Goal: Transaction & Acquisition: Purchase product/service

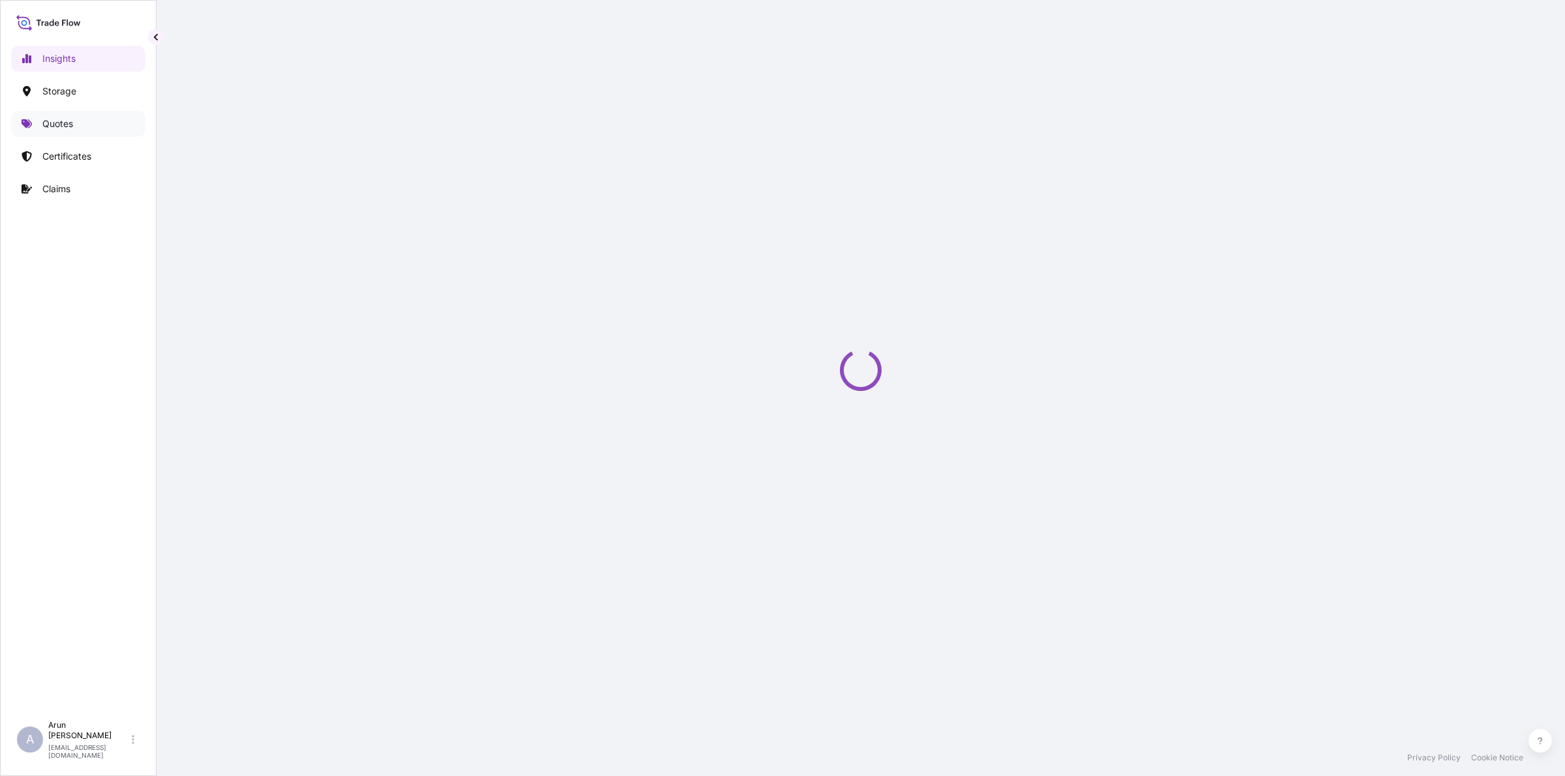
select select "2025"
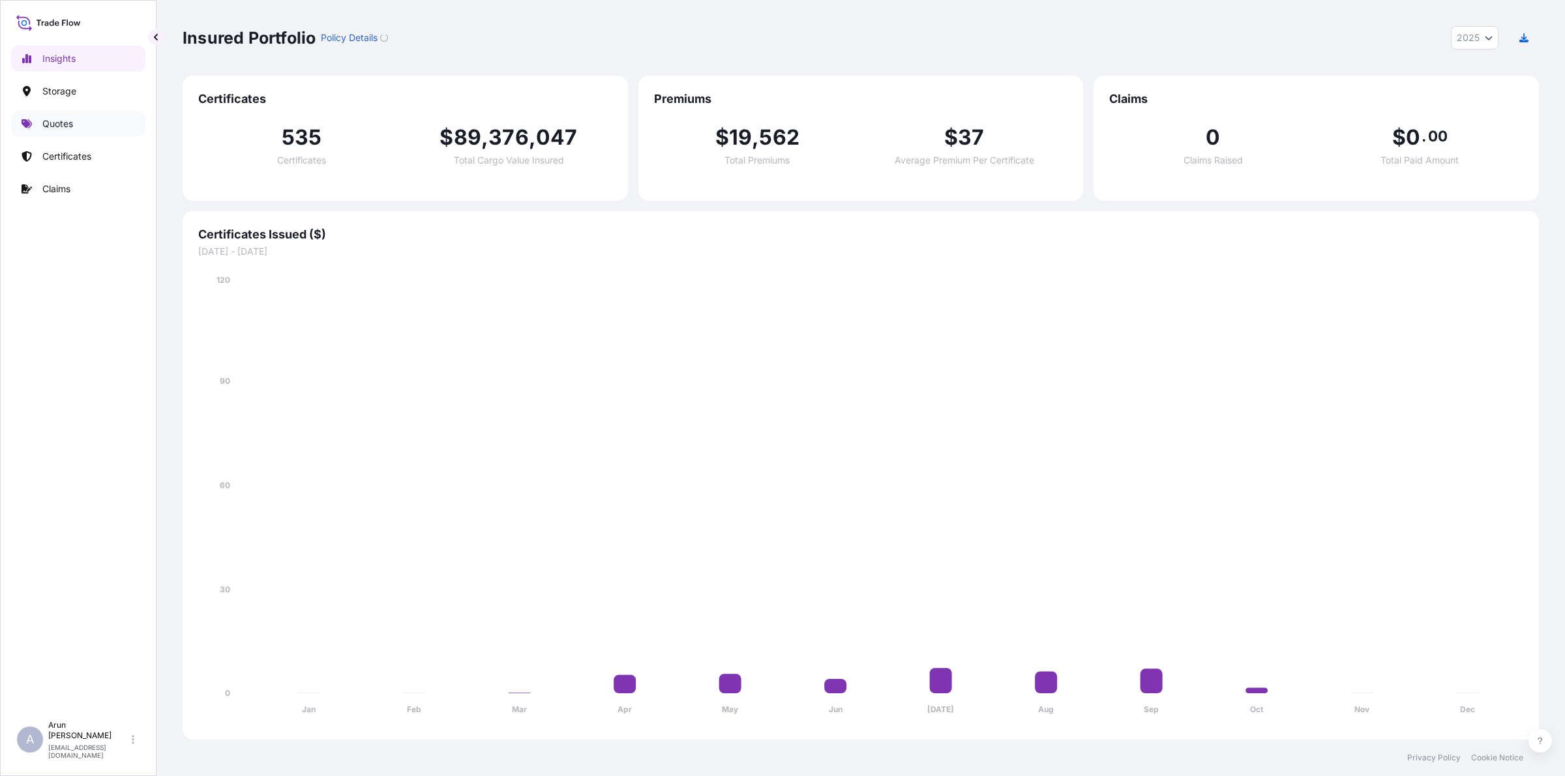
click at [51, 123] on p "Quotes" at bounding box center [57, 123] width 31 height 13
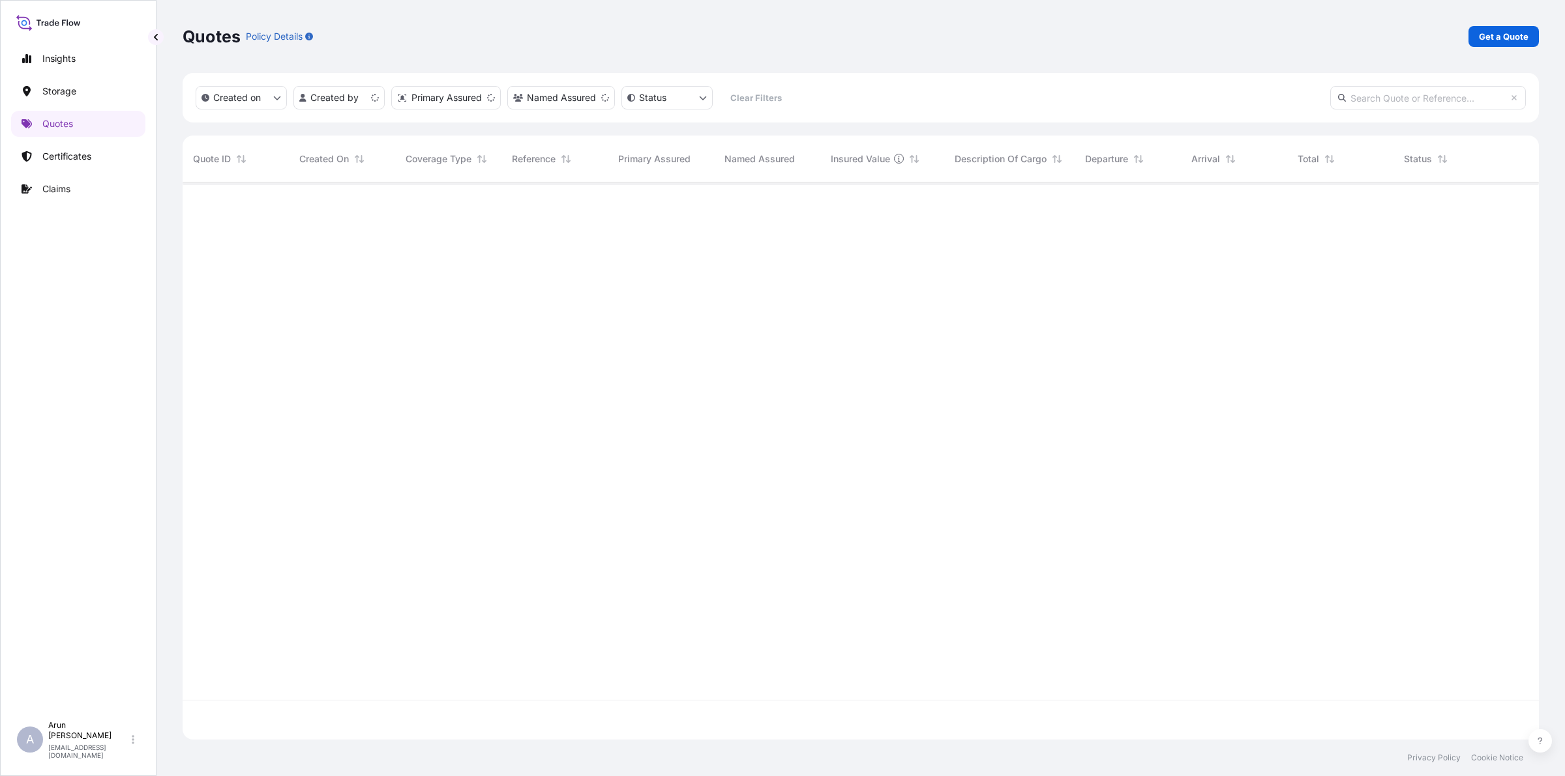
scroll to position [552, 1344]
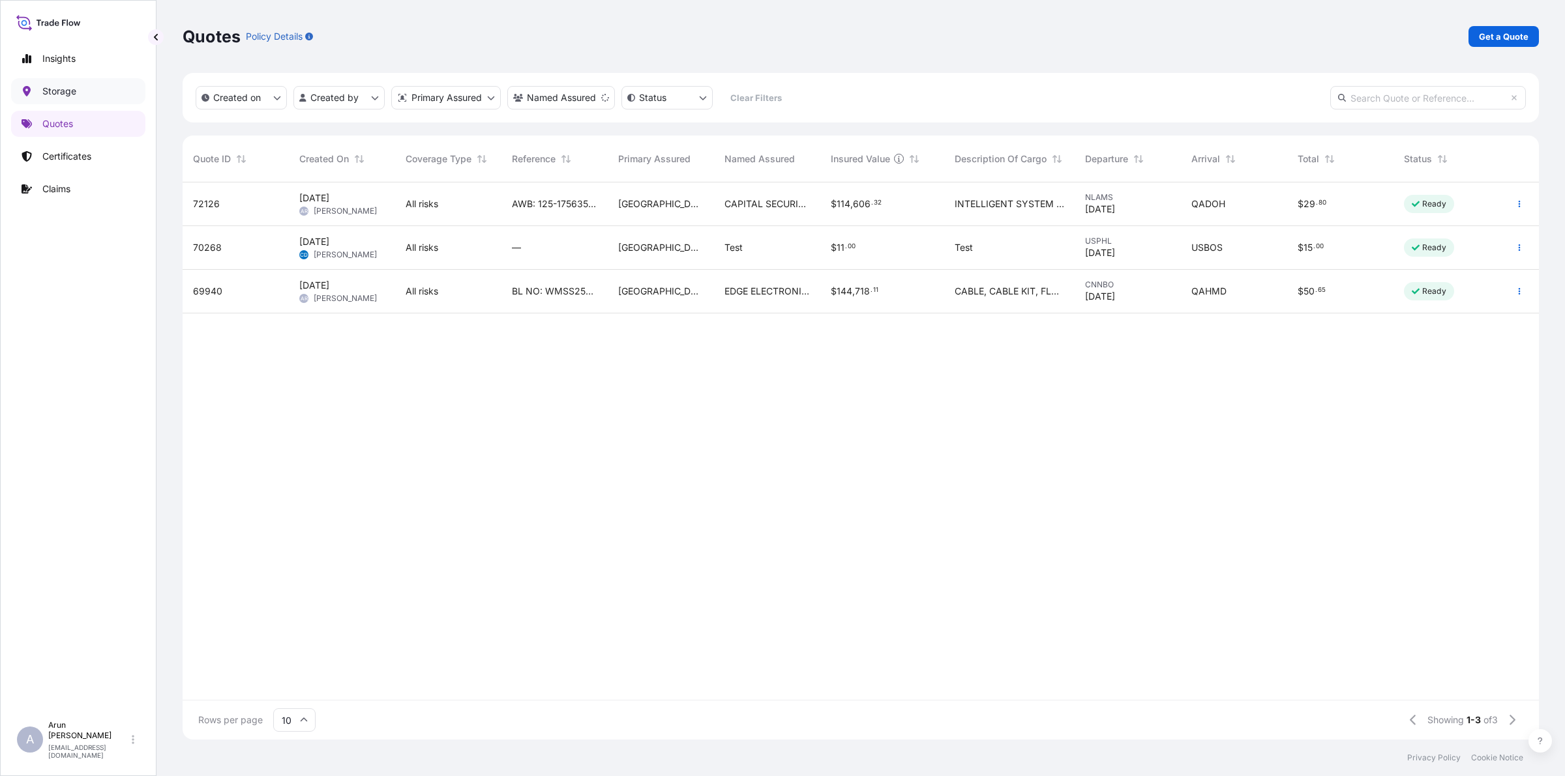
click at [53, 102] on link "Storage" at bounding box center [78, 91] width 134 height 26
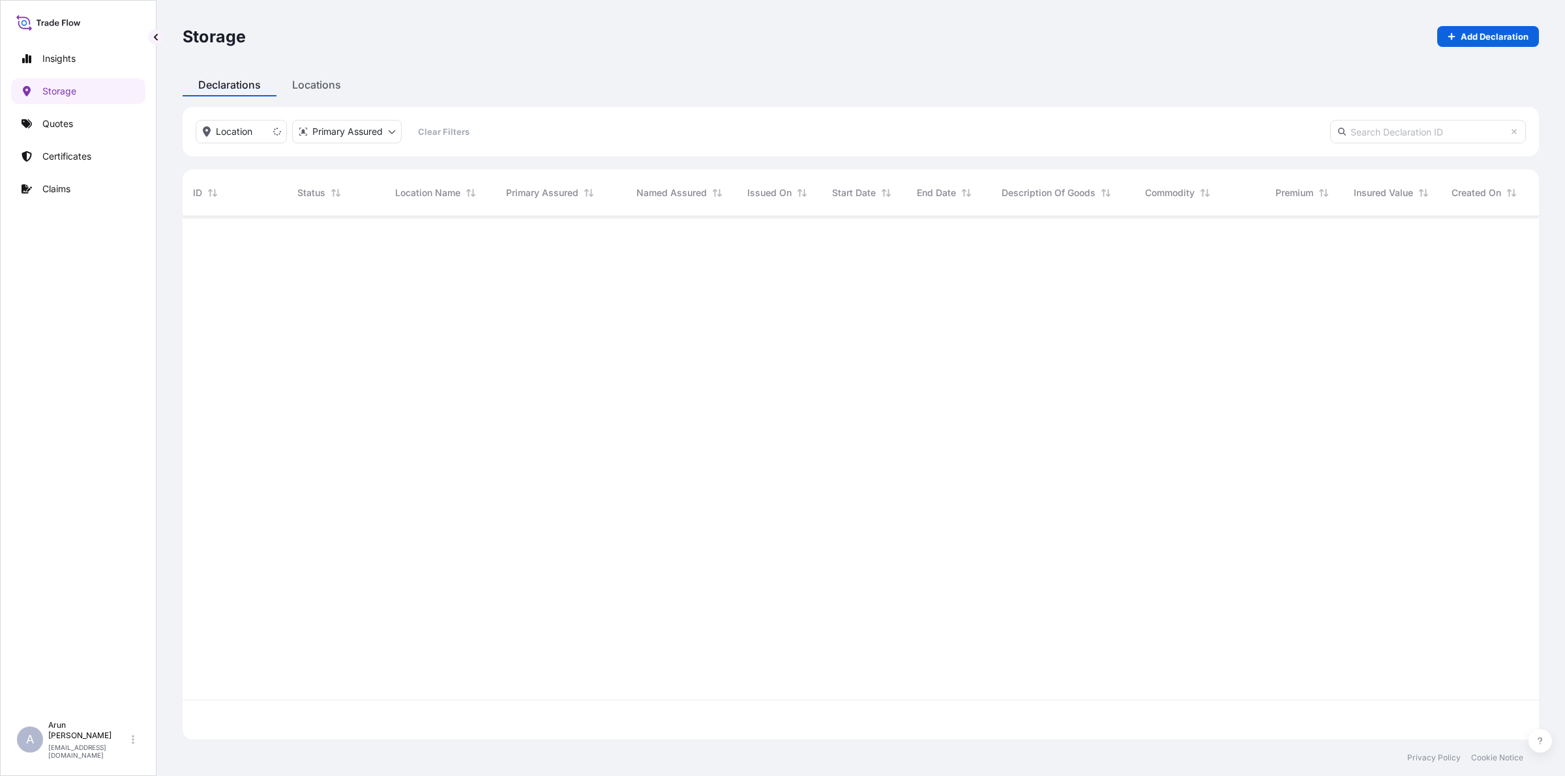
scroll to position [559, 1344]
click at [67, 122] on p "Quotes" at bounding box center [57, 123] width 31 height 13
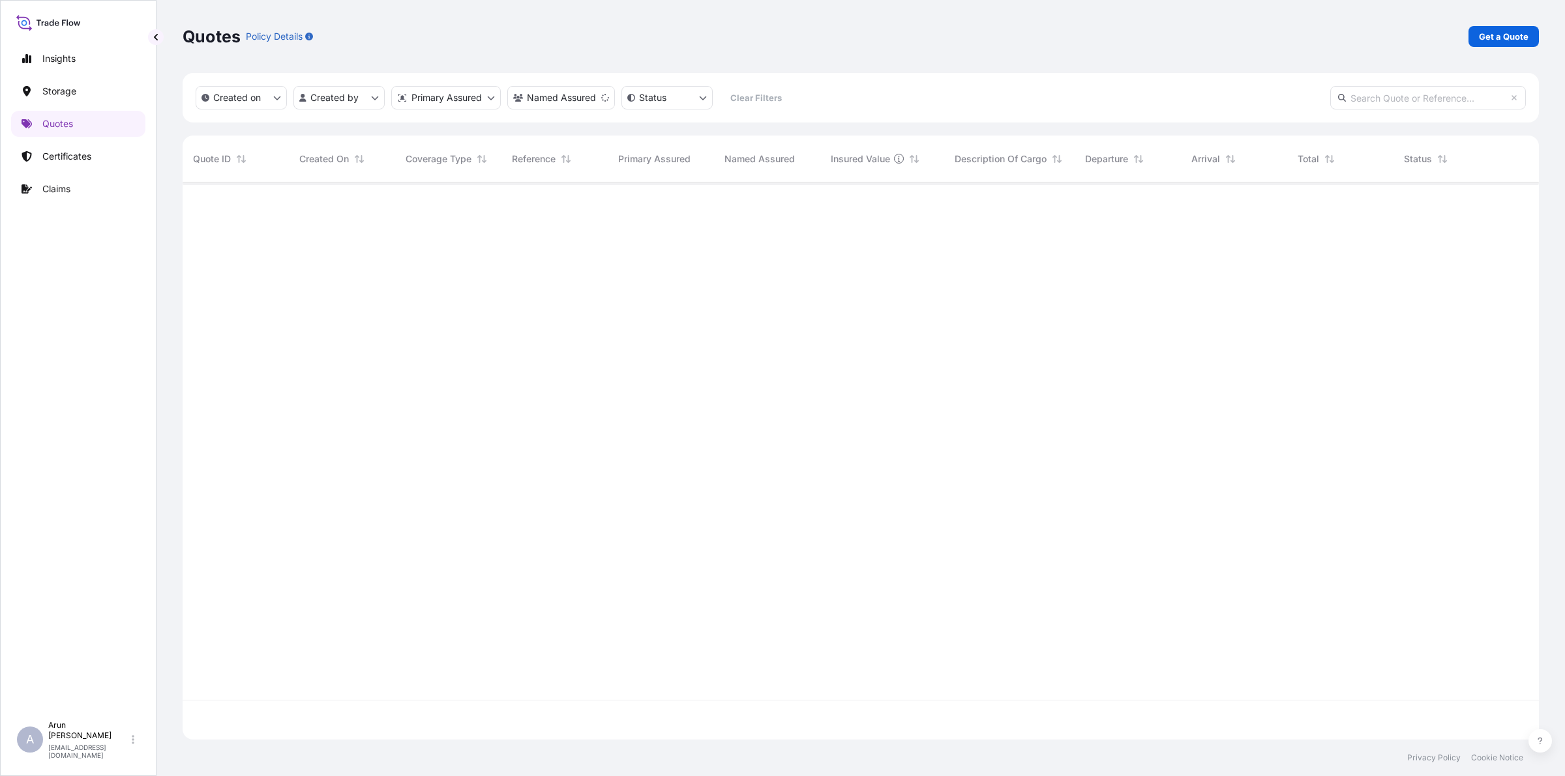
scroll to position [552, 1344]
click at [1519, 38] on p "Get a Quote" at bounding box center [1504, 36] width 50 height 13
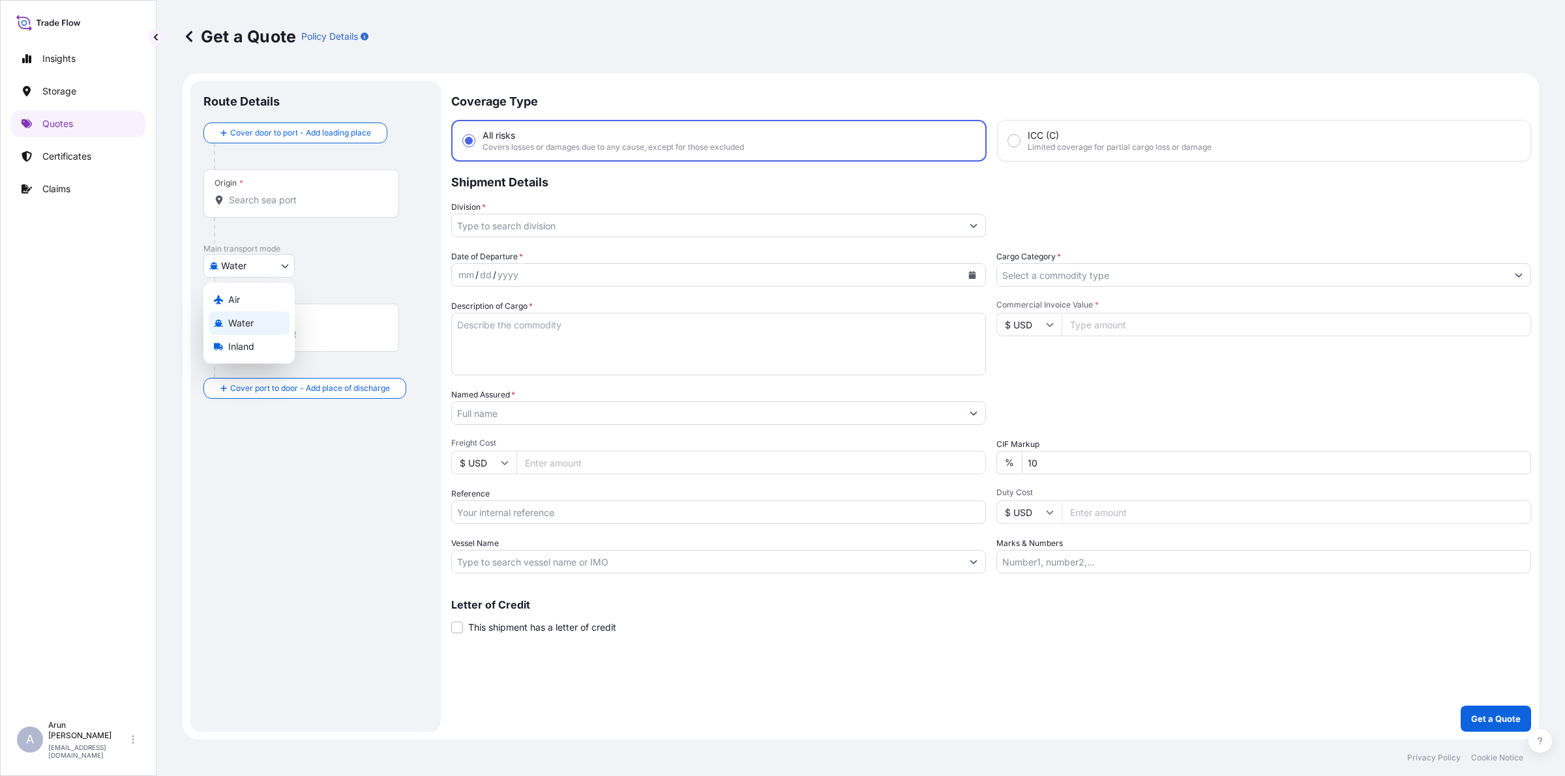
click at [277, 261] on body "Insights Storage Quotes Certificates Claims A [PERSON_NAME] [PERSON_NAME][EMAIL…" at bounding box center [782, 388] width 1565 height 776
click at [237, 340] on span "Inland" at bounding box center [241, 346] width 26 height 13
select select "Inland"
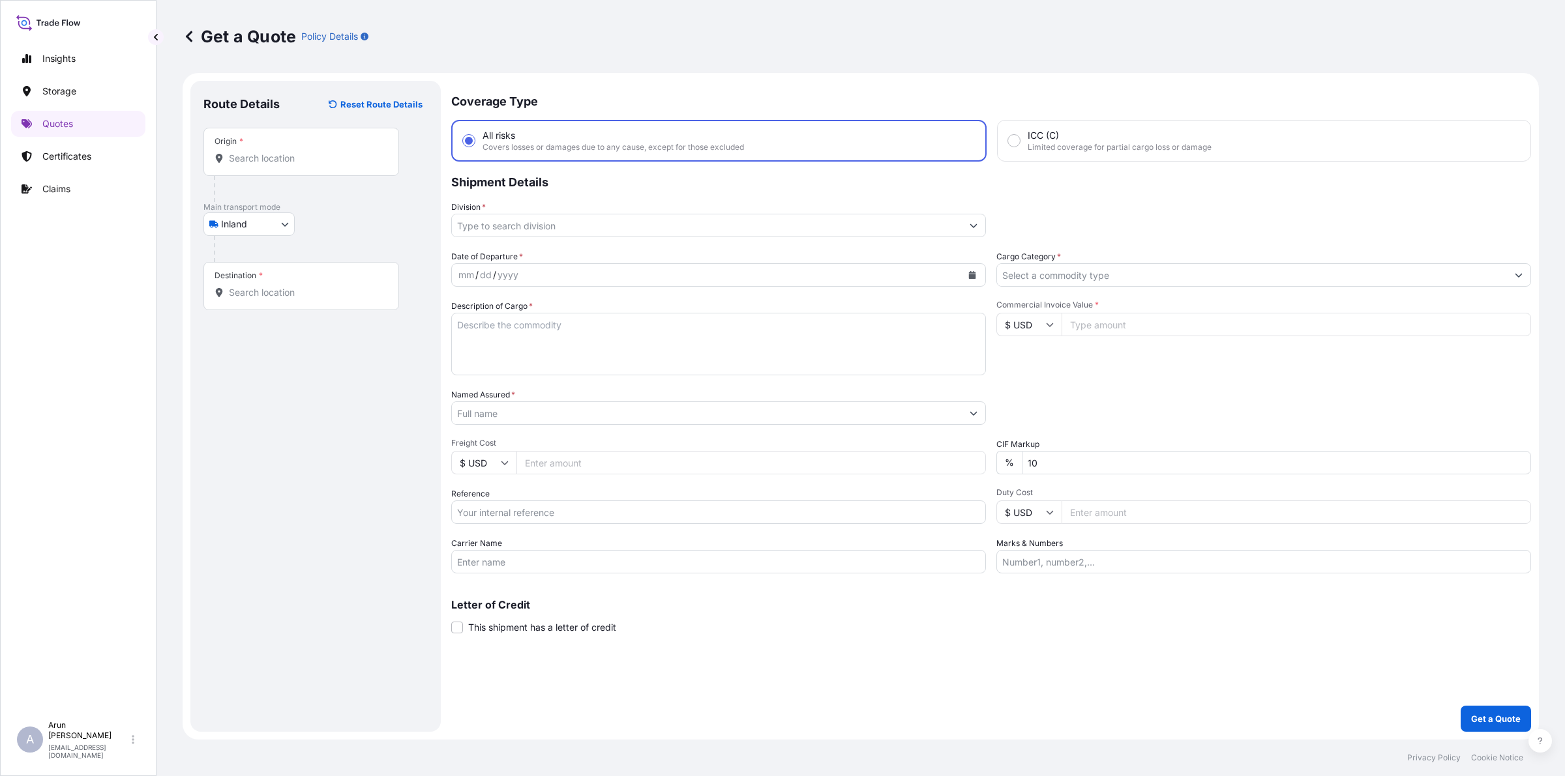
click at [295, 174] on div "Origin *" at bounding box center [301, 152] width 196 height 48
click at [295, 165] on input "Origin *" at bounding box center [306, 158] width 154 height 13
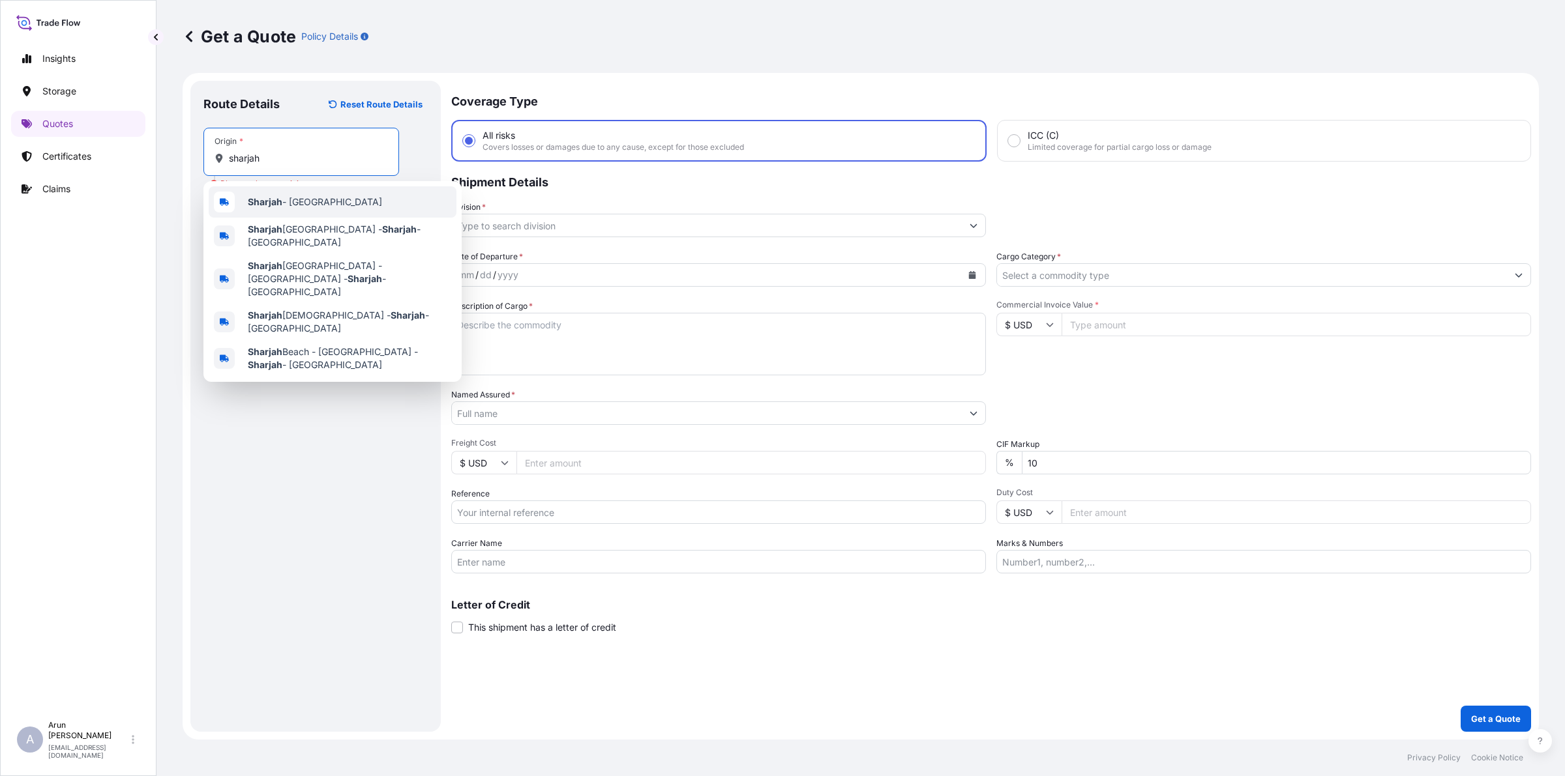
click at [343, 198] on span "Sharjah - [GEOGRAPHIC_DATA]" at bounding box center [315, 202] width 134 height 13
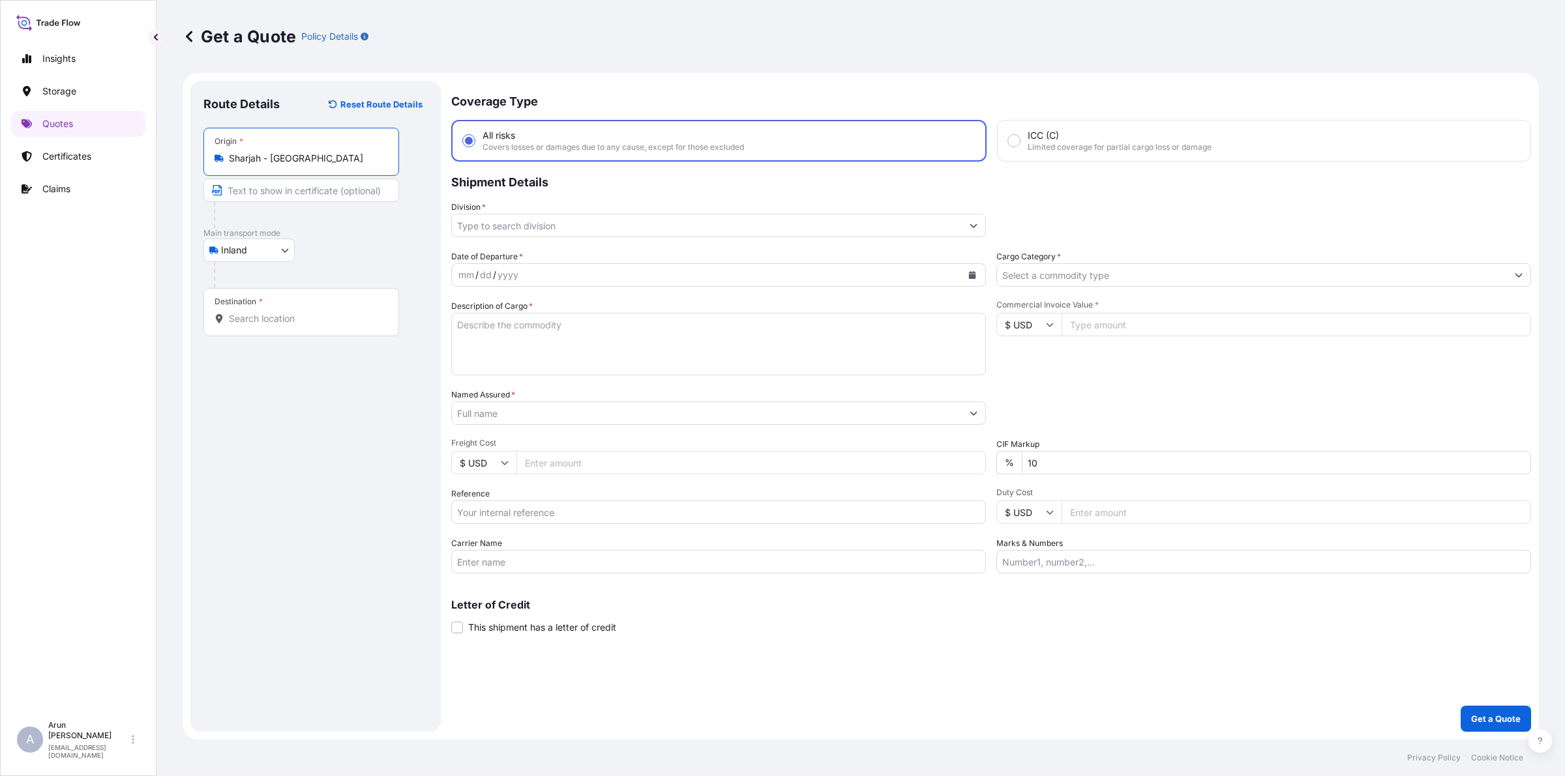
type input "Sharjah - [GEOGRAPHIC_DATA]"
click at [304, 186] on input "Text to appear on certificate" at bounding box center [301, 190] width 196 height 23
type input "g"
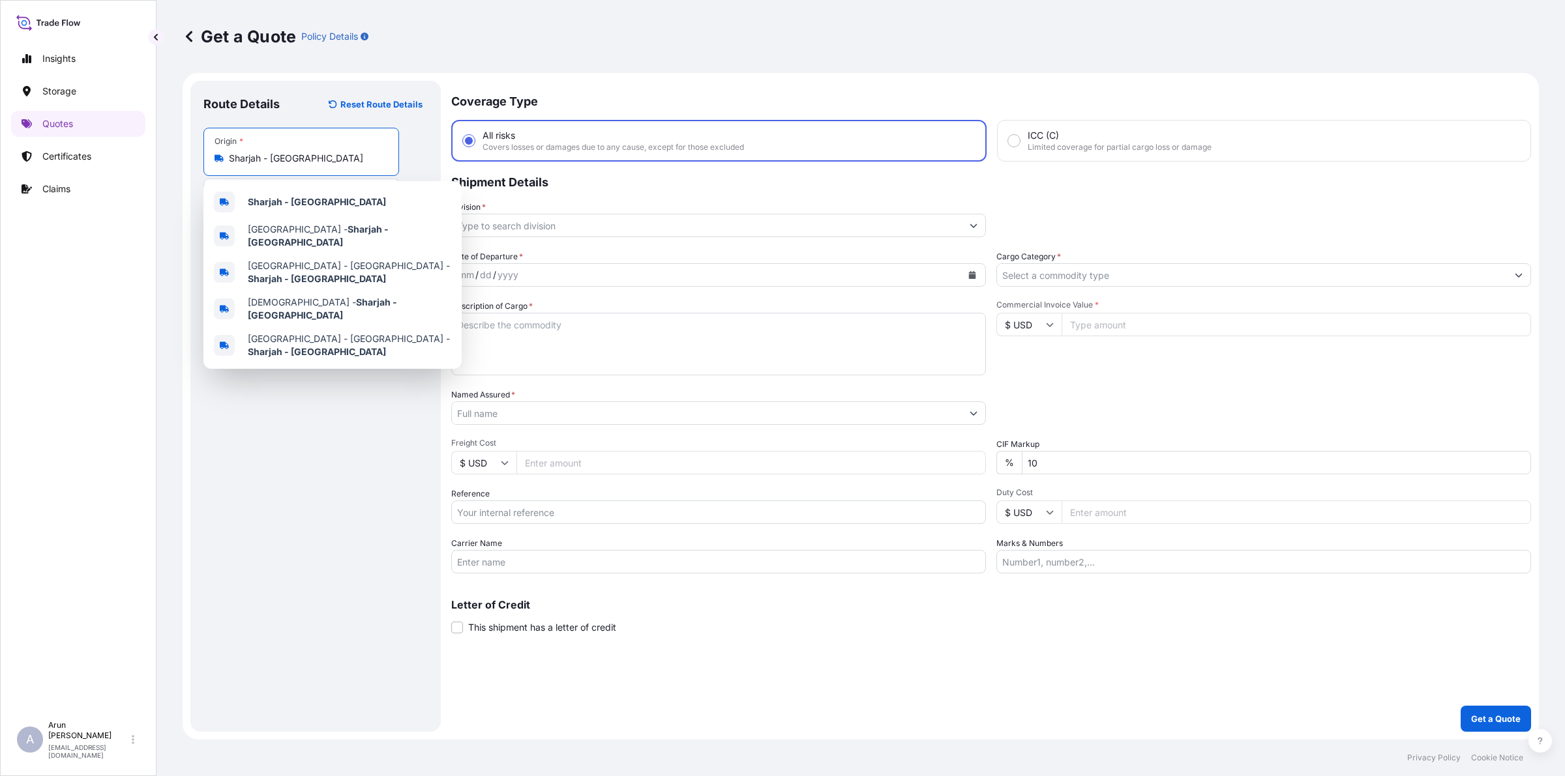
click at [354, 161] on input "Sharjah - [GEOGRAPHIC_DATA]" at bounding box center [306, 158] width 154 height 13
drag, startPoint x: 369, startPoint y: 158, endPoint x: 151, endPoint y: 199, distance: 221.5
click at [151, 199] on div "Insights Storage Quotes Certificates Claims A [PERSON_NAME] [PERSON_NAME][EMAIL…" at bounding box center [782, 388] width 1565 height 776
click at [255, 207] on b "Sharjah - [GEOGRAPHIC_DATA]" at bounding box center [317, 201] width 138 height 11
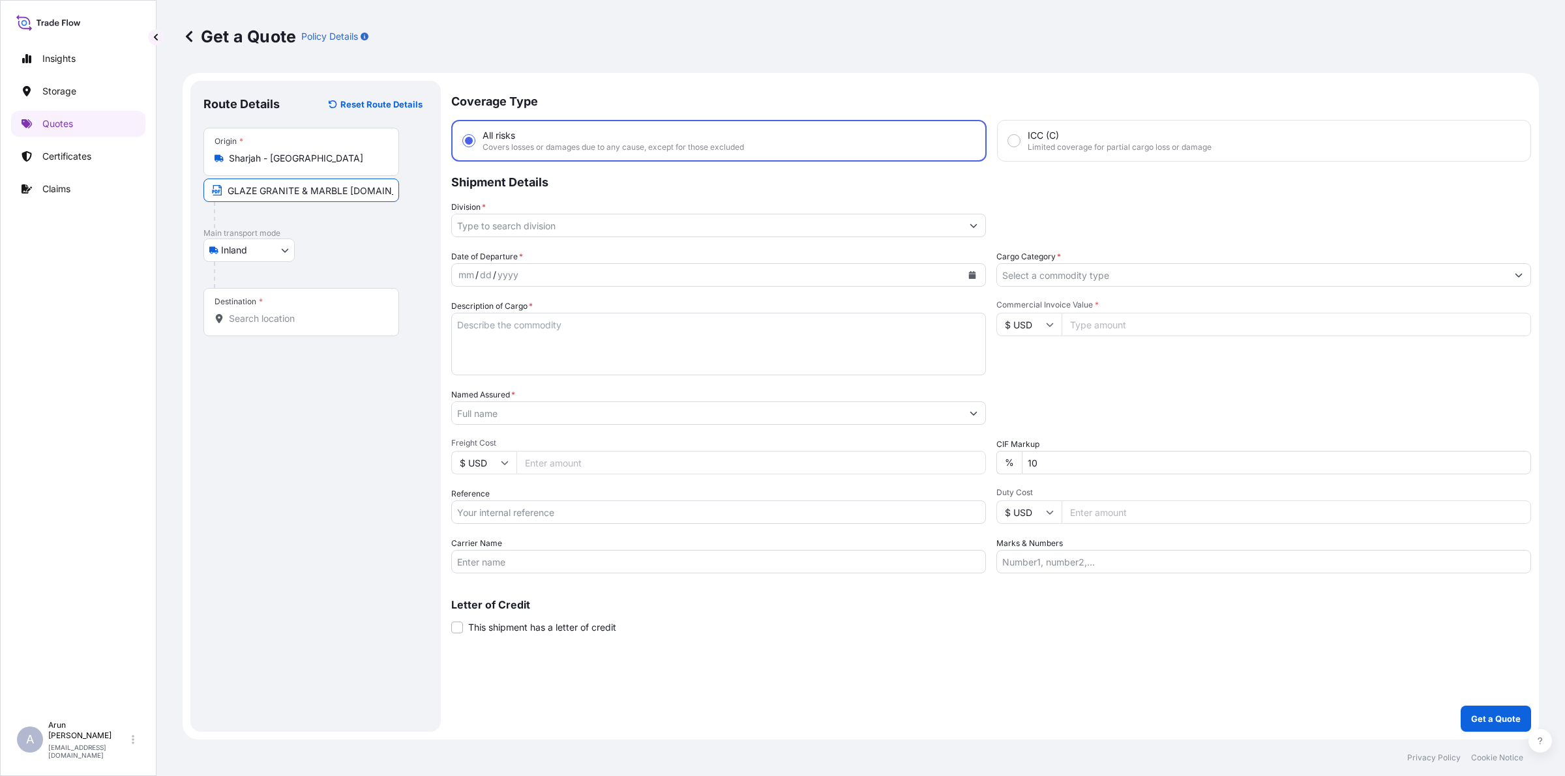
click at [379, 190] on input "GLAZE GRANITE & MARBLE [DOMAIN_NAME]," at bounding box center [301, 190] width 196 height 23
paste input "Sharjah - [GEOGRAPHIC_DATA]"
type input "GLAZE GRANITE & MARBLE [DOMAIN_NAME]., Sharjah - [GEOGRAPHIC_DATA]"
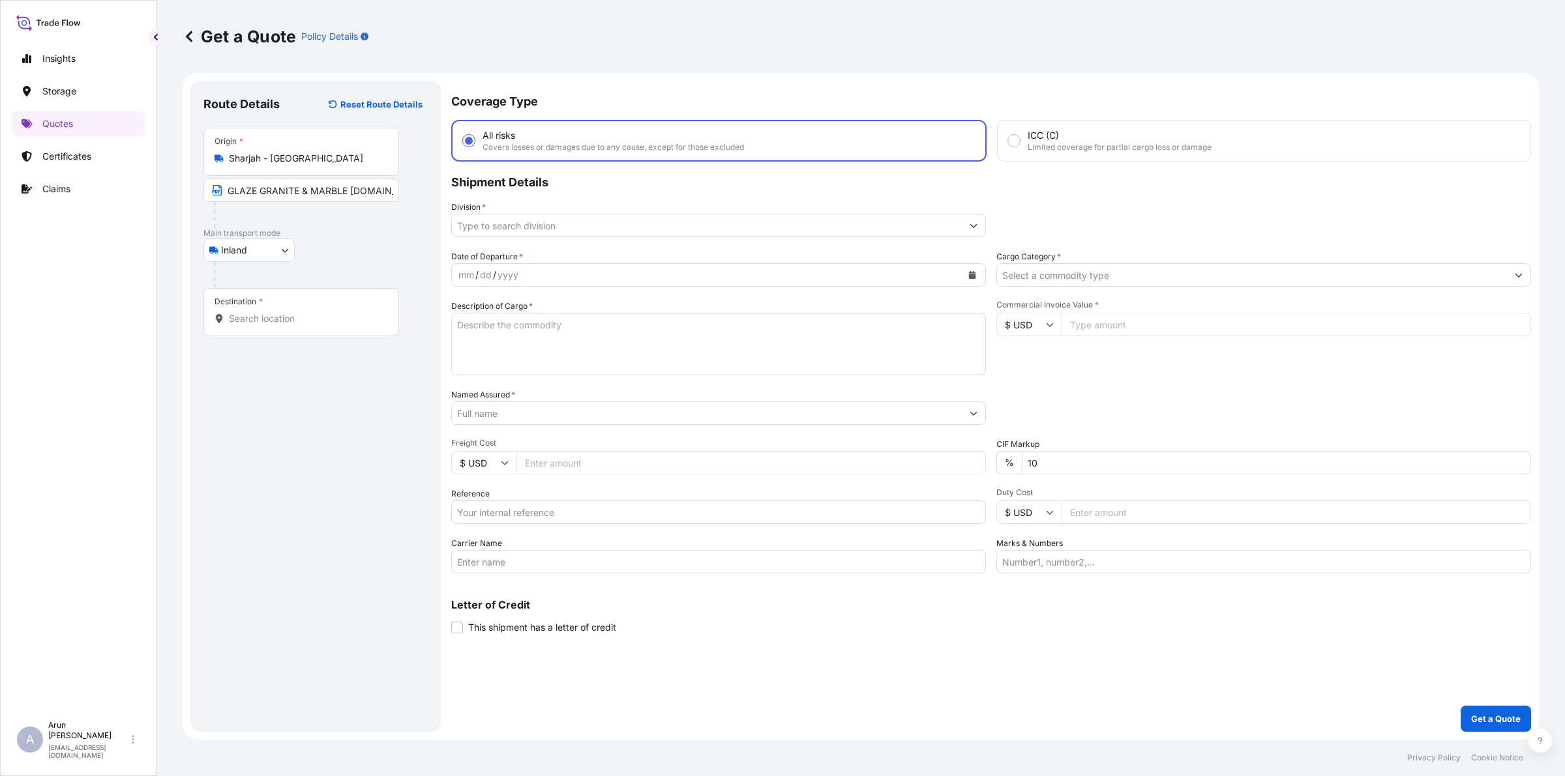
click at [359, 306] on div "Destination *" at bounding box center [301, 312] width 196 height 48
click at [359, 312] on input "Destination *" at bounding box center [306, 318] width 154 height 13
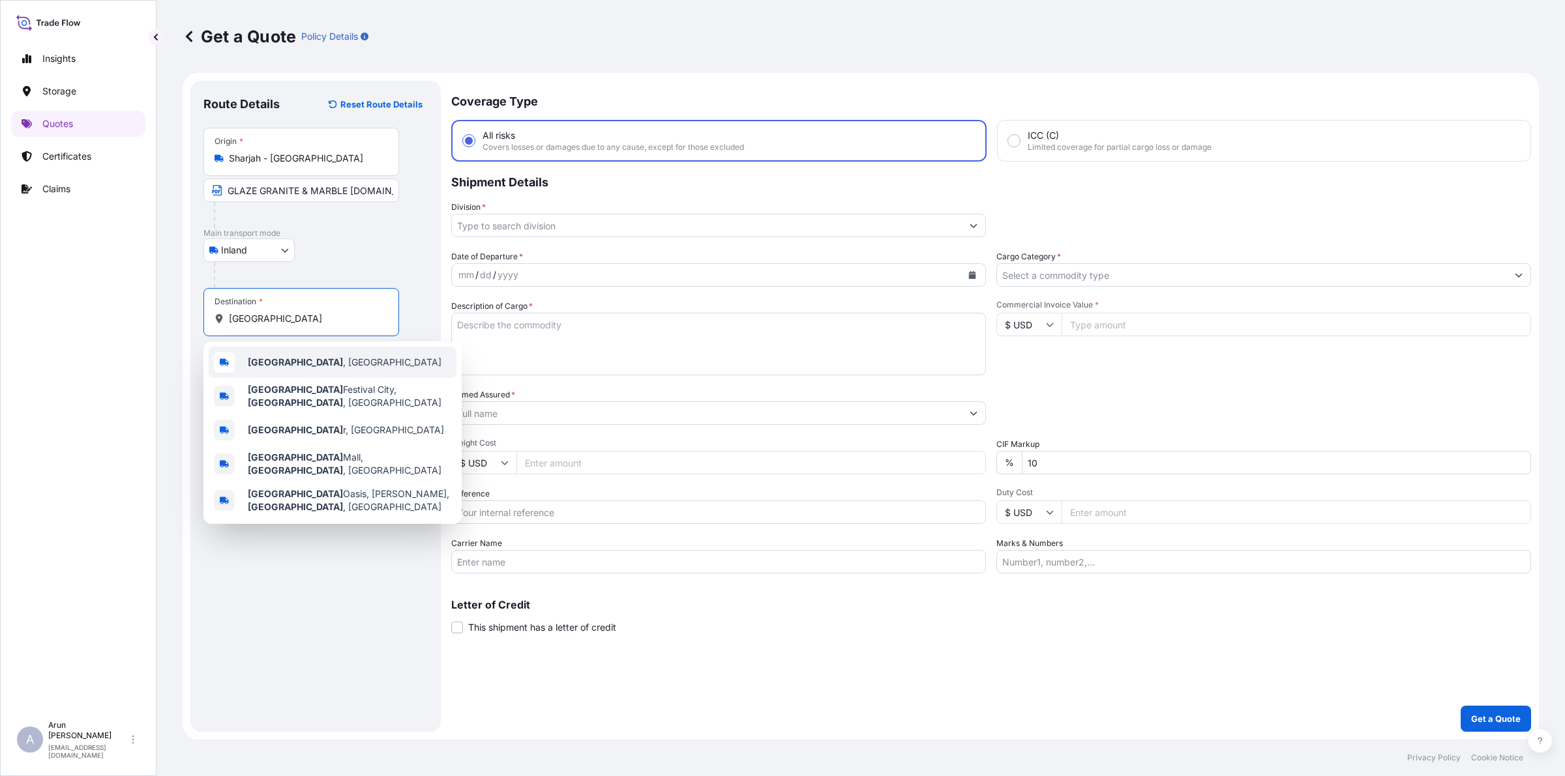
click at [268, 366] on b "[GEOGRAPHIC_DATA]" at bounding box center [295, 362] width 95 height 11
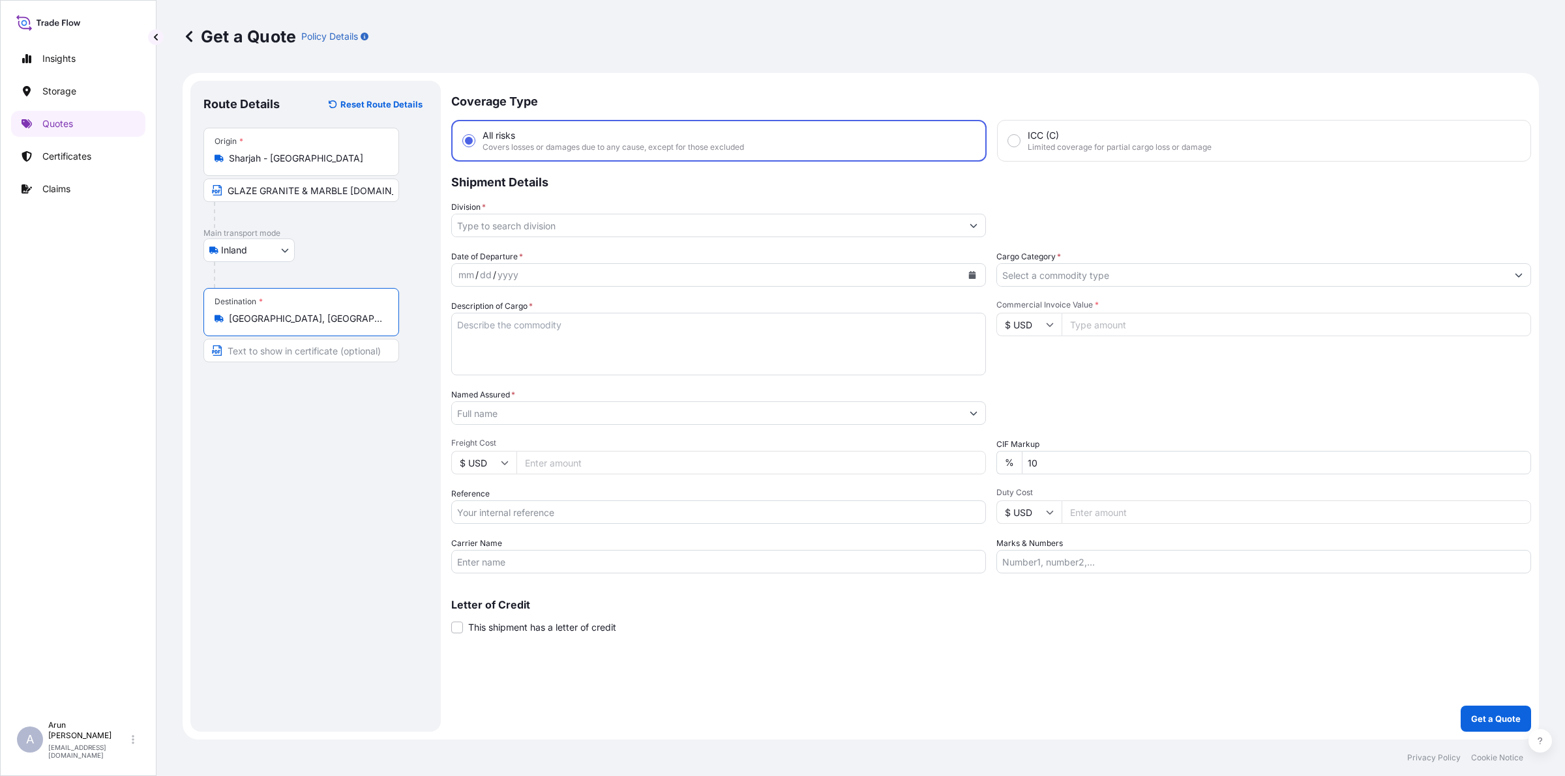
type input "[GEOGRAPHIC_DATA], [GEOGRAPHIC_DATA]"
click at [274, 347] on input "Text to appear on certificate" at bounding box center [301, 350] width 196 height 23
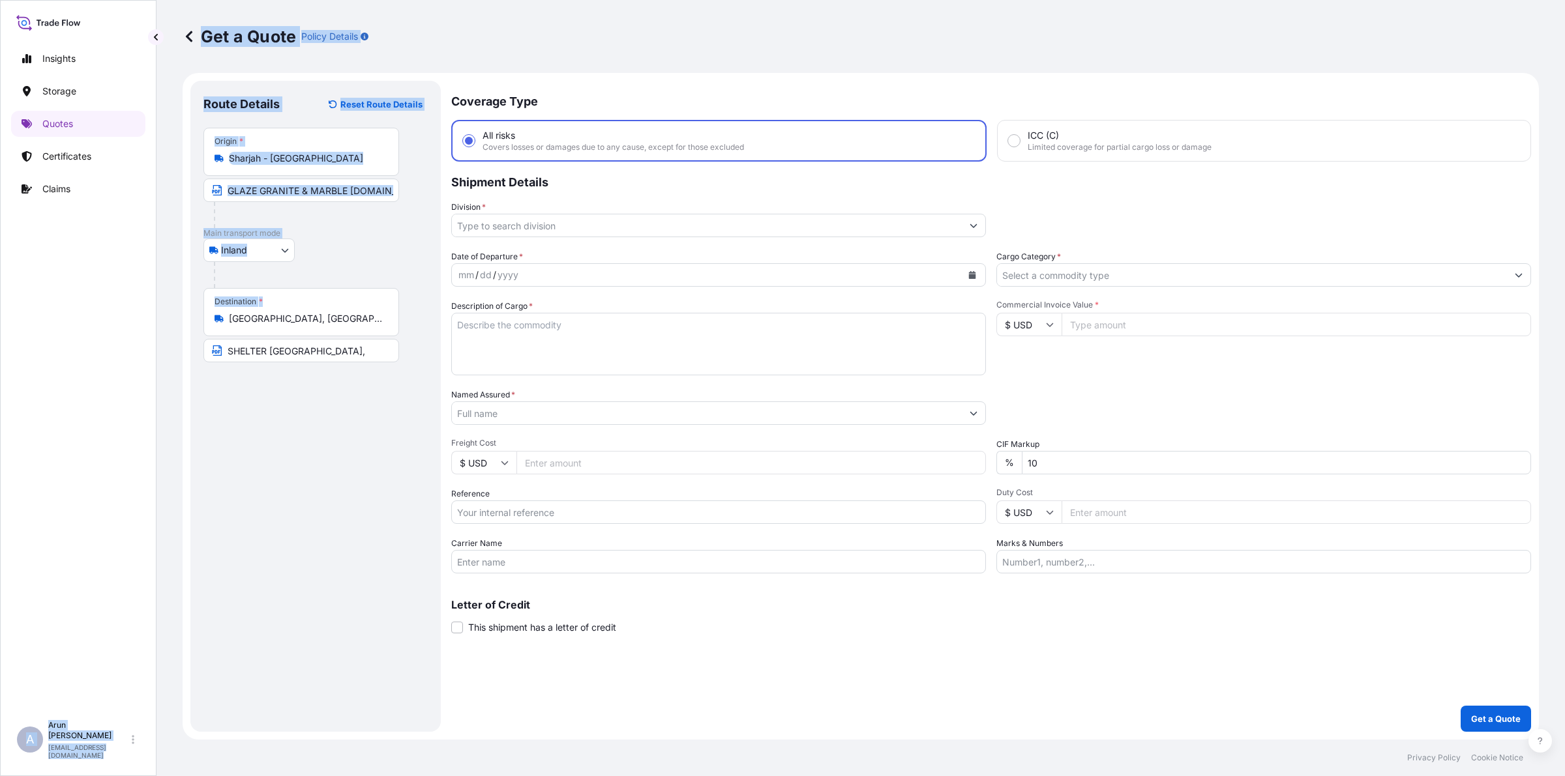
drag, startPoint x: 286, startPoint y: 327, endPoint x: 145, endPoint y: 332, distance: 140.3
click at [145, 332] on div "Insights Storage Quotes Certificates Claims A [PERSON_NAME] [PERSON_NAME][EMAIL…" at bounding box center [782, 388] width 1565 height 776
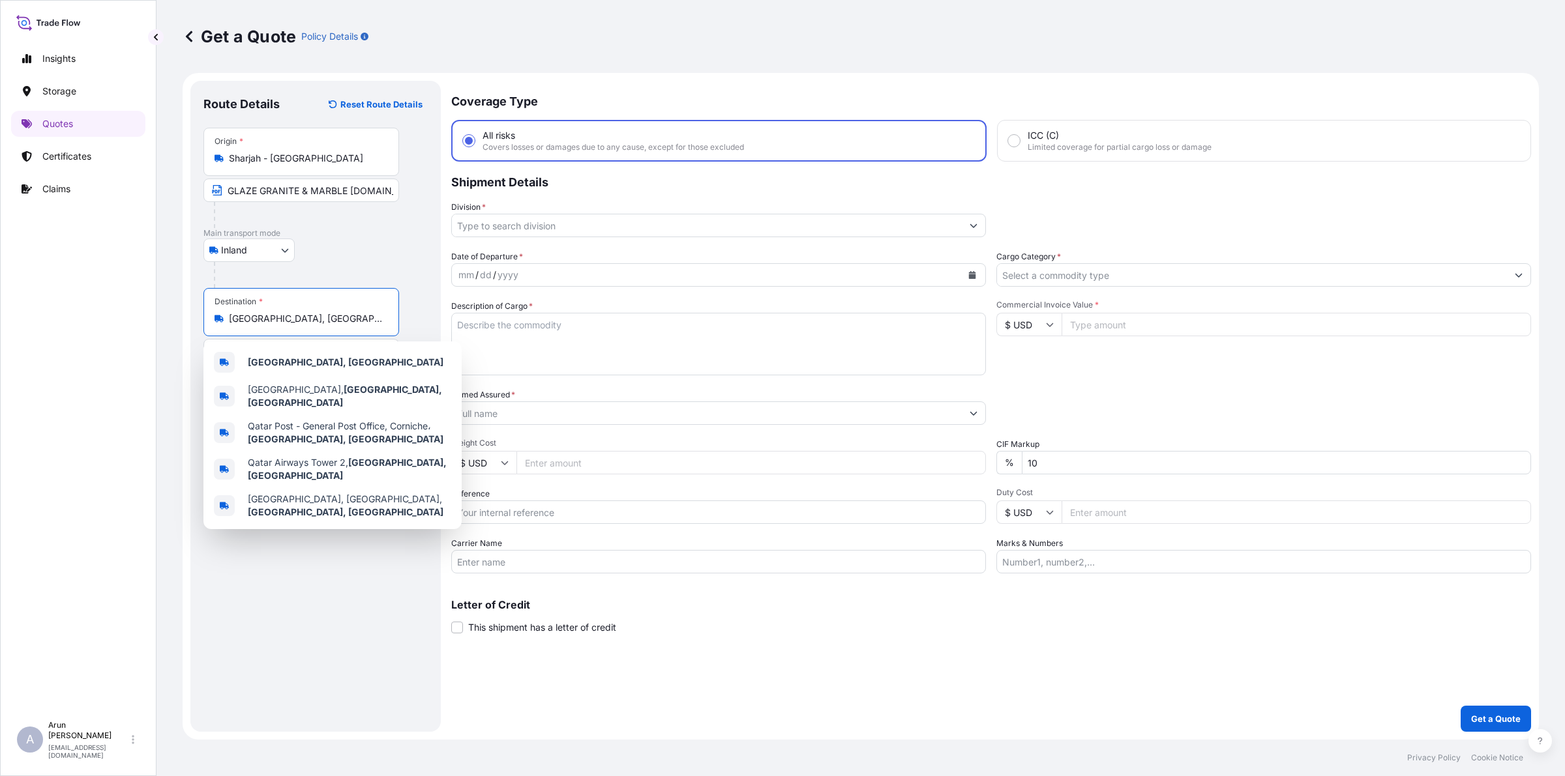
click at [288, 315] on input "[GEOGRAPHIC_DATA], [GEOGRAPHIC_DATA]" at bounding box center [306, 318] width 154 height 13
drag, startPoint x: 288, startPoint y: 315, endPoint x: 225, endPoint y: 317, distance: 62.6
click at [225, 317] on div "[GEOGRAPHIC_DATA], [GEOGRAPHIC_DATA]" at bounding box center [300, 318] width 173 height 13
click at [328, 369] on div "[GEOGRAPHIC_DATA], [GEOGRAPHIC_DATA]" at bounding box center [333, 362] width 248 height 31
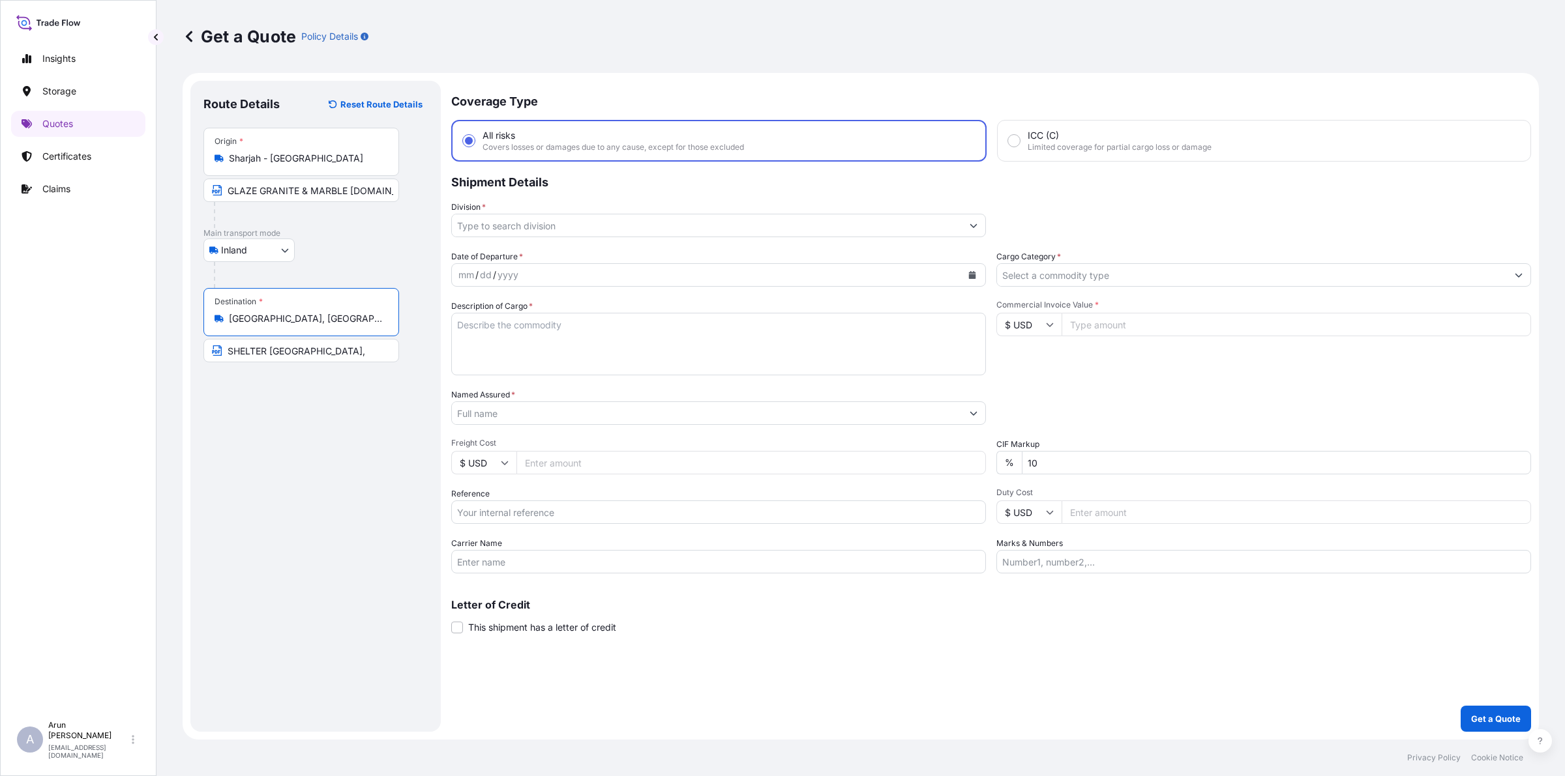
click at [333, 354] on input "SHELTER [GEOGRAPHIC_DATA]," at bounding box center [301, 350] width 196 height 23
paste input "[GEOGRAPHIC_DATA], [GEOGRAPHIC_DATA]"
type input "SHELTER [GEOGRAPHIC_DATA], [GEOGRAPHIC_DATA], [GEOGRAPHIC_DATA]"
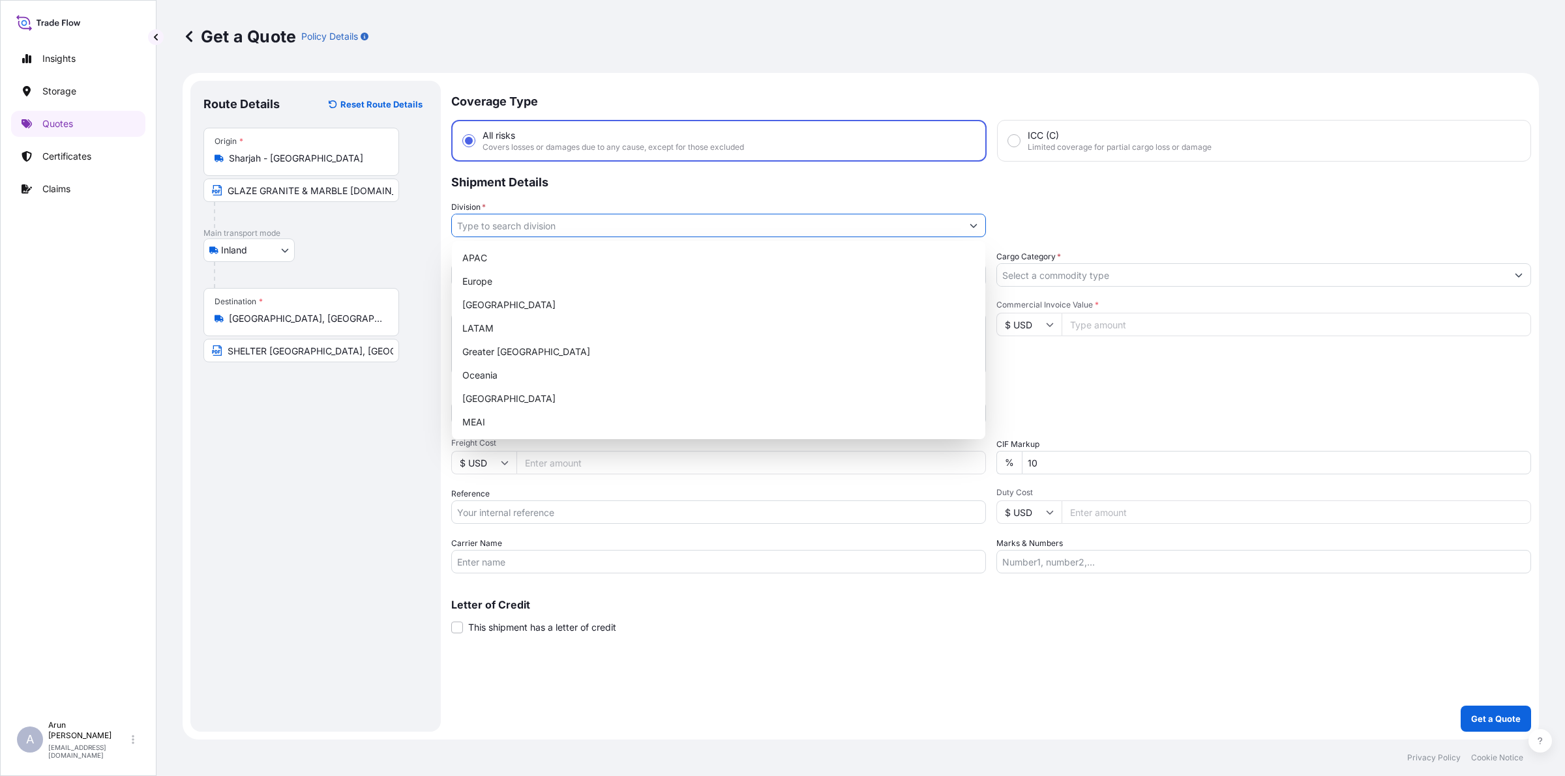
click at [477, 226] on input "Division *" at bounding box center [707, 225] width 510 height 23
click at [486, 424] on div "MEAI" at bounding box center [718, 422] width 523 height 23
type input "MEAI"
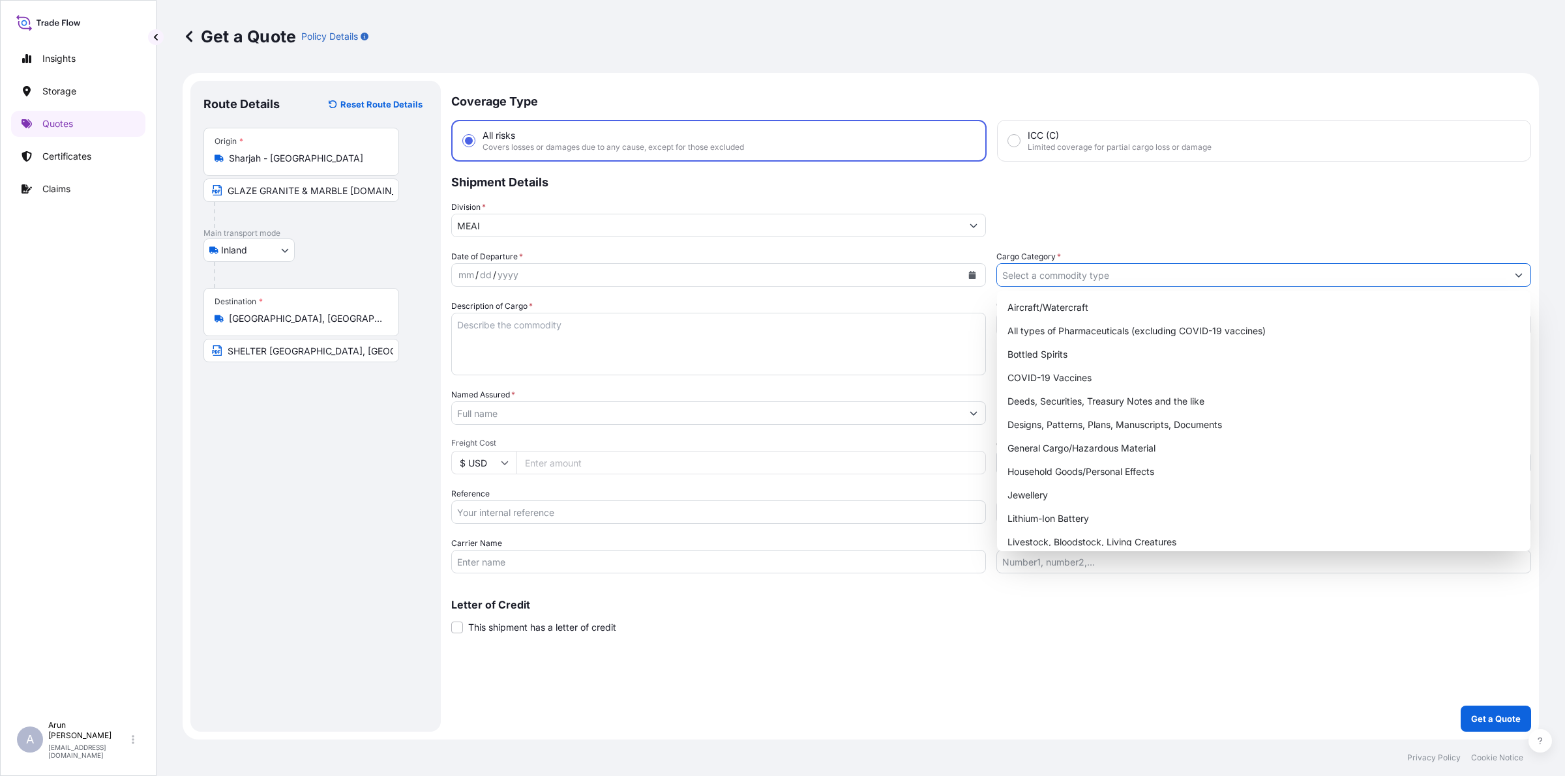
click at [1086, 281] on input "Cargo Category *" at bounding box center [1252, 274] width 510 height 23
click at [1043, 450] on div "General Cargo/Hazardous Material" at bounding box center [1263, 448] width 523 height 23
type input "General Cargo/Hazardous Material"
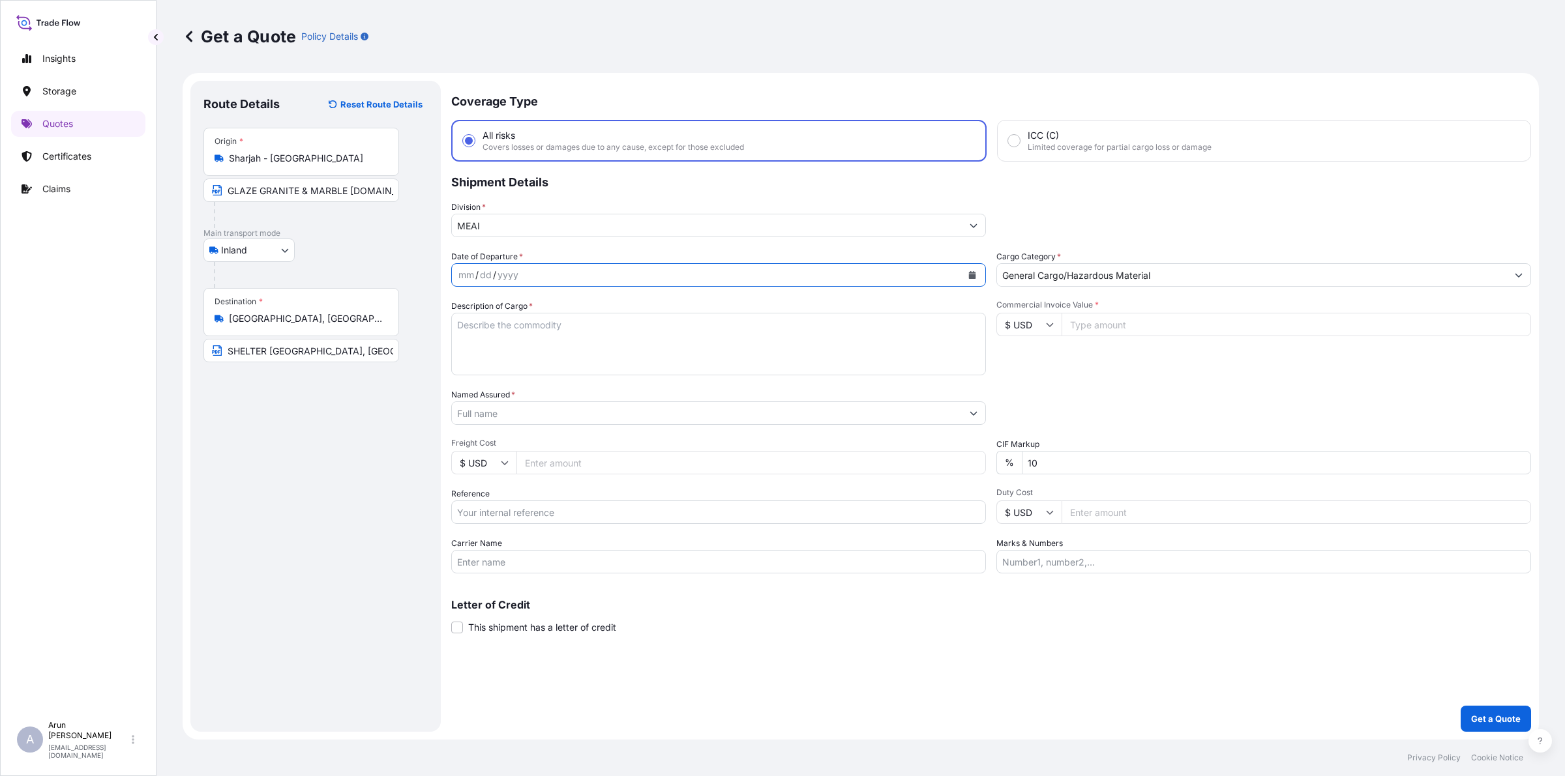
click at [972, 273] on icon "Calendar" at bounding box center [972, 275] width 8 height 8
click at [550, 379] on div "8" at bounding box center [548, 383] width 23 height 23
click at [539, 331] on textarea "Description of Cargo *" at bounding box center [718, 344] width 535 height 63
type textarea "STATUARIO LINCOLN 2CM"
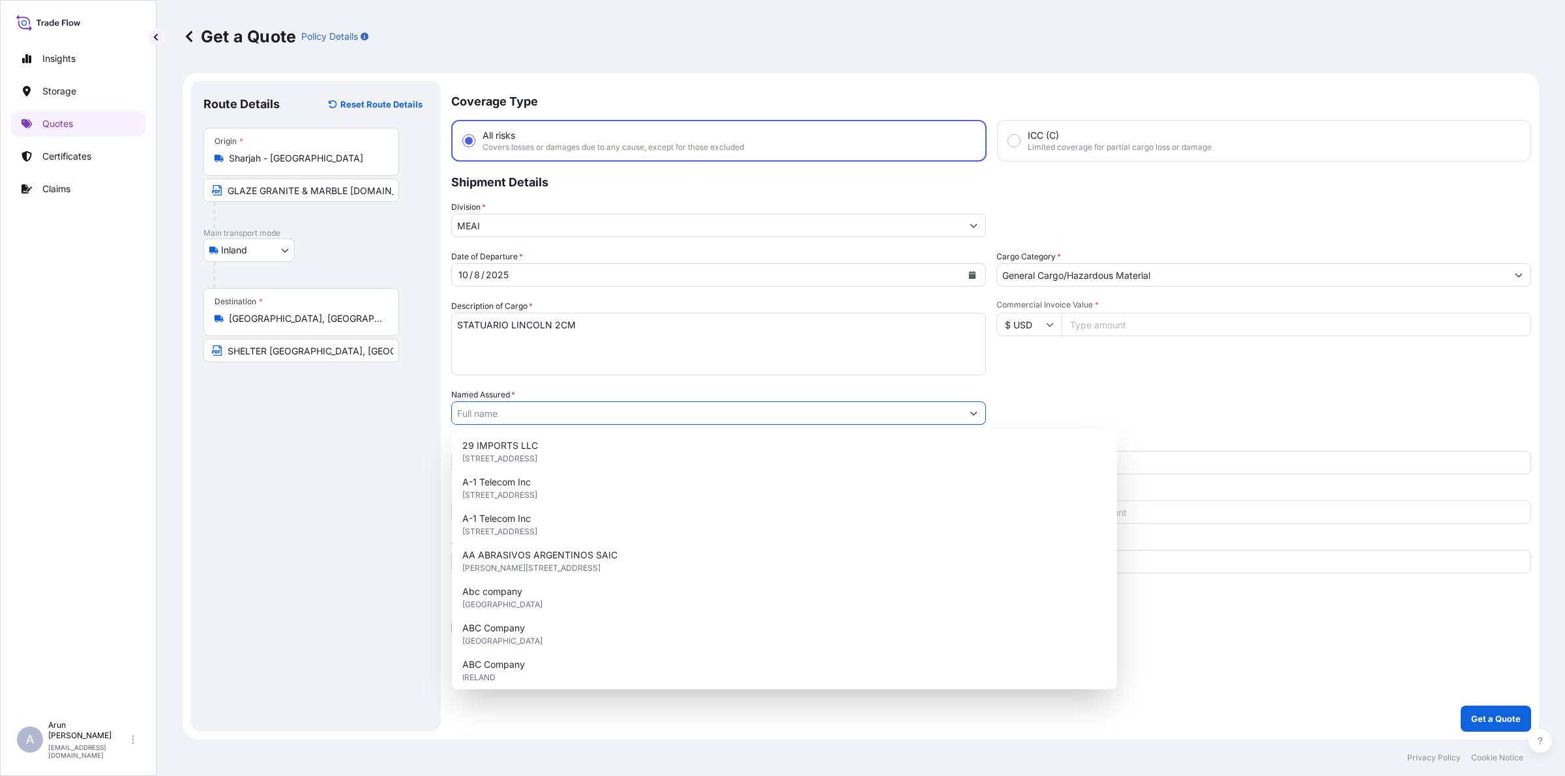
click at [503, 407] on input "Named Assured *" at bounding box center [707, 413] width 510 height 23
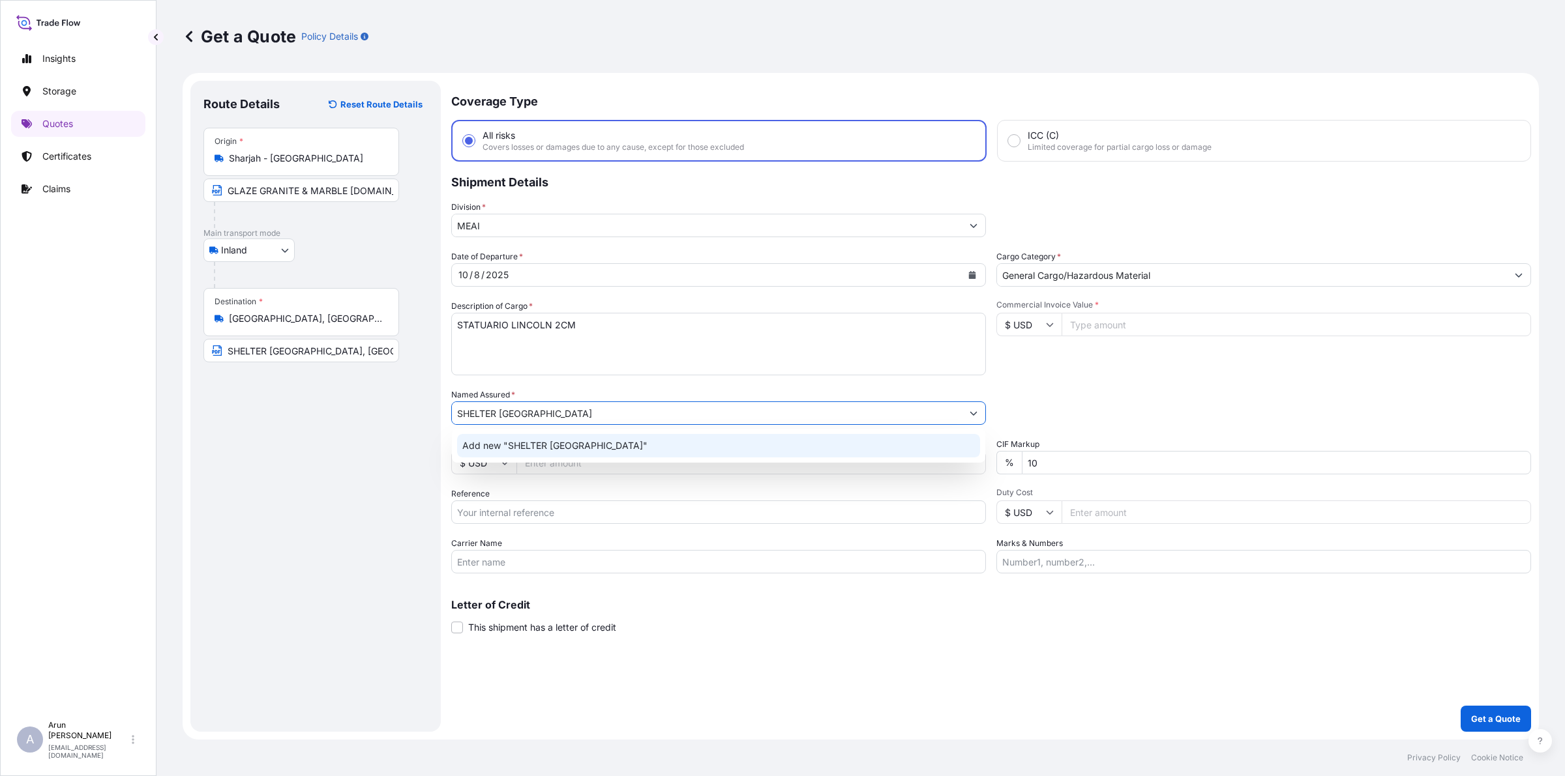
click at [527, 439] on span "Add new "SHELTER [GEOGRAPHIC_DATA]"" at bounding box center [554, 445] width 185 height 13
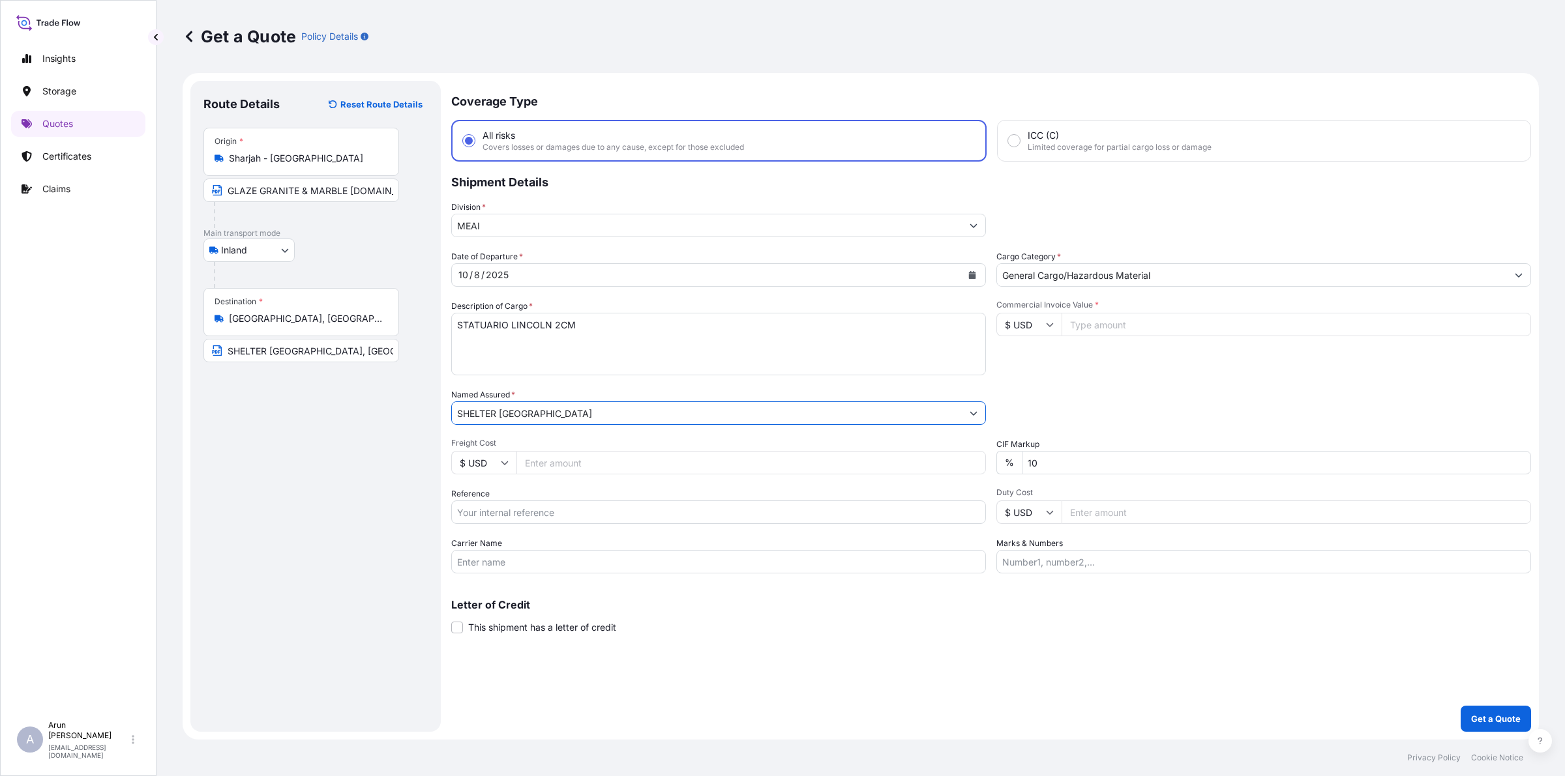
type input "SHELTER [GEOGRAPHIC_DATA]"
click at [540, 464] on input "Freight Cost" at bounding box center [750, 462] width 469 height 23
click at [505, 459] on icon at bounding box center [505, 463] width 8 height 8
drag, startPoint x: 473, startPoint y: 594, endPoint x: 517, endPoint y: 510, distance: 94.5
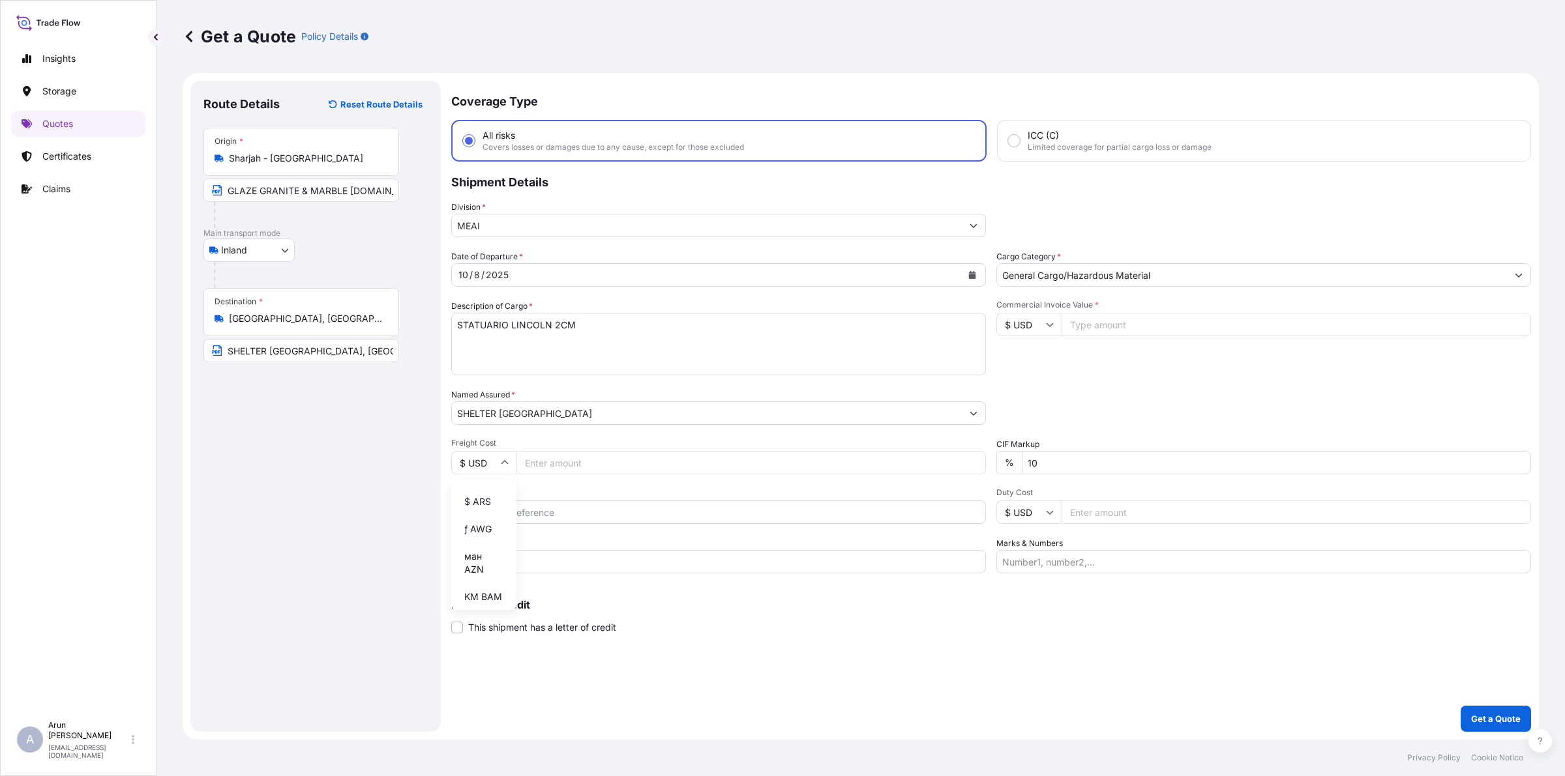
click at [474, 432] on div "د.إ AED" at bounding box center [483, 419] width 55 height 25
type input "د.إ AED"
click at [561, 460] on input "Freight Cost" at bounding box center [750, 462] width 469 height 23
type input "2500"
click at [494, 510] on input "Reference" at bounding box center [718, 512] width 535 height 23
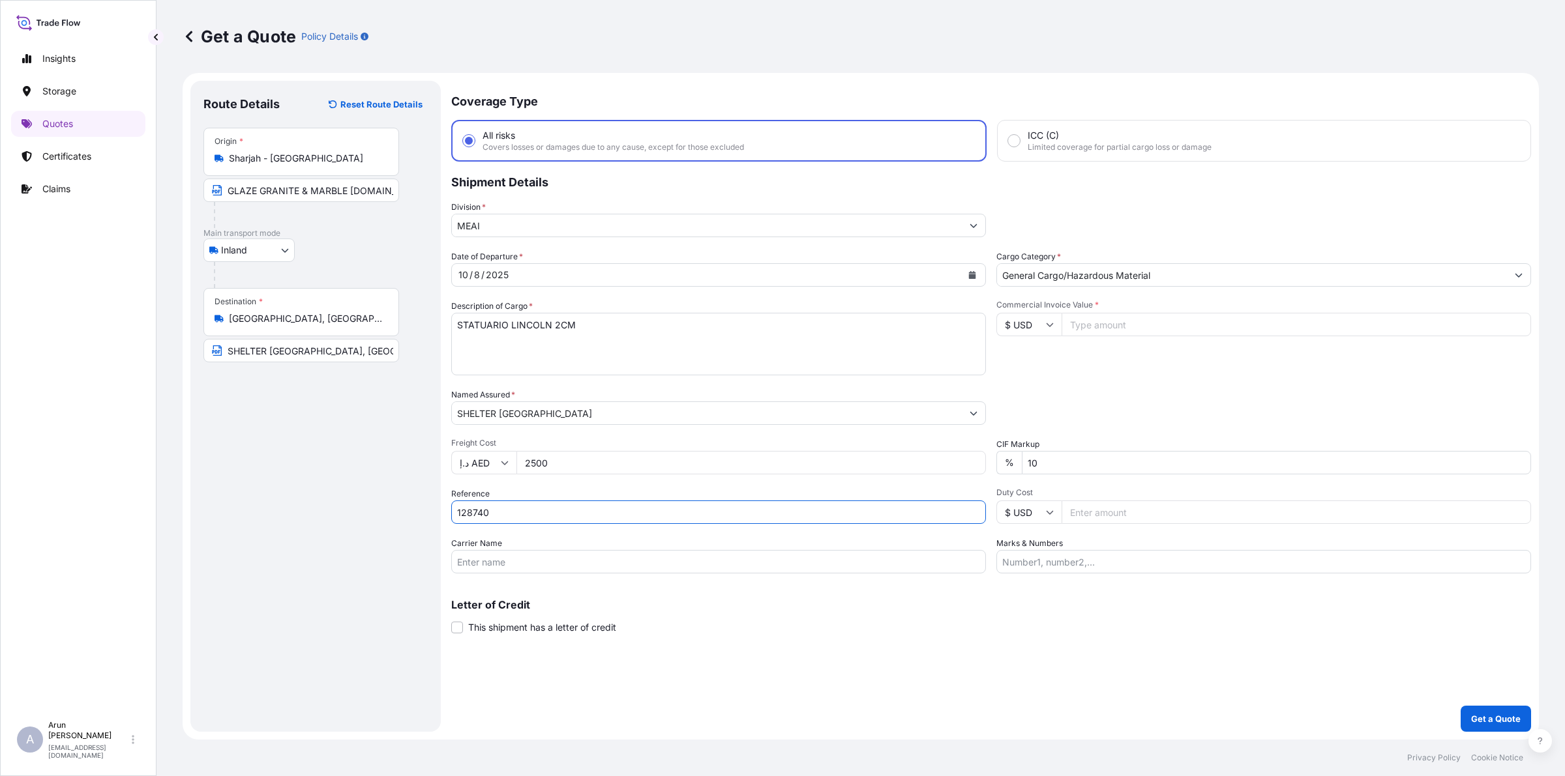
type input "128740"
click at [522, 565] on input "Carrier Name" at bounding box center [718, 561] width 535 height 23
type input "BY TRUCK"
click at [1100, 555] on input "Marks & Numbers" at bounding box center [1263, 561] width 535 height 23
drag, startPoint x: 1063, startPoint y: 565, endPoint x: 1113, endPoint y: 572, distance: 50.7
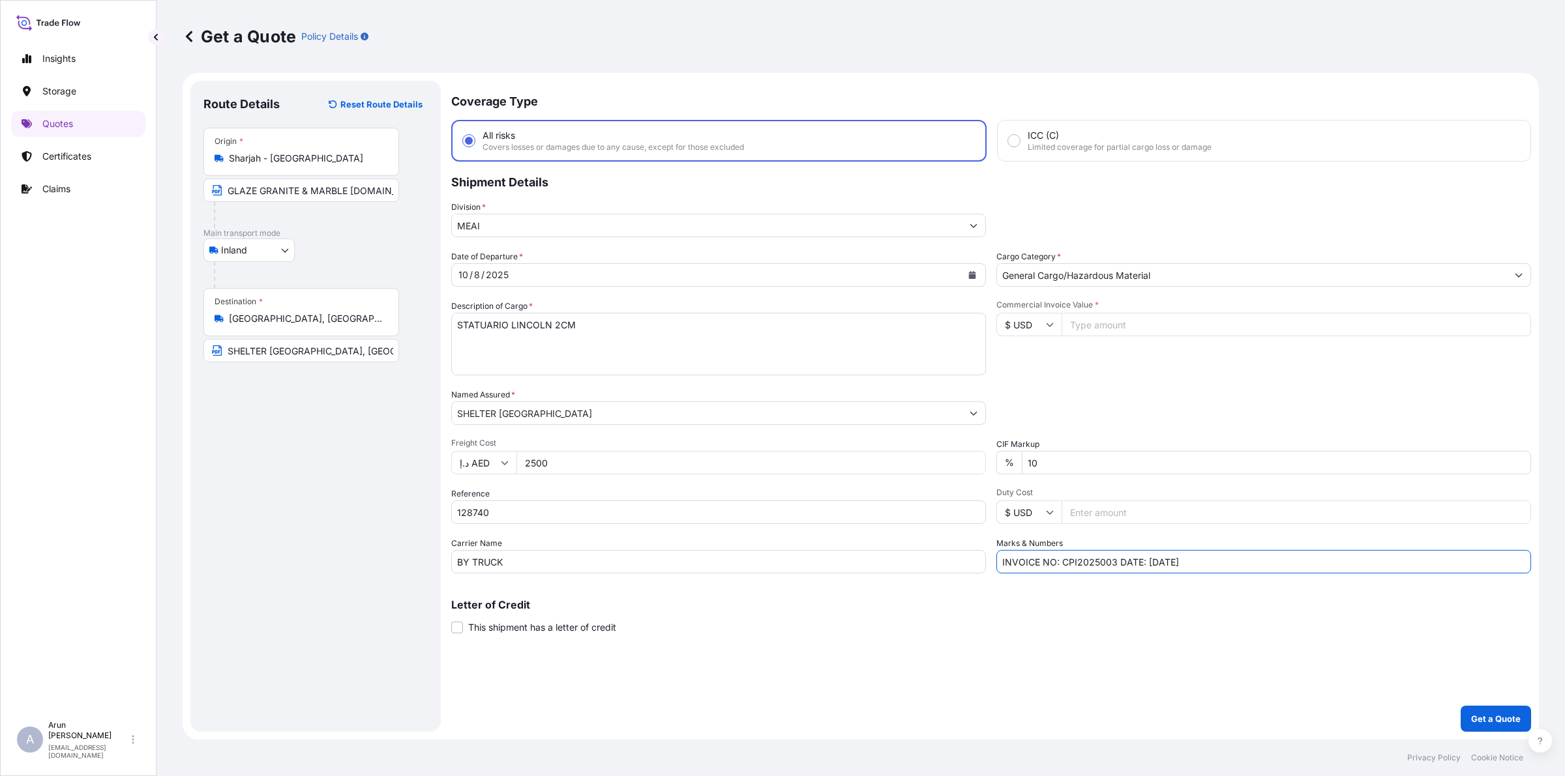
click at [1113, 572] on div "Coverage Type All risks Covers losses or damages due to any cause, except for t…" at bounding box center [991, 406] width 1080 height 651
click at [1125, 565] on input "INVOICE NO: 128740 DATE: [DATE]" at bounding box center [1263, 561] width 535 height 23
click at [1268, 550] on input "INVOICE NO: 128740 DATE: [DATE]" at bounding box center [1263, 561] width 535 height 23
type input "INVOICE NO: 128740 DATE: [DATE]"
drag, startPoint x: 1089, startPoint y: 458, endPoint x: 936, endPoint y: 488, distance: 155.5
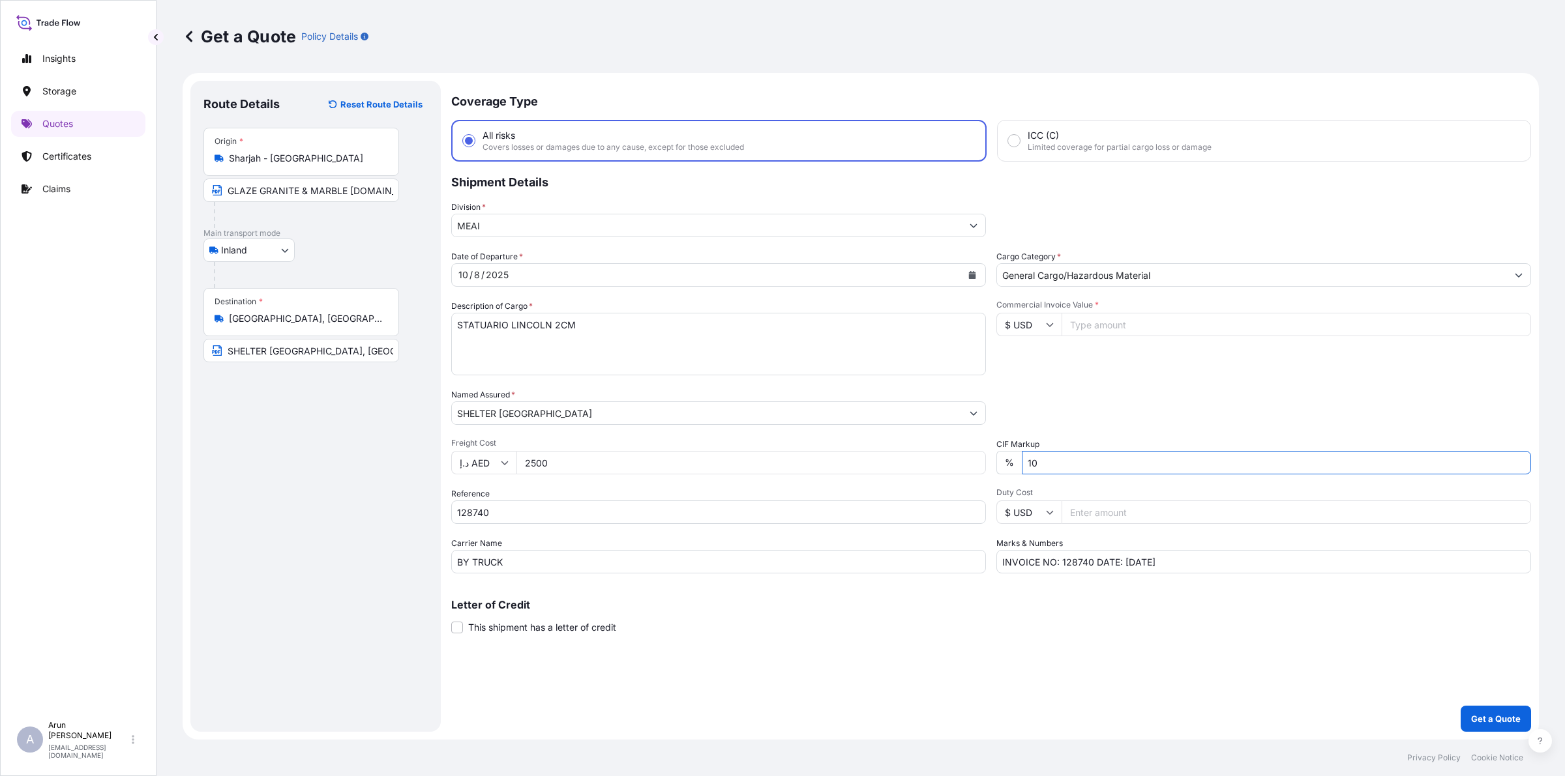
click at [936, 488] on div "Date of Departure * [DATE] Cargo Category * General Cargo/Hazardous Material De…" at bounding box center [991, 411] width 1080 height 323
type input "0"
click at [1100, 329] on input "Commercial Invoice Value *" at bounding box center [1295, 324] width 469 height 23
type input "624280.80"
click at [1043, 321] on input "$ USD" at bounding box center [1028, 324] width 65 height 23
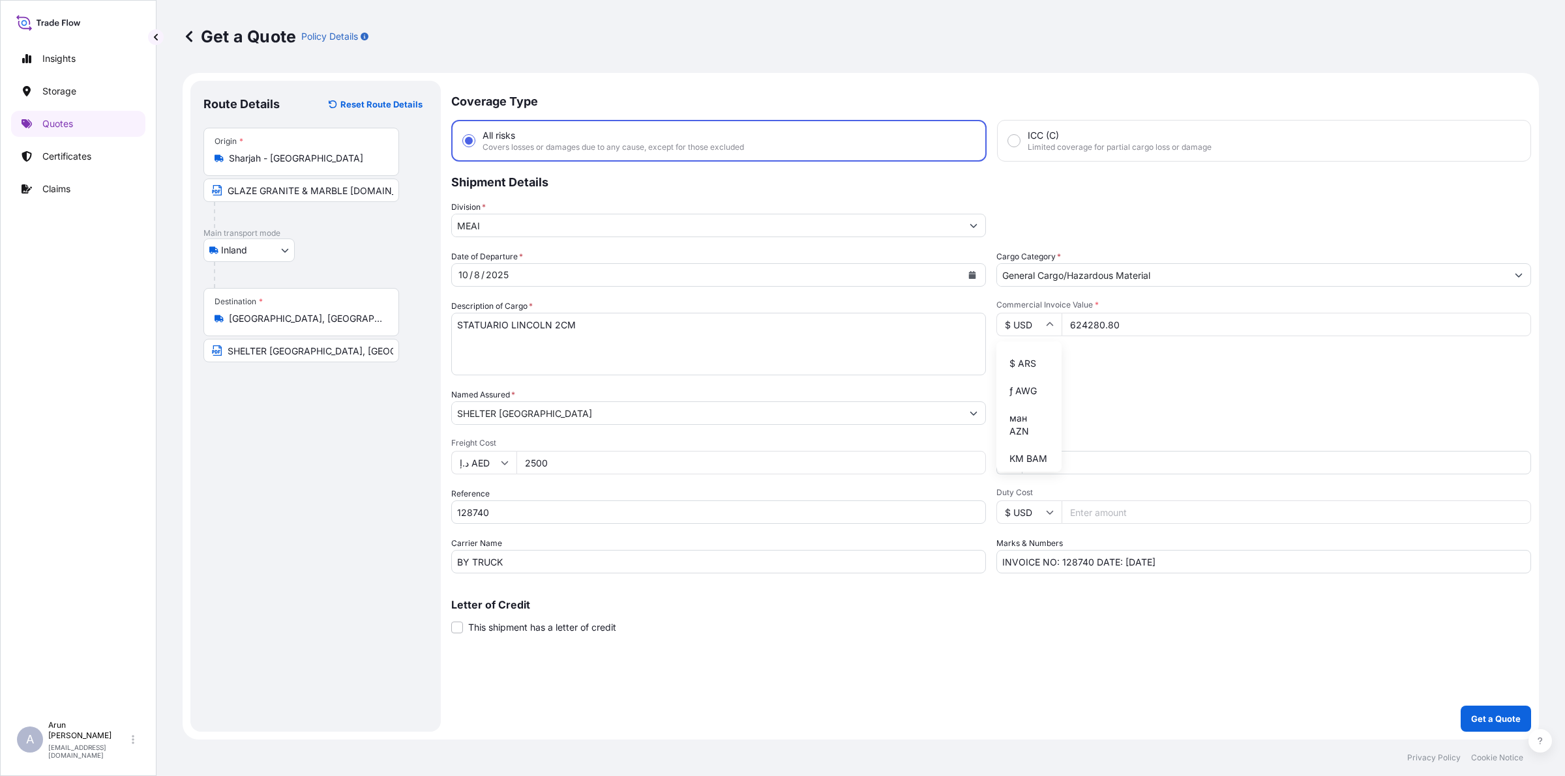
click at [1016, 294] on div "د.إ AED" at bounding box center [1028, 281] width 55 height 25
type input "د.إ AED"
click at [1491, 718] on p "Get a Quote" at bounding box center [1496, 719] width 50 height 13
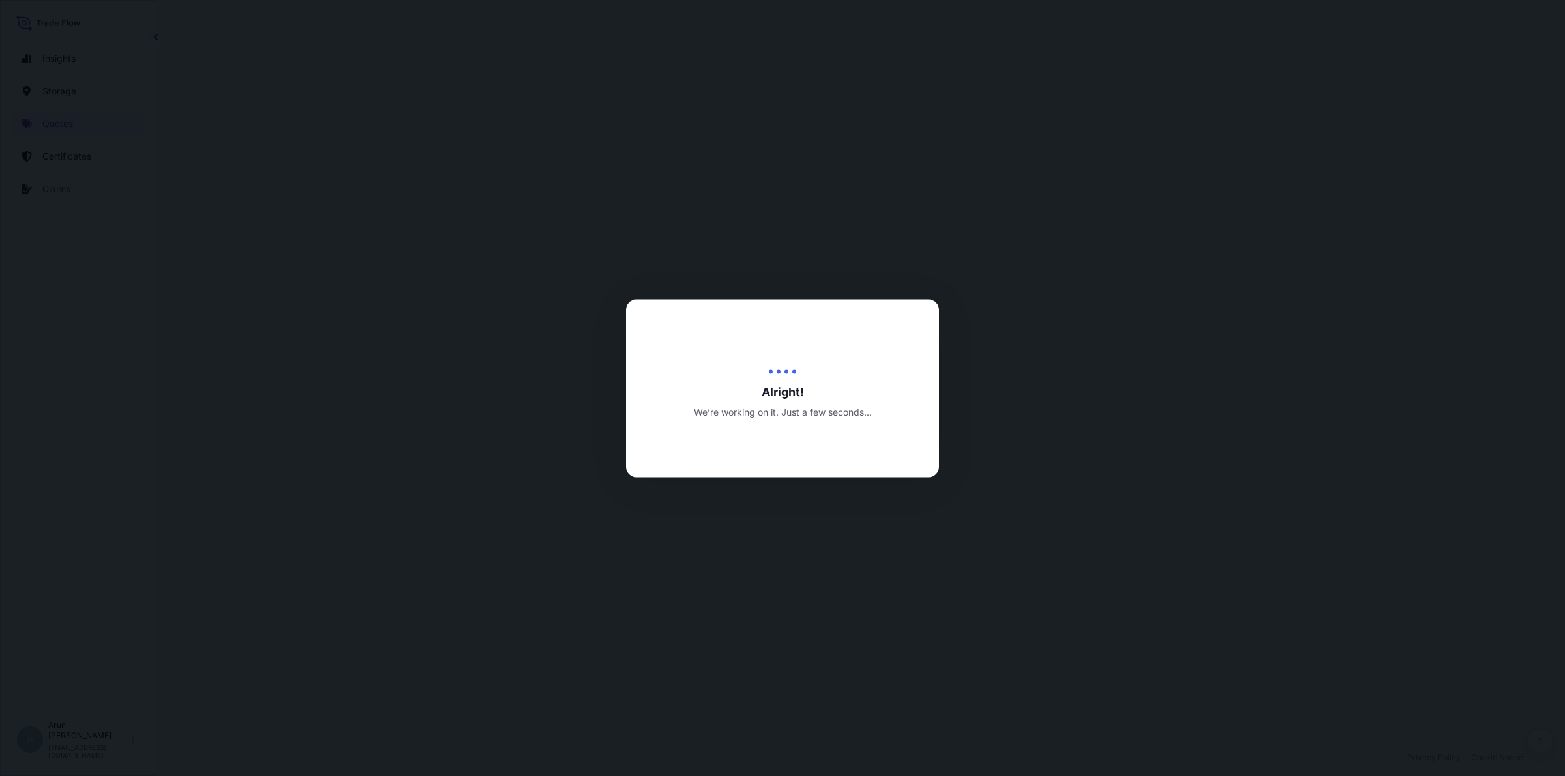
select select "Inland"
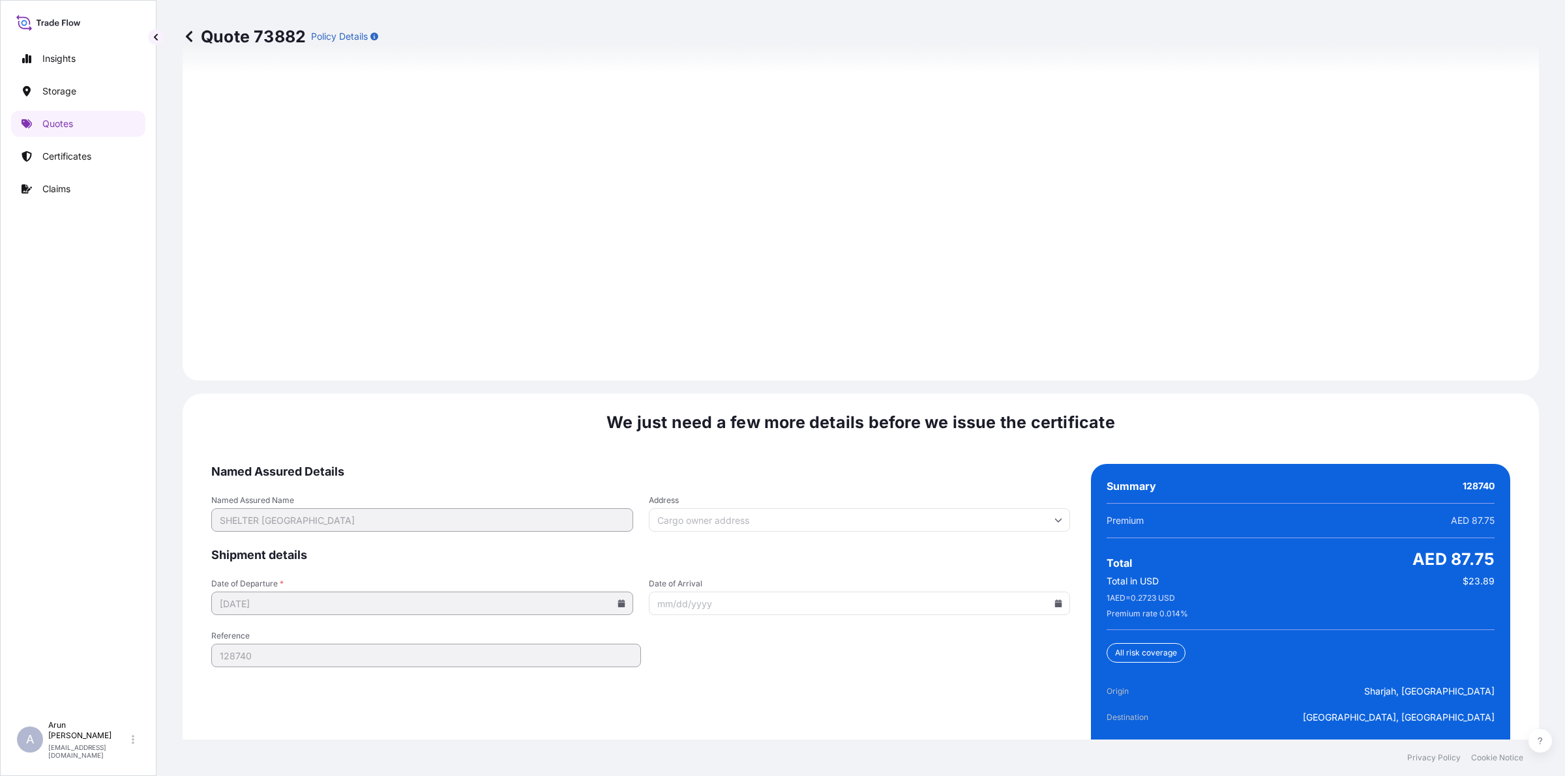
scroll to position [1760, 0]
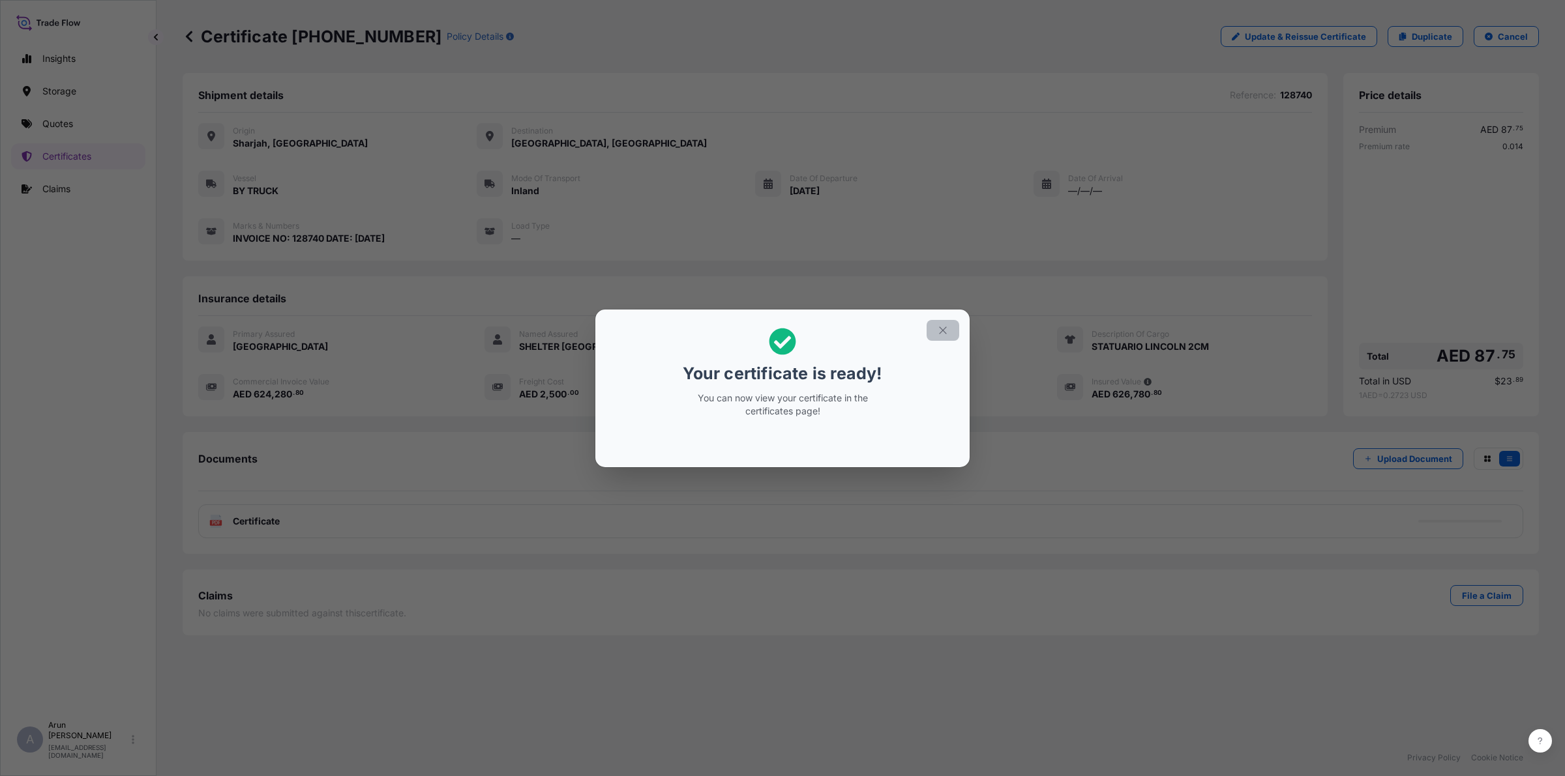
click at [947, 325] on icon "button" at bounding box center [943, 331] width 12 height 12
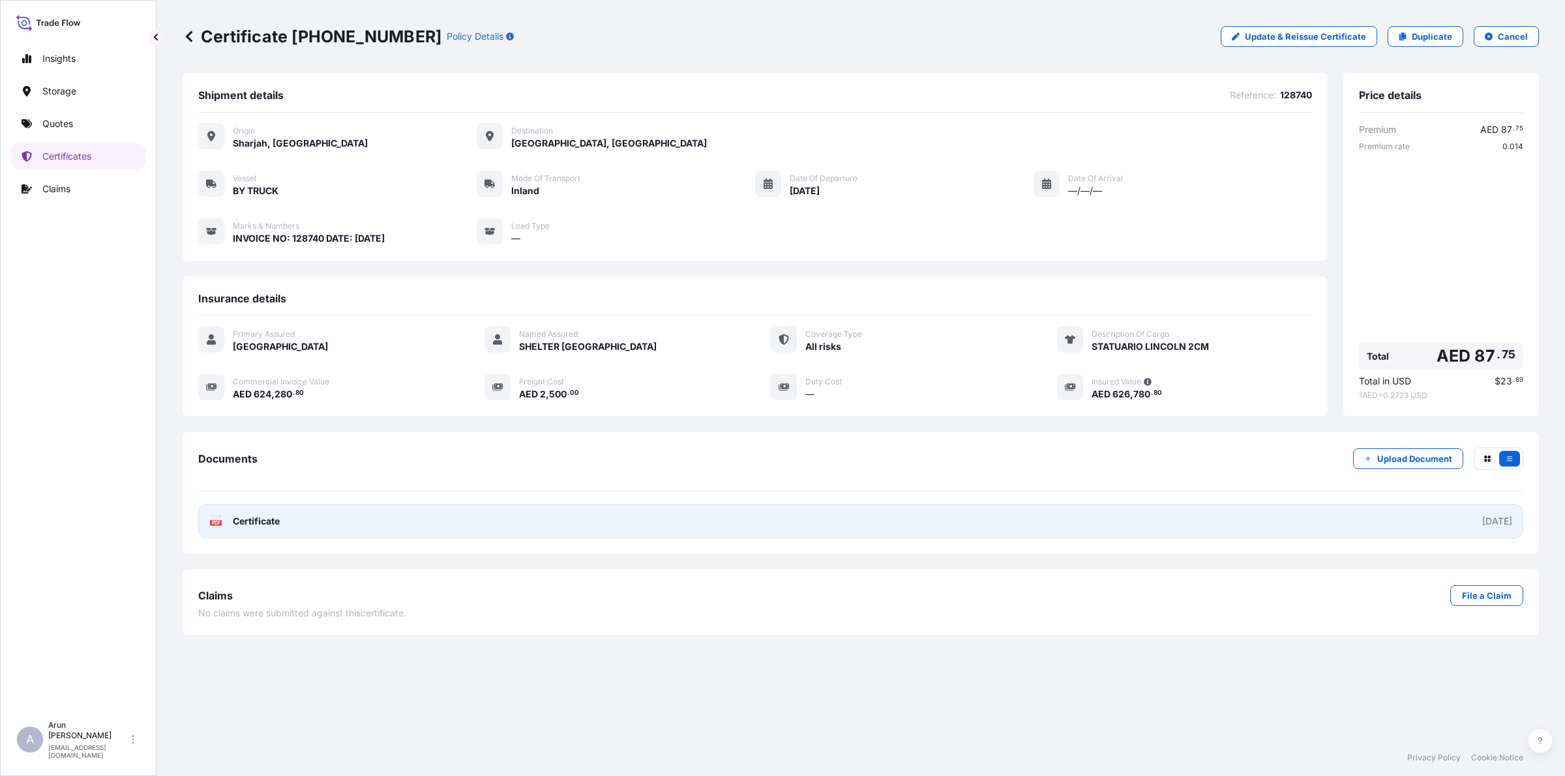
click at [278, 523] on span "Certificate" at bounding box center [256, 521] width 47 height 13
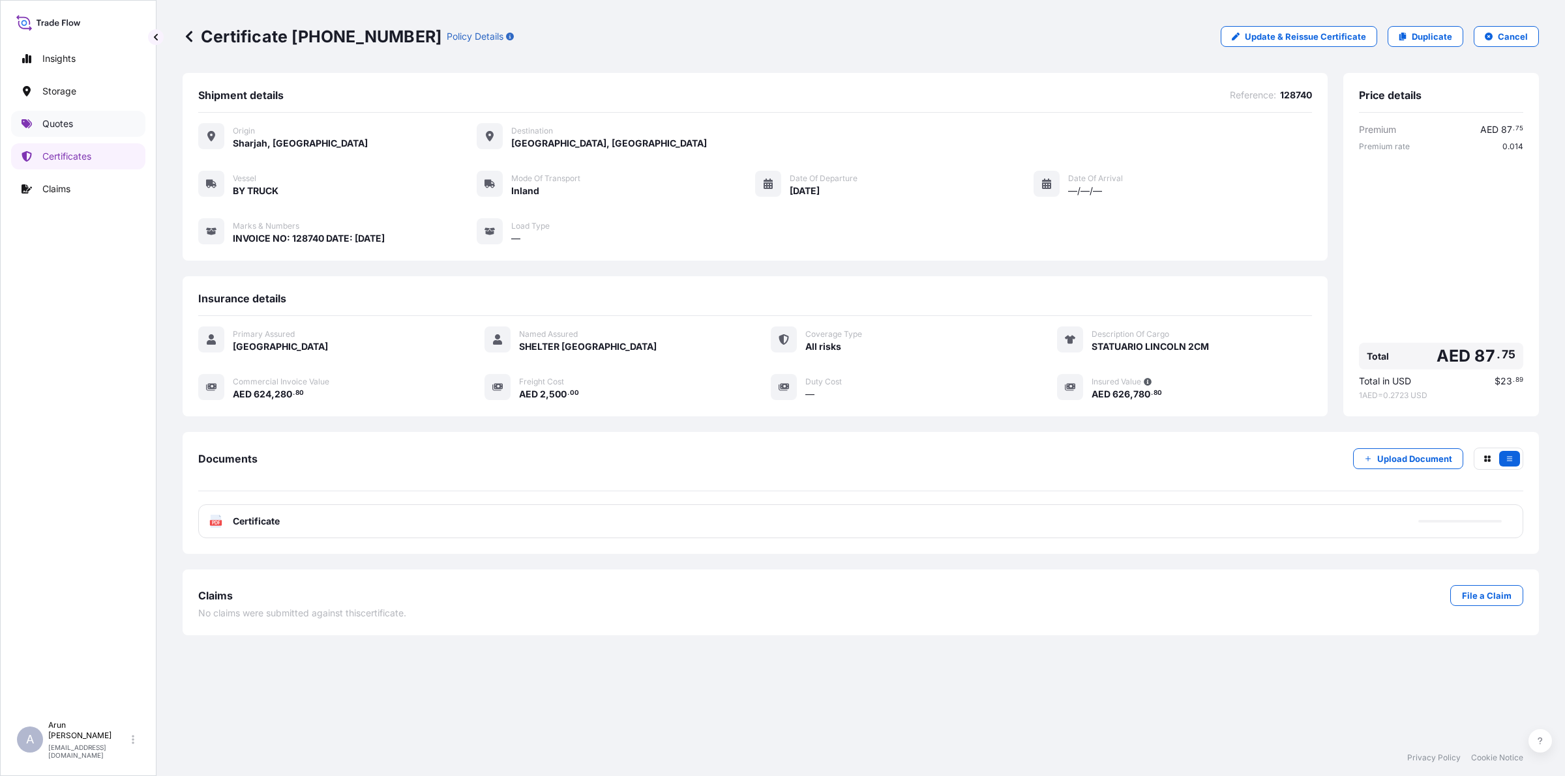
click at [70, 127] on p "Quotes" at bounding box center [57, 123] width 31 height 13
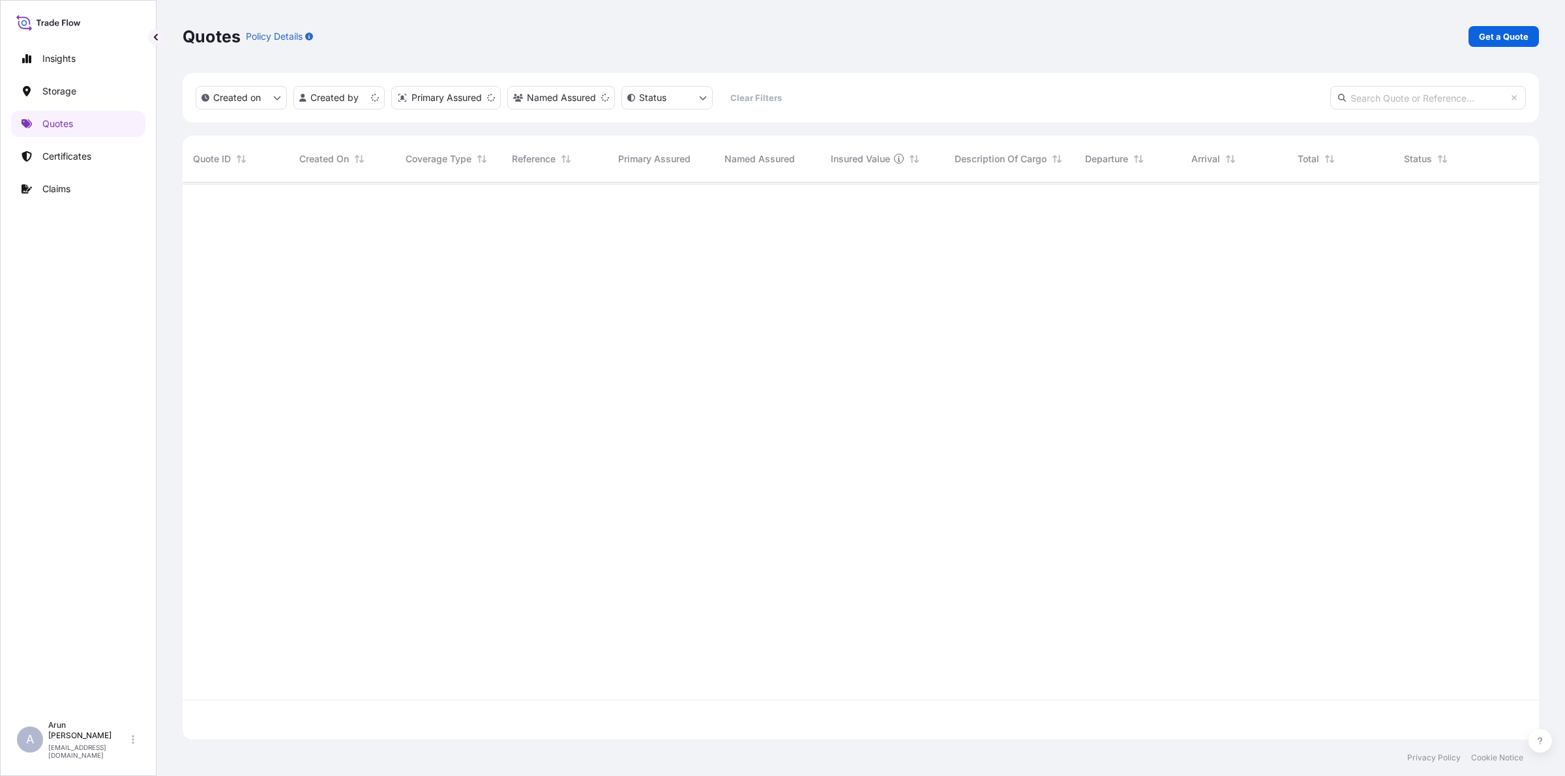
scroll to position [552, 1344]
click at [1508, 38] on p "Get a Quote" at bounding box center [1504, 36] width 50 height 13
select select "Water"
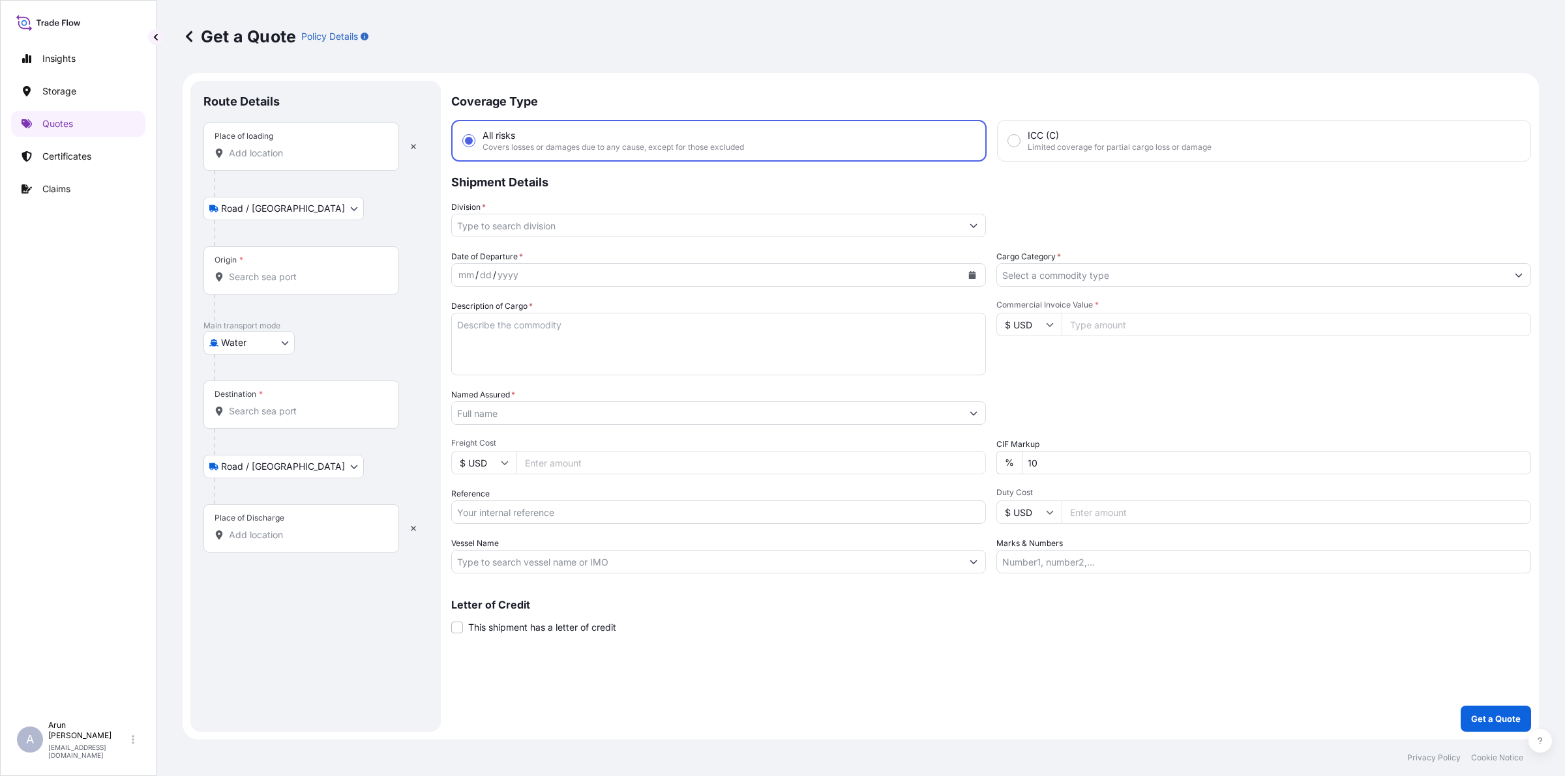
click at [272, 165] on div "Place of loading" at bounding box center [301, 147] width 196 height 48
click at [272, 160] on input "Place of loading" at bounding box center [306, 153] width 154 height 13
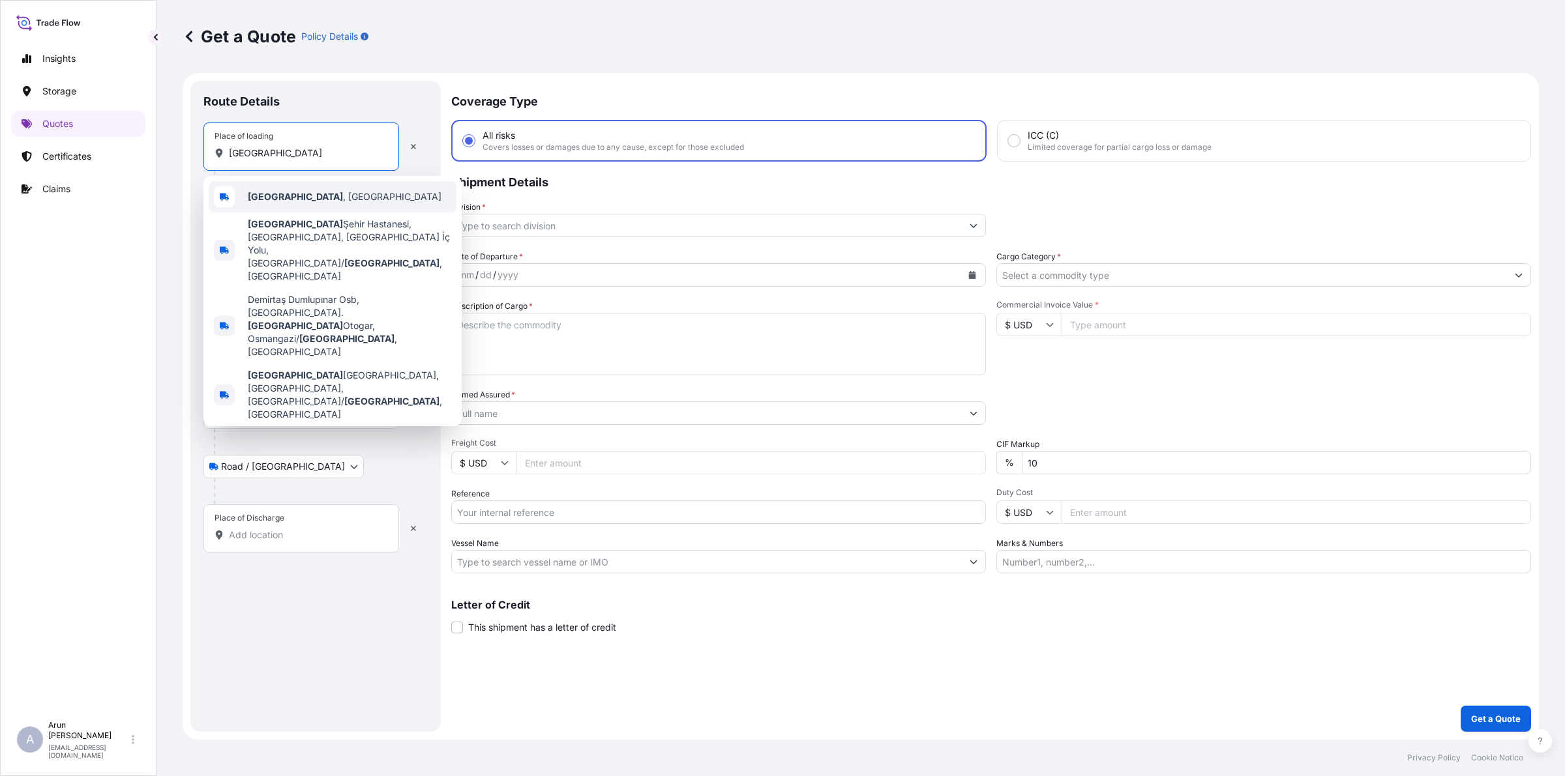
click at [292, 199] on span "[GEOGRAPHIC_DATA] , [GEOGRAPHIC_DATA]" at bounding box center [345, 196] width 194 height 13
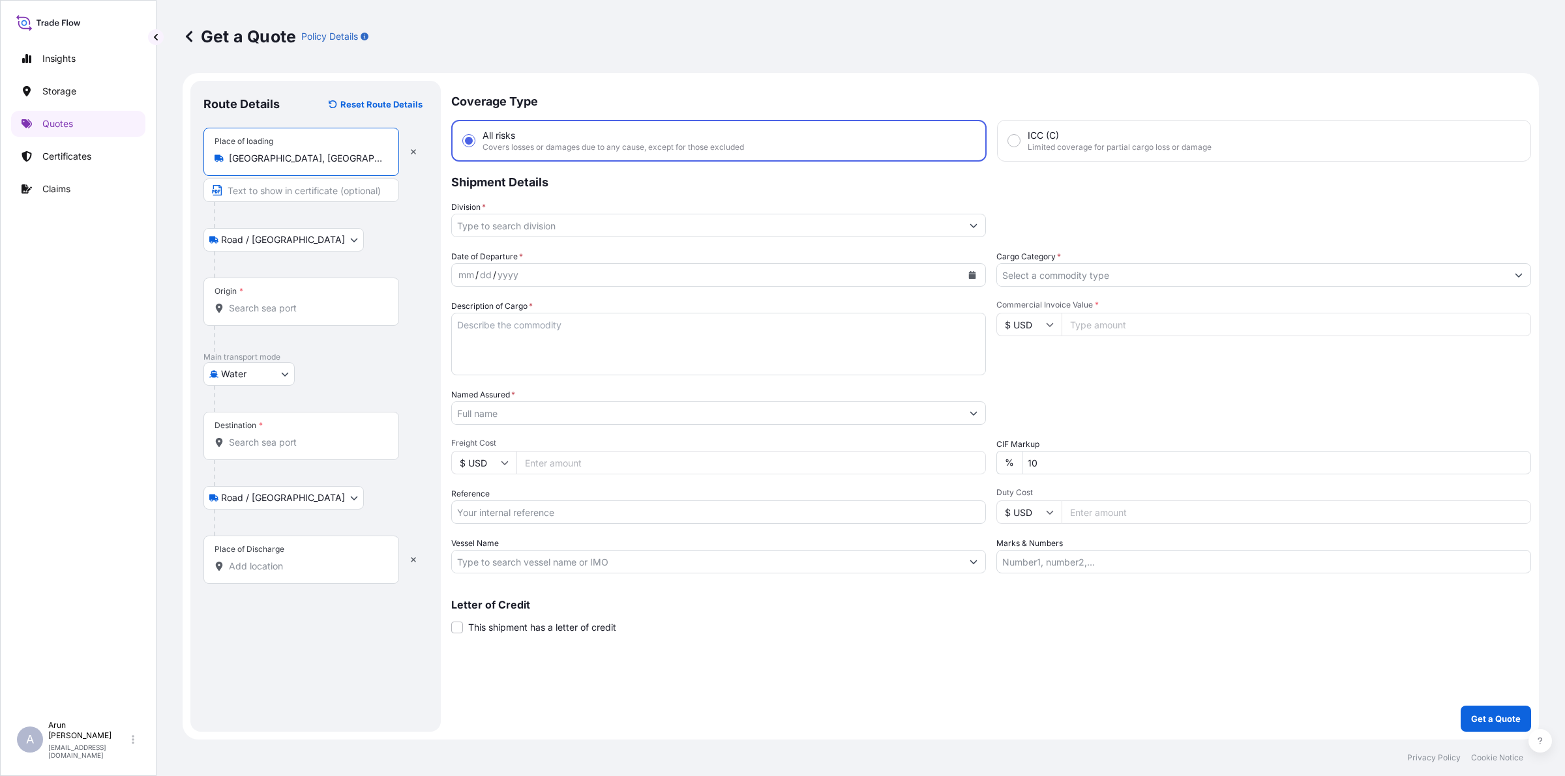
type input "[GEOGRAPHIC_DATA], [GEOGRAPHIC_DATA]"
click at [289, 186] on input "Text to appear on certificate" at bounding box center [301, 190] width 196 height 23
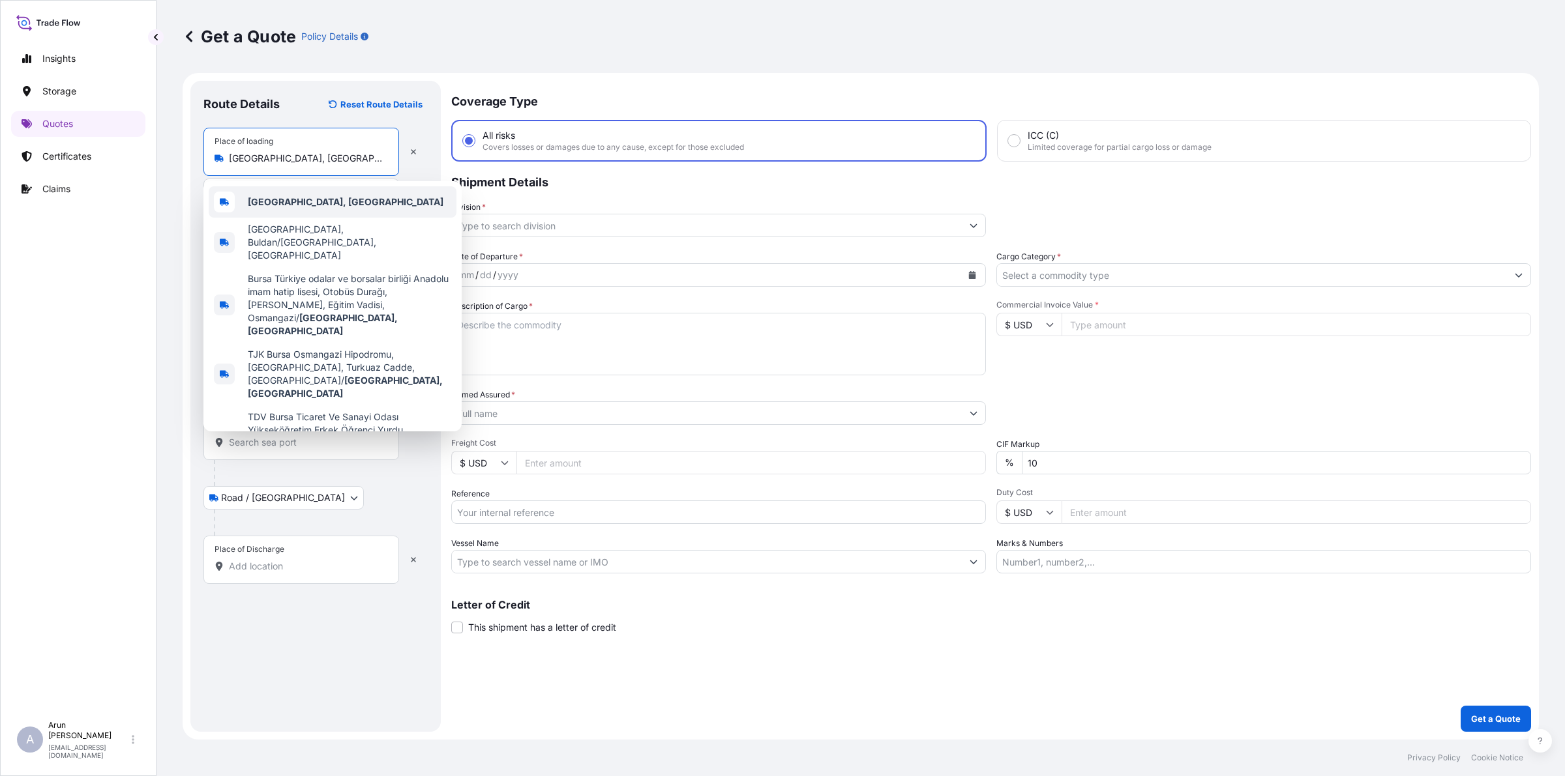
drag, startPoint x: 272, startPoint y: 173, endPoint x: 141, endPoint y: 217, distance: 137.7
click at [141, 217] on div "Insights Storage Quotes Certificates Claims A [PERSON_NAME] [PERSON_NAME][EMAIL…" at bounding box center [782, 388] width 1565 height 776
click at [271, 206] on b "[GEOGRAPHIC_DATA], [GEOGRAPHIC_DATA]" at bounding box center [346, 201] width 196 height 11
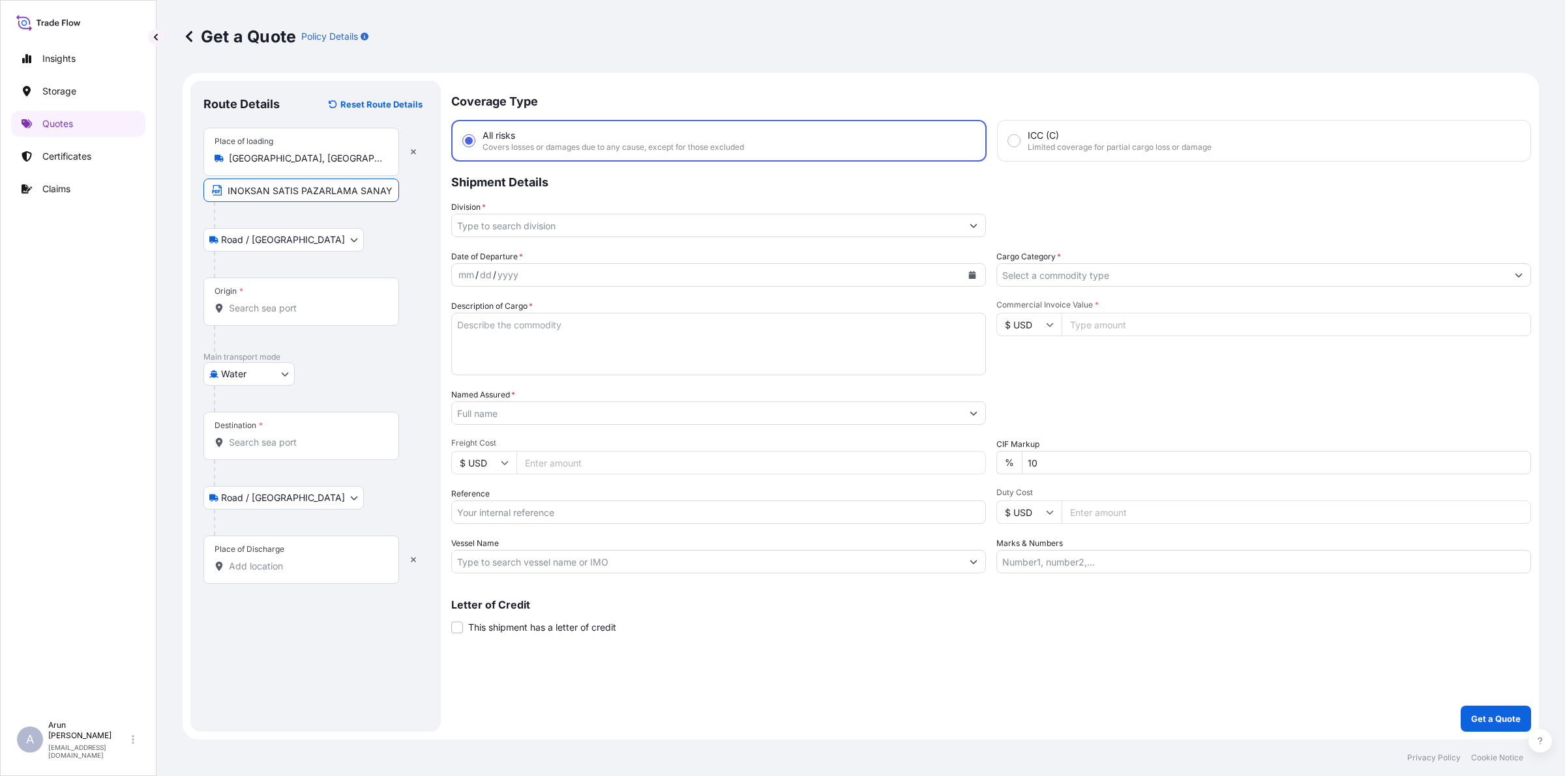
click at [385, 189] on input "INOKSAN SATIS PAZARLAMA SANAYI VE TICARET A.S." at bounding box center [301, 190] width 196 height 23
paste input "[GEOGRAPHIC_DATA], [GEOGRAPHIC_DATA]"
type input "INOKSAN SATIS PAZARLAMA SANAYI VE TICARET A.S., [GEOGRAPHIC_DATA], [GEOGRAPHIC_…"
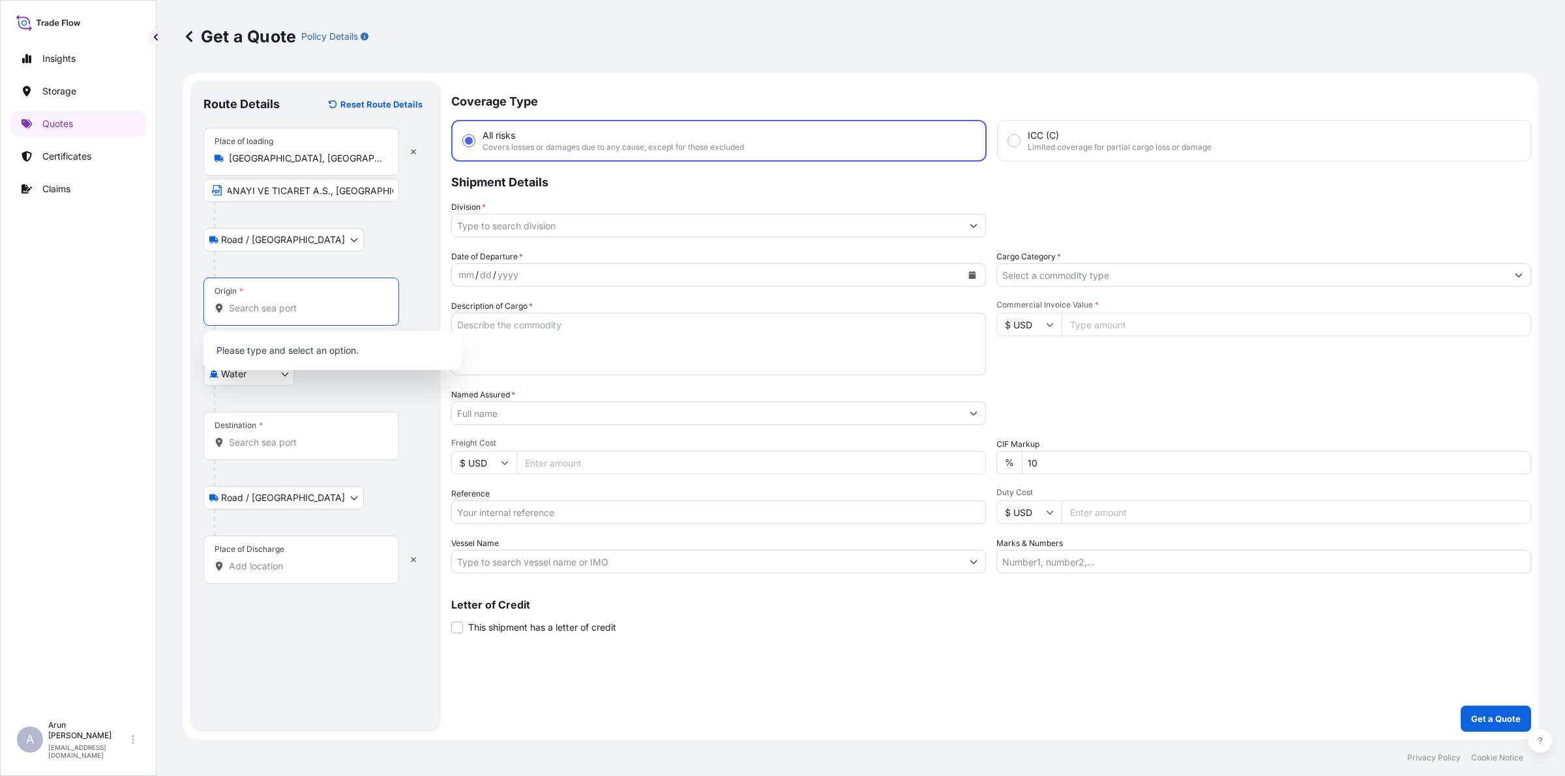
scroll to position [0, 0]
click at [321, 304] on input "Origin *" at bounding box center [306, 308] width 154 height 13
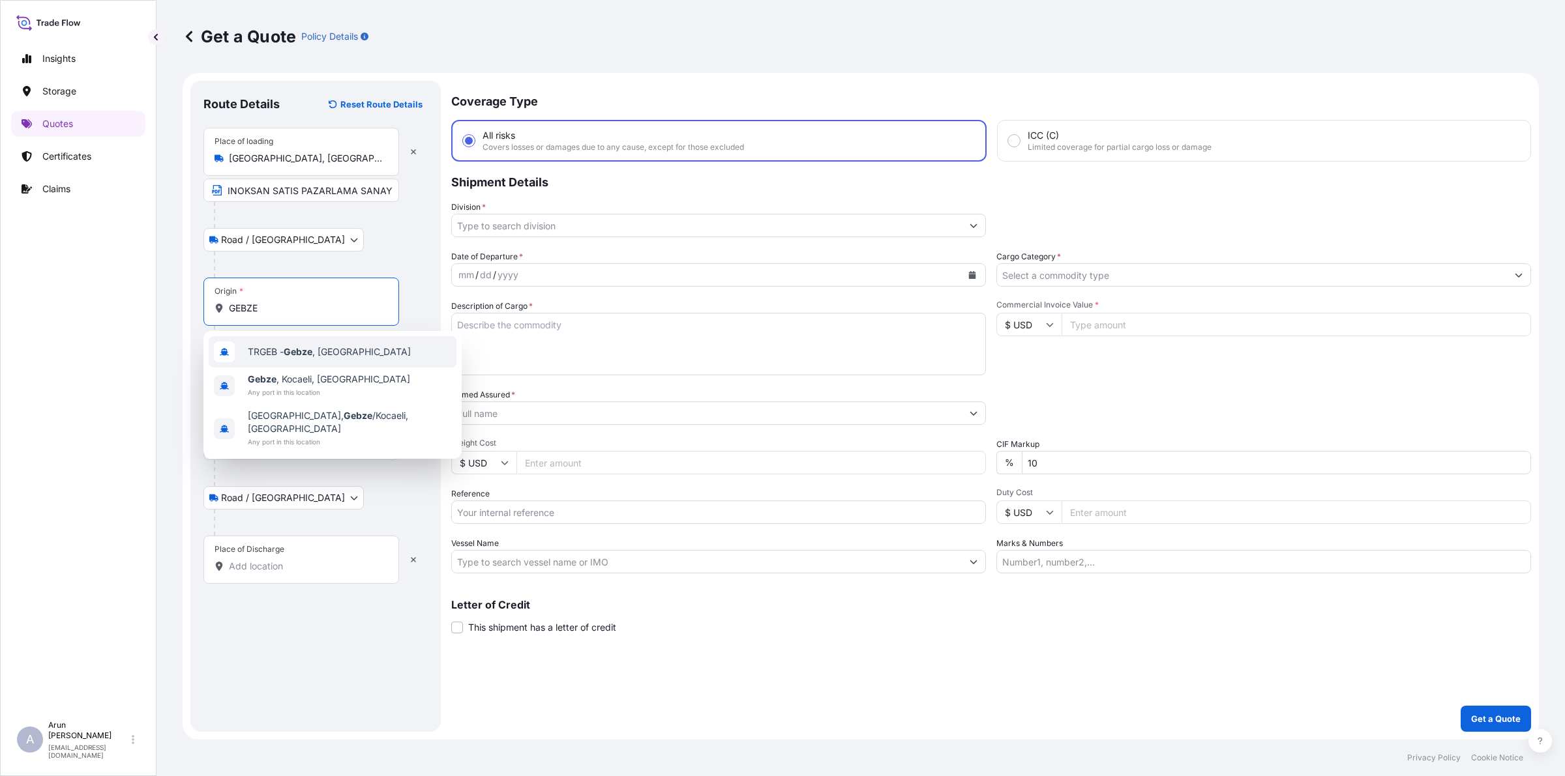
click at [336, 353] on span "TRGEB - Gebze , [GEOGRAPHIC_DATA]" at bounding box center [329, 352] width 163 height 13
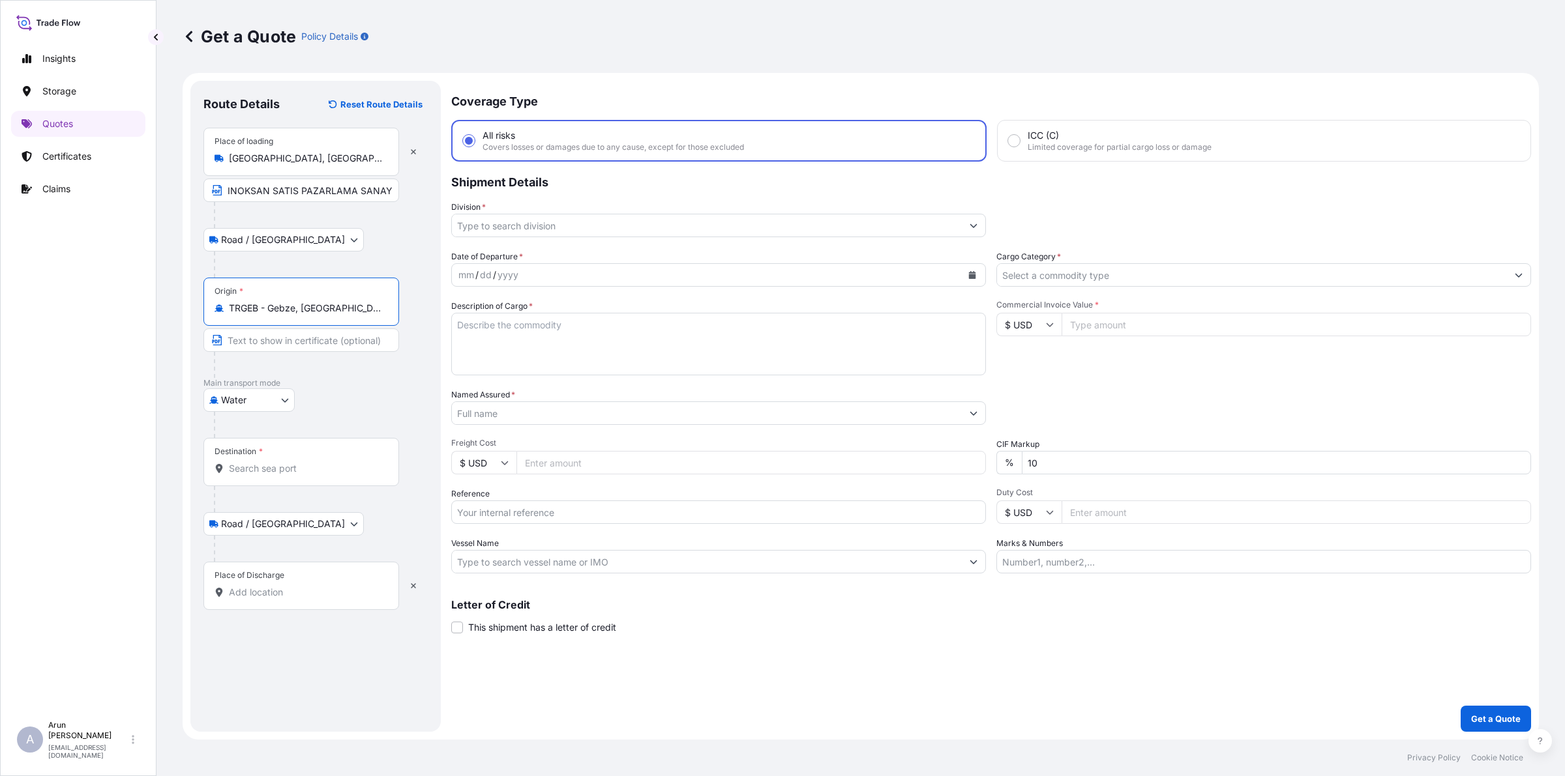
type input "TRGEB - Gebze, [GEOGRAPHIC_DATA]"
click at [313, 473] on input "Destination *" at bounding box center [306, 468] width 154 height 13
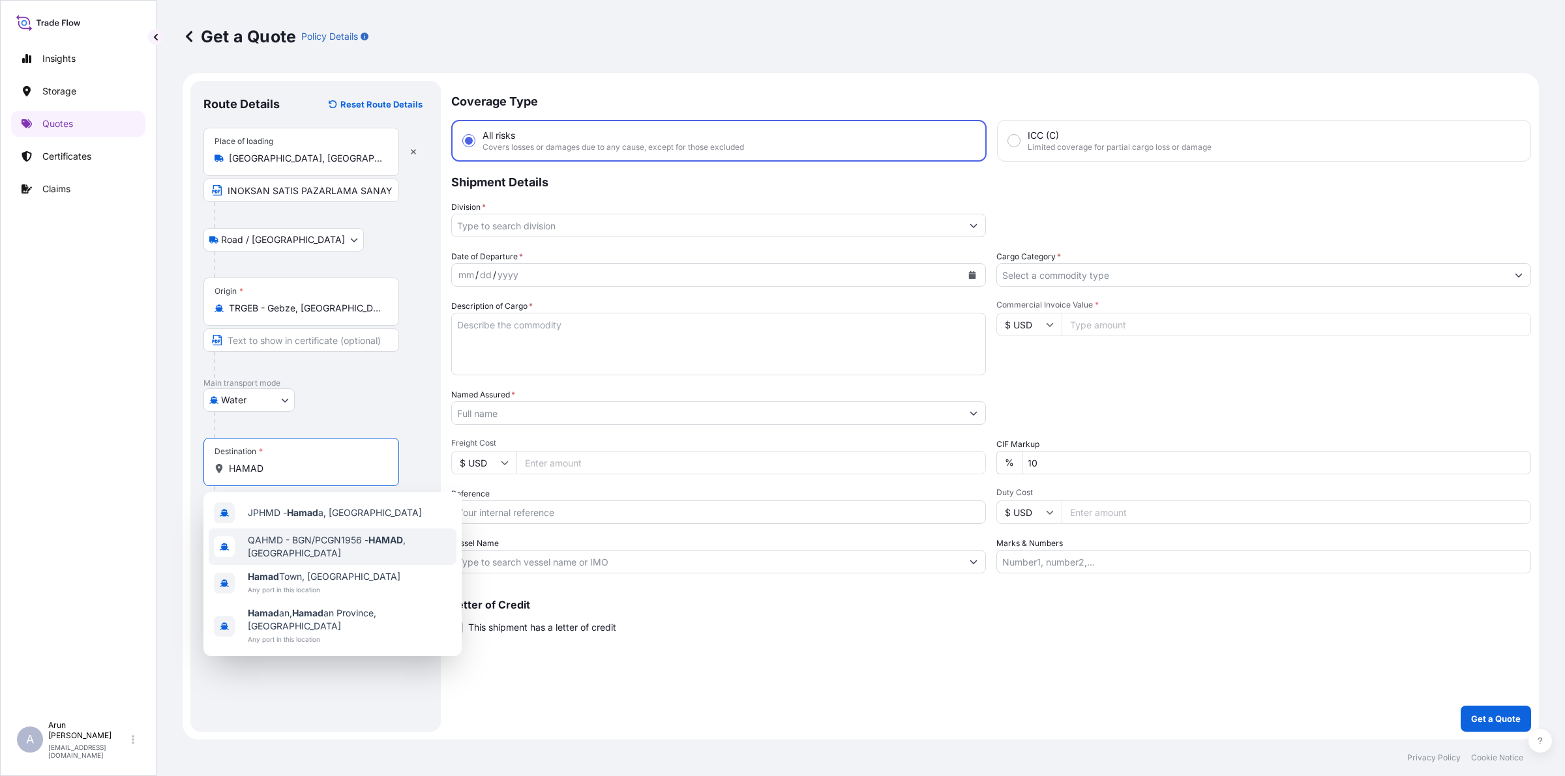
click at [306, 540] on span "QAHMD - BGN/PCGN1956 - HAMAD , [GEOGRAPHIC_DATA]" at bounding box center [349, 547] width 203 height 26
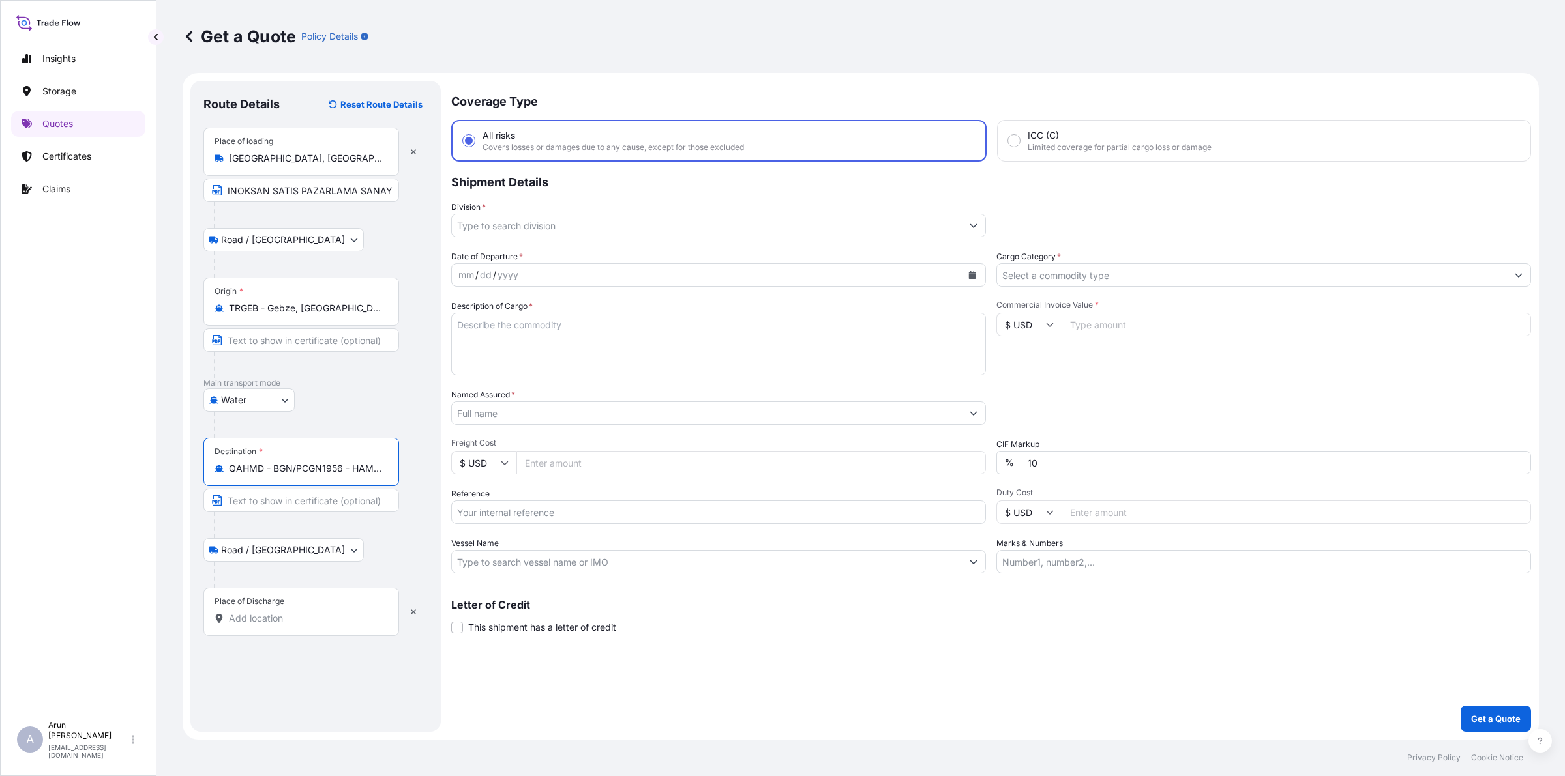
type input "QAHMD - BGN/PCGN1956 - HAMAD, [GEOGRAPHIC_DATA]"
click at [281, 624] on input "Place of Discharge" at bounding box center [306, 618] width 154 height 13
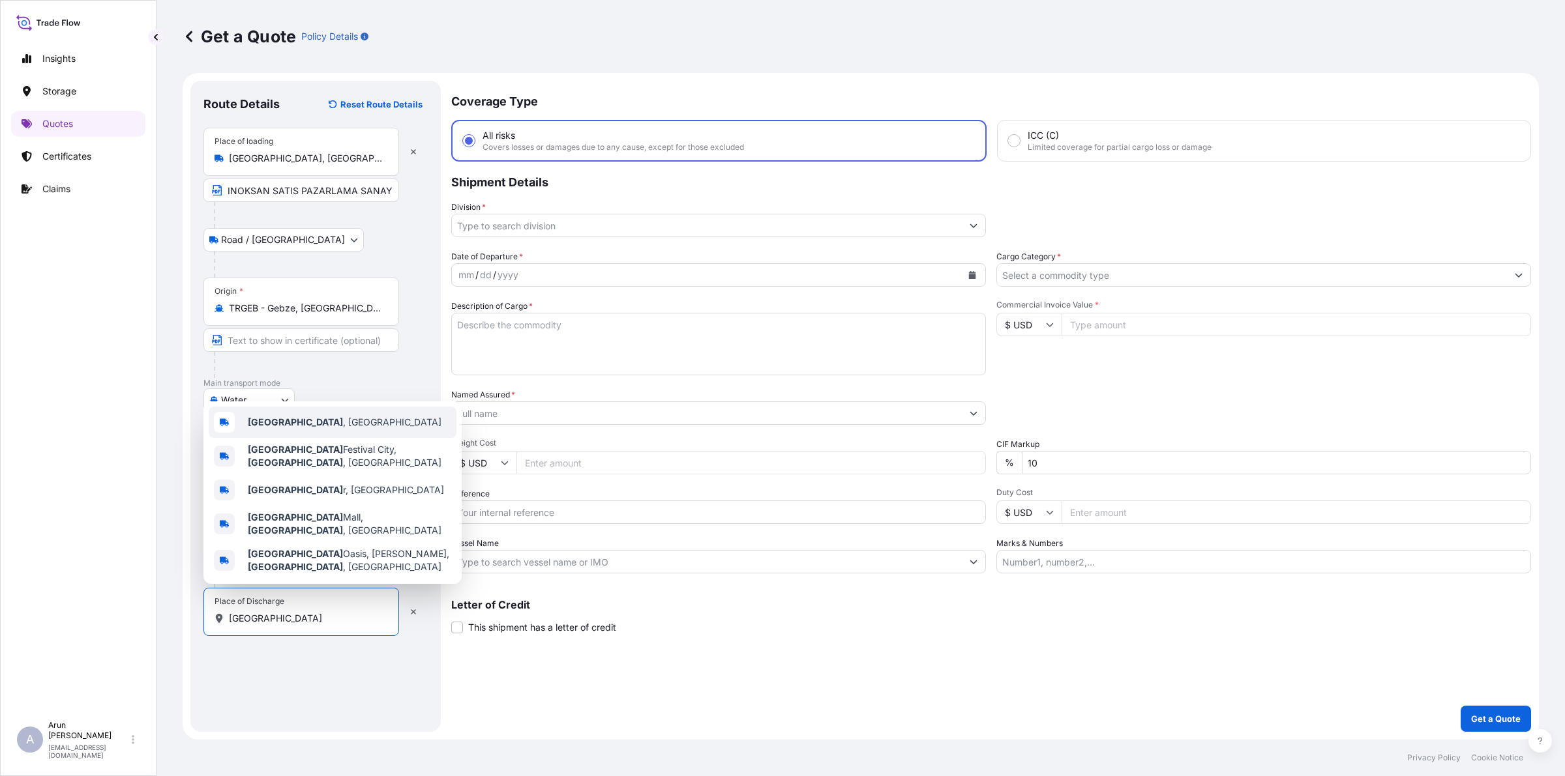
click at [297, 429] on span "[GEOGRAPHIC_DATA] , [GEOGRAPHIC_DATA]" at bounding box center [345, 422] width 194 height 13
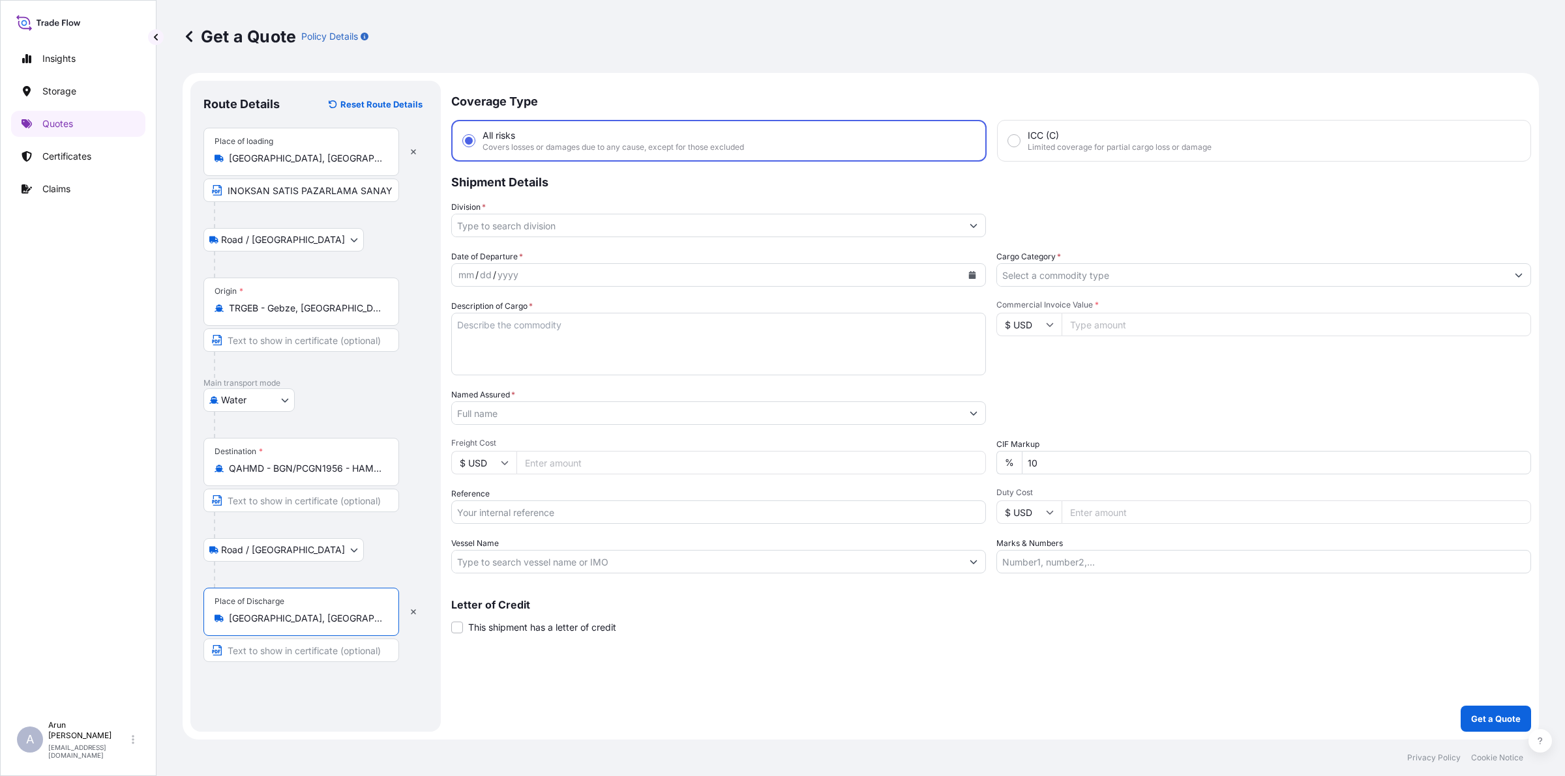
type input "[GEOGRAPHIC_DATA], [GEOGRAPHIC_DATA]"
click at [300, 649] on input "Text to appear on certificate" at bounding box center [301, 650] width 196 height 23
click at [386, 649] on input "ELEGANT KITCHEN TRADING,[GEOGRAPHIC_DATA], [GEOGRAPHIC_DATA]" at bounding box center [301, 650] width 196 height 23
click at [244, 662] on input "ELEGANT KITCHEN TRADING,[GEOGRAPHIC_DATA], [GEOGRAPHIC_DATA]" at bounding box center [301, 650] width 196 height 23
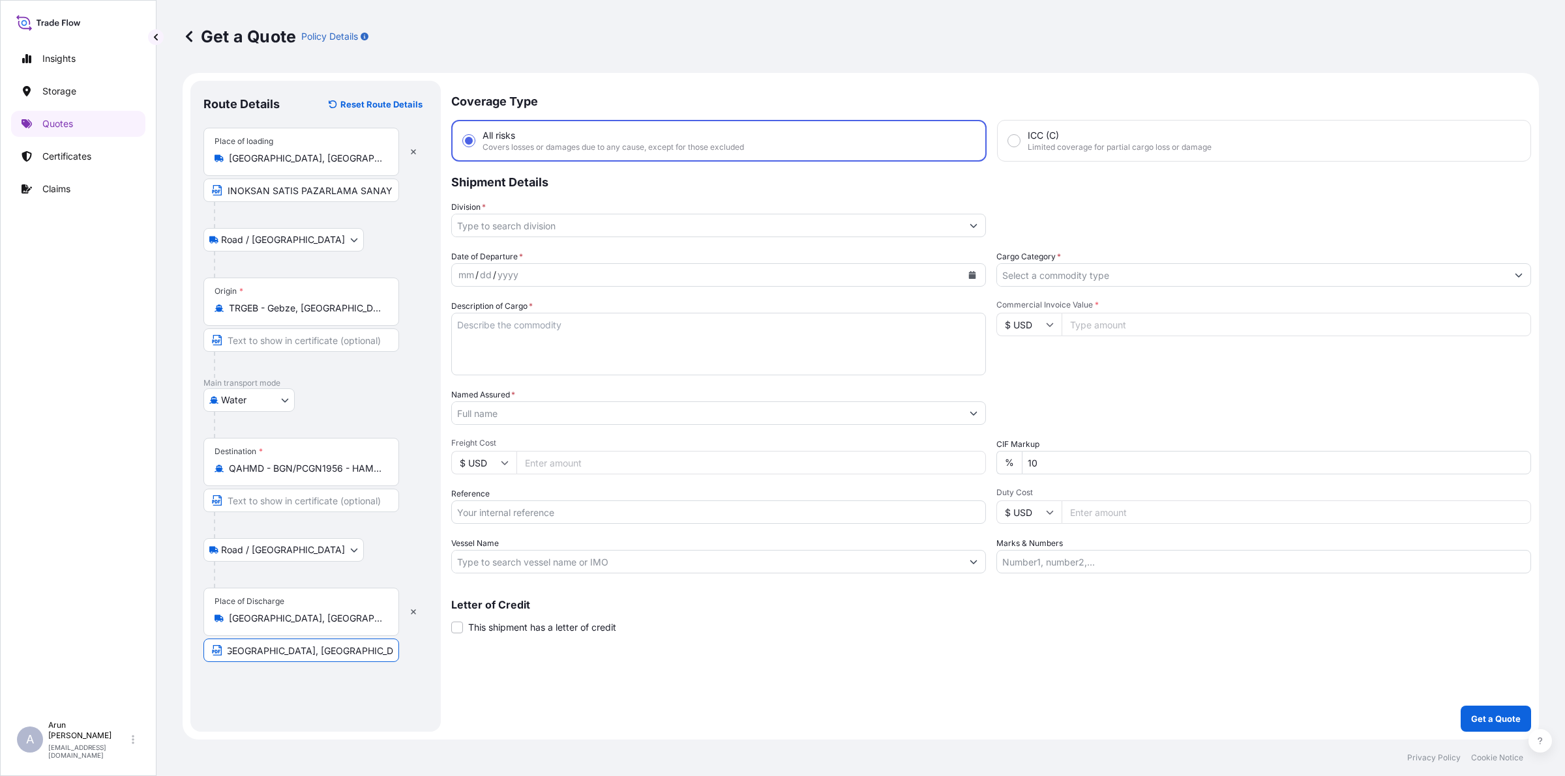
scroll to position [0, 129]
type input "ELEGANT KITCHEN TRADING, [GEOGRAPHIC_DATA], [GEOGRAPHIC_DATA]"
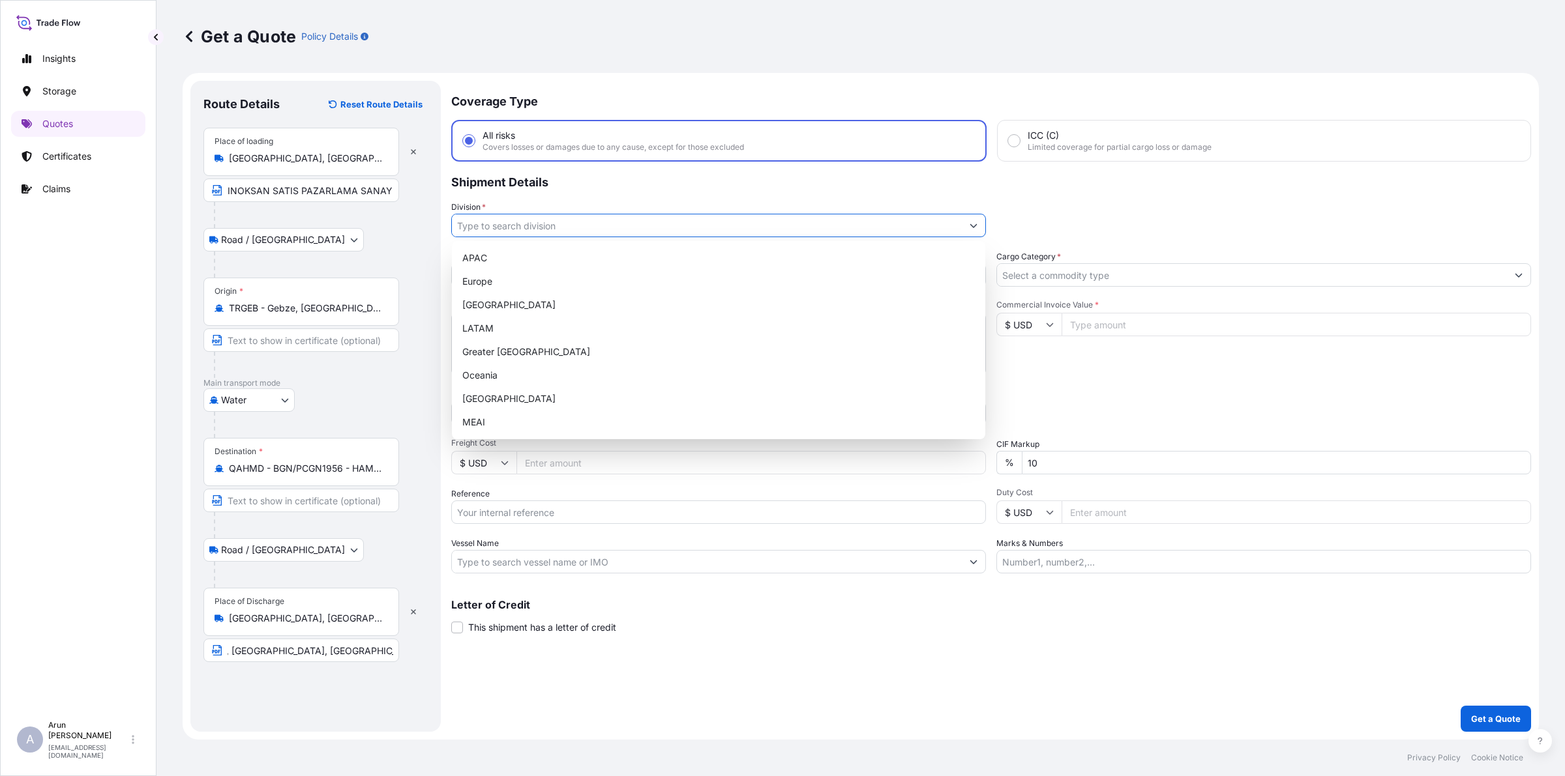
scroll to position [0, 0]
click at [571, 227] on input "Division *" at bounding box center [707, 225] width 510 height 23
click at [480, 424] on div "MEAI" at bounding box center [718, 422] width 523 height 23
type input "MEAI"
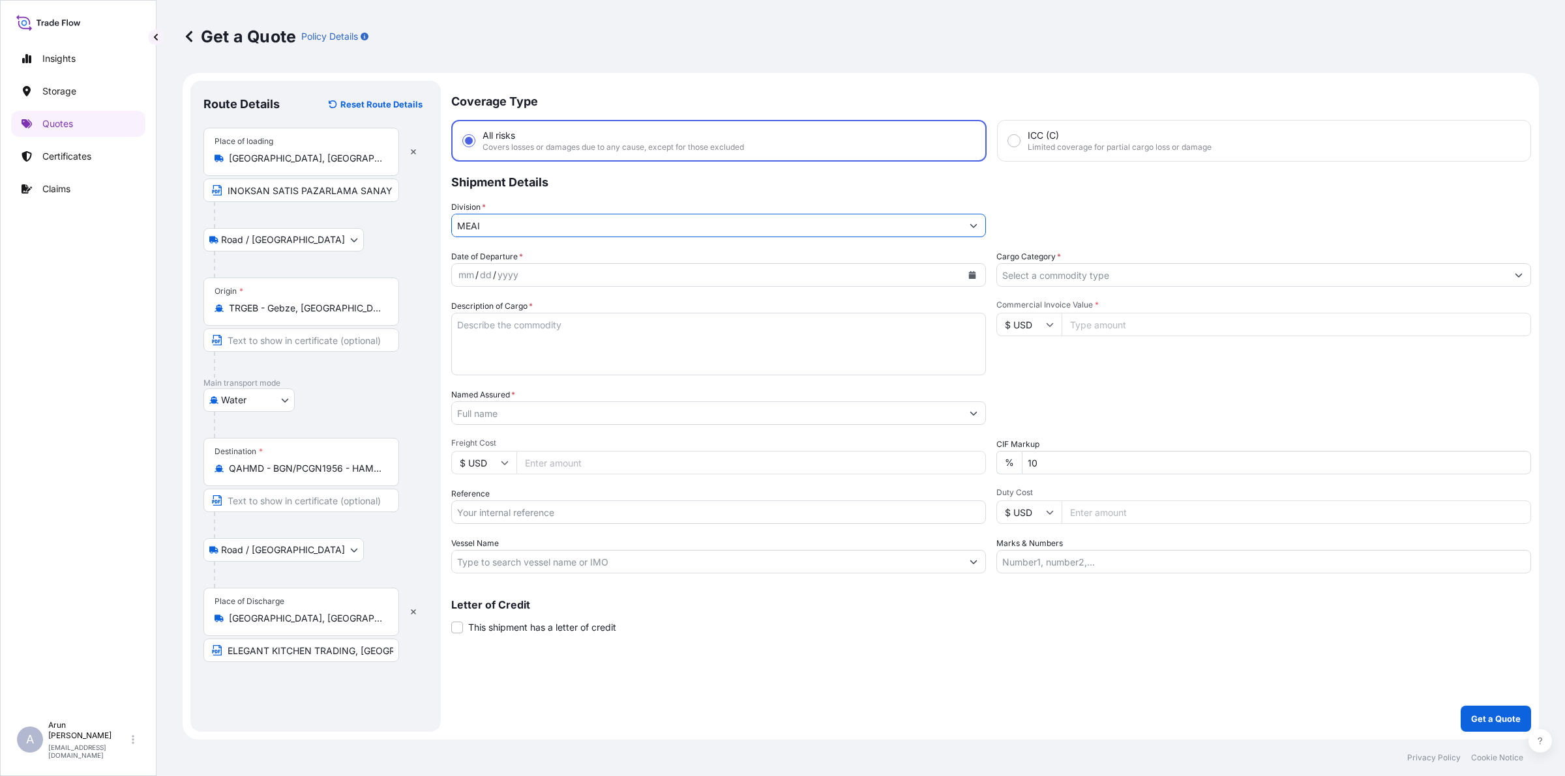
click at [1067, 278] on input "Cargo Category *" at bounding box center [1252, 274] width 510 height 23
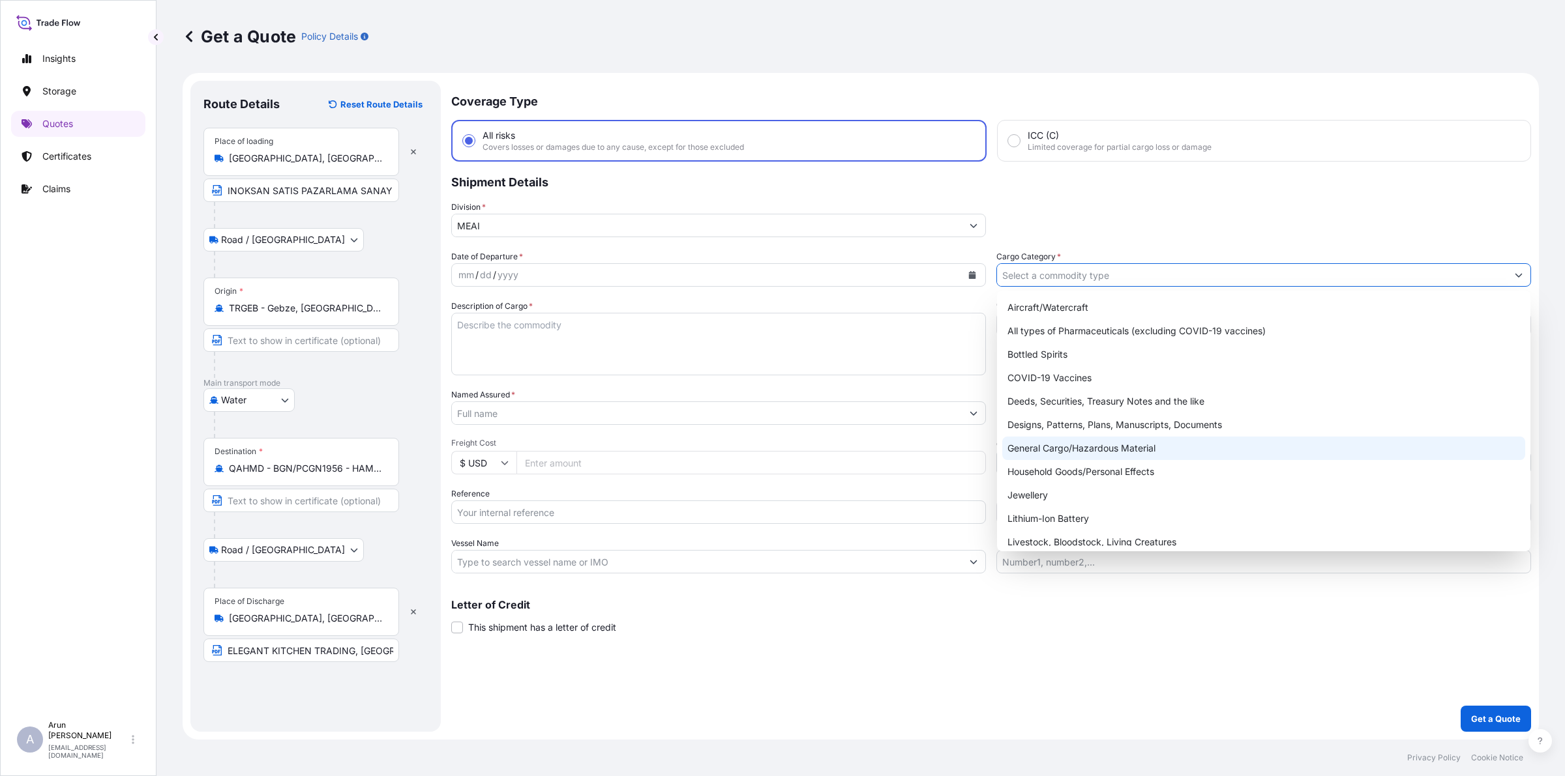
click at [1031, 448] on div "General Cargo/Hazardous Material" at bounding box center [1263, 448] width 523 height 23
type input "General Cargo/Hazardous Material"
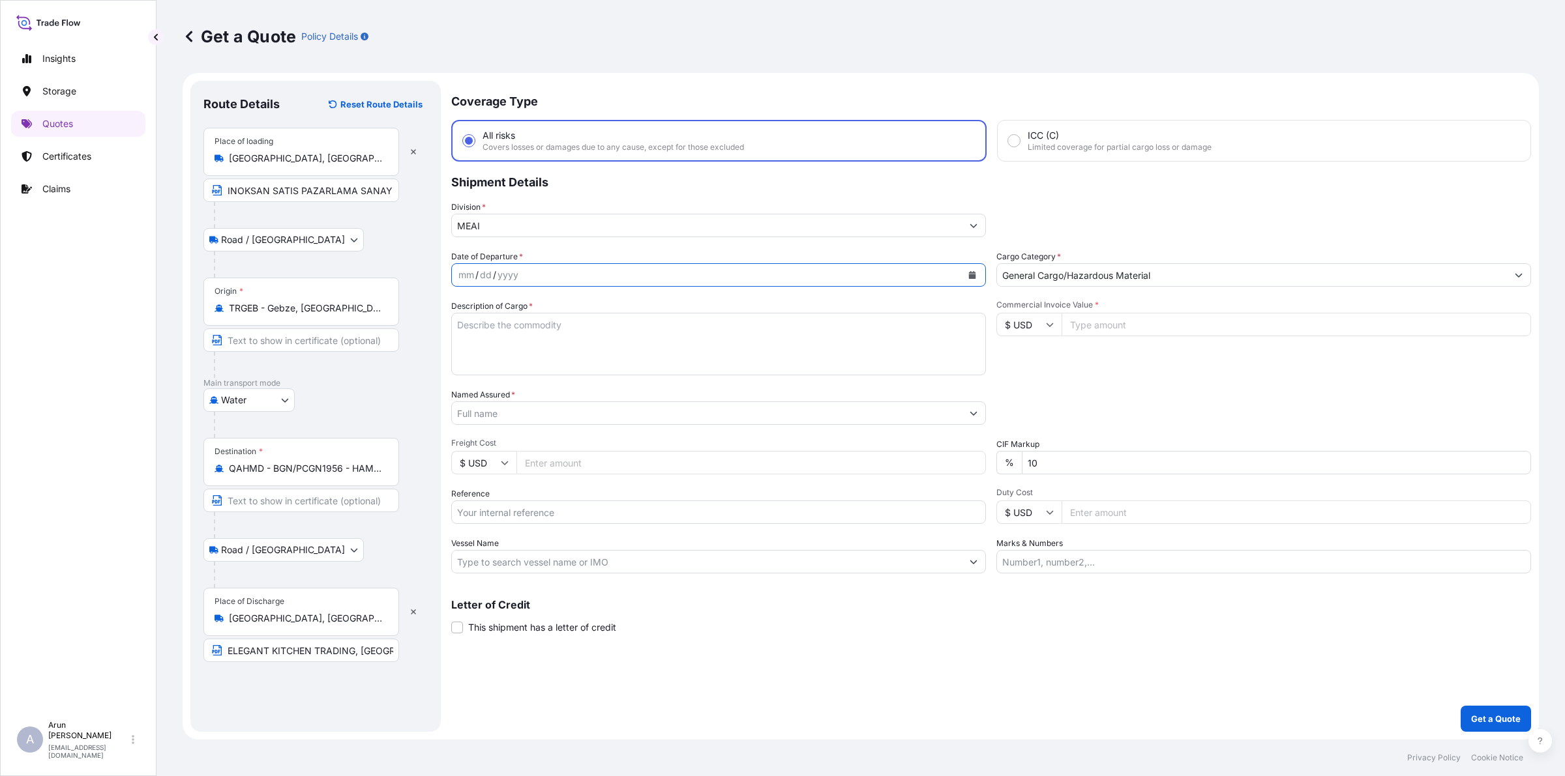
click at [979, 271] on button "Calendar" at bounding box center [972, 275] width 21 height 21
click at [487, 319] on button "Previous" at bounding box center [478, 311] width 29 height 21
click at [565, 405] on div "18" at bounding box center [572, 408] width 23 height 23
click at [806, 344] on textarea "Description of Cargo *" at bounding box center [718, 344] width 535 height 63
click at [588, 327] on textarea "INDUSTRIAL TYPE KITCHEN RQUIPMENTS SPARE PARTS" at bounding box center [718, 344] width 535 height 63
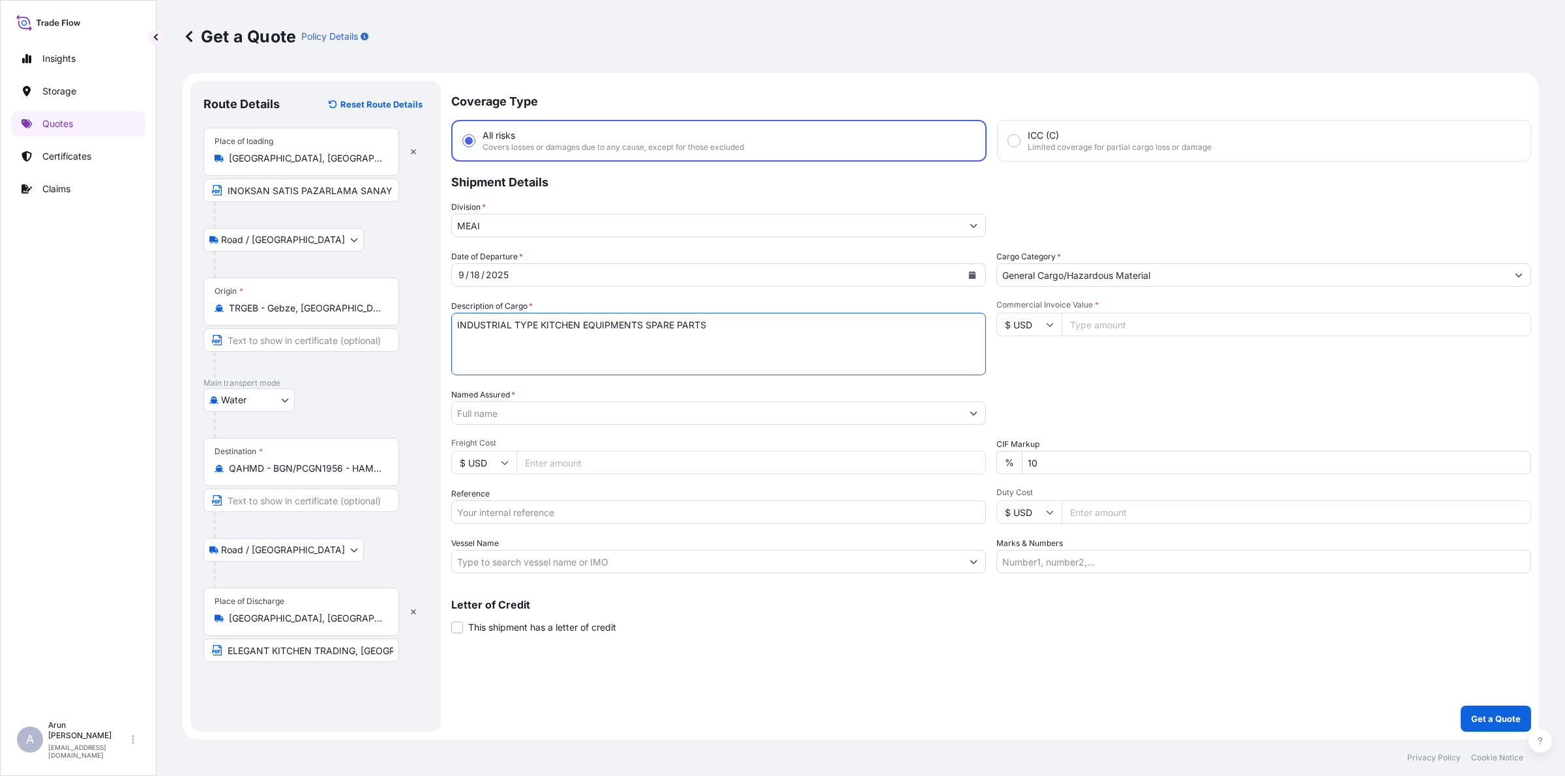
click at [739, 334] on textarea "INDUSTRIAL TYPE KITCHEN EQUIPMENTS SPARE PARTS" at bounding box center [718, 344] width 535 height 63
type textarea "INDUSTRIAL TYPE KITCHEN EQUIPMENTS SPARE PARTS"
click at [1104, 323] on input "Commercial Invoice Value *" at bounding box center [1295, 324] width 469 height 23
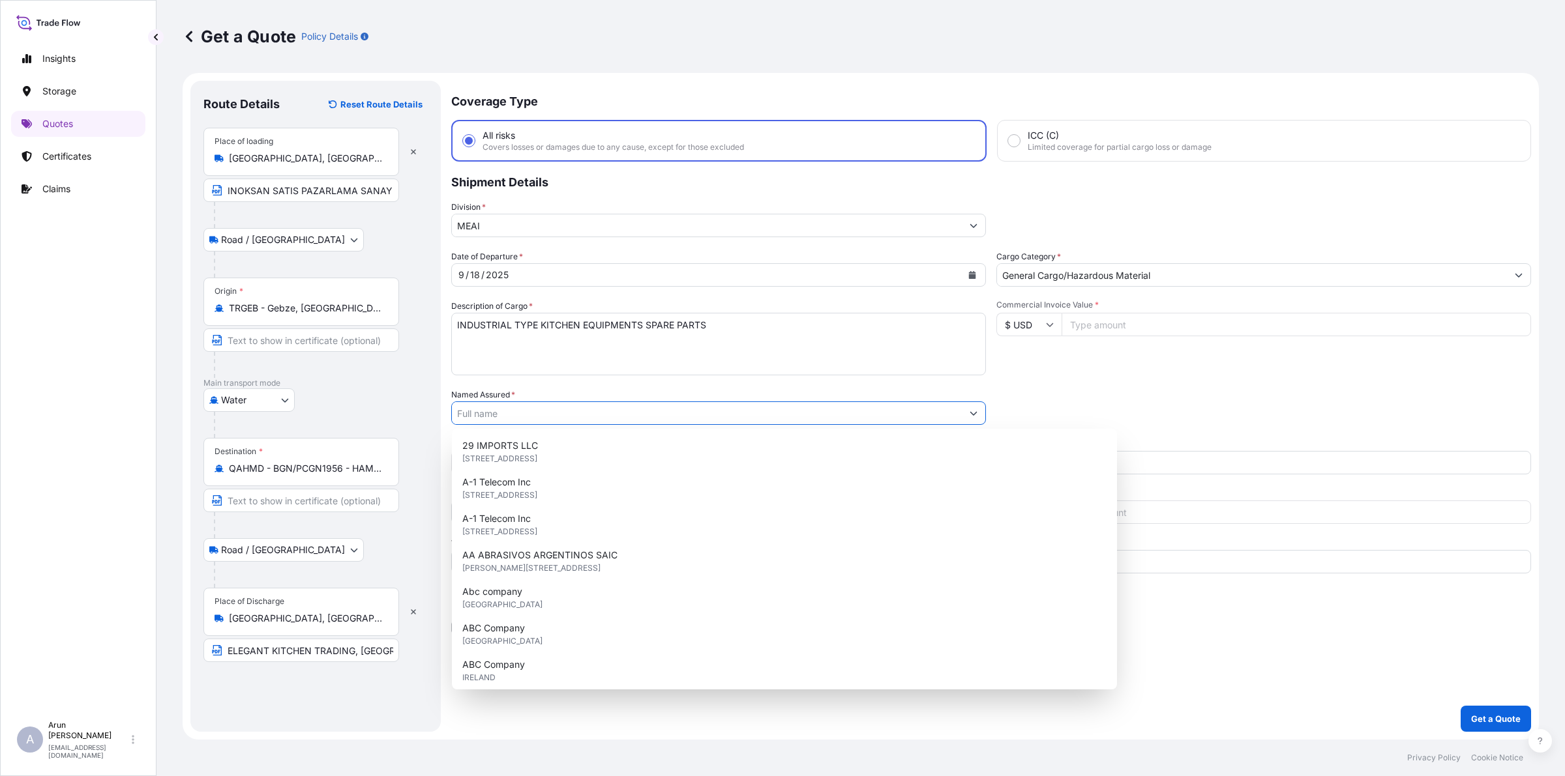
click at [552, 421] on input "Named Assured *" at bounding box center [707, 413] width 510 height 23
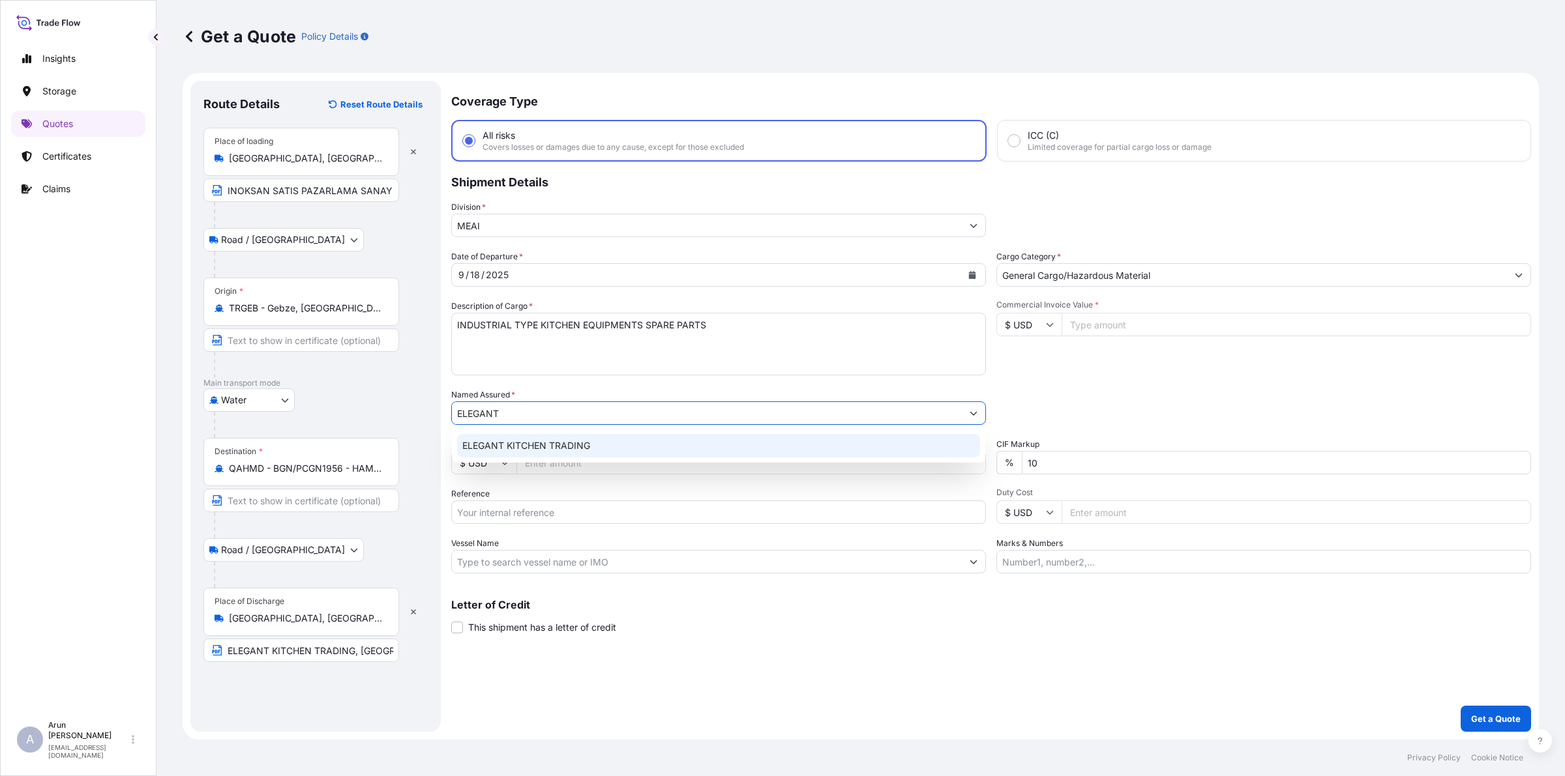
click at [566, 450] on span "ELEGANT KITCHEN TRADING" at bounding box center [526, 445] width 128 height 13
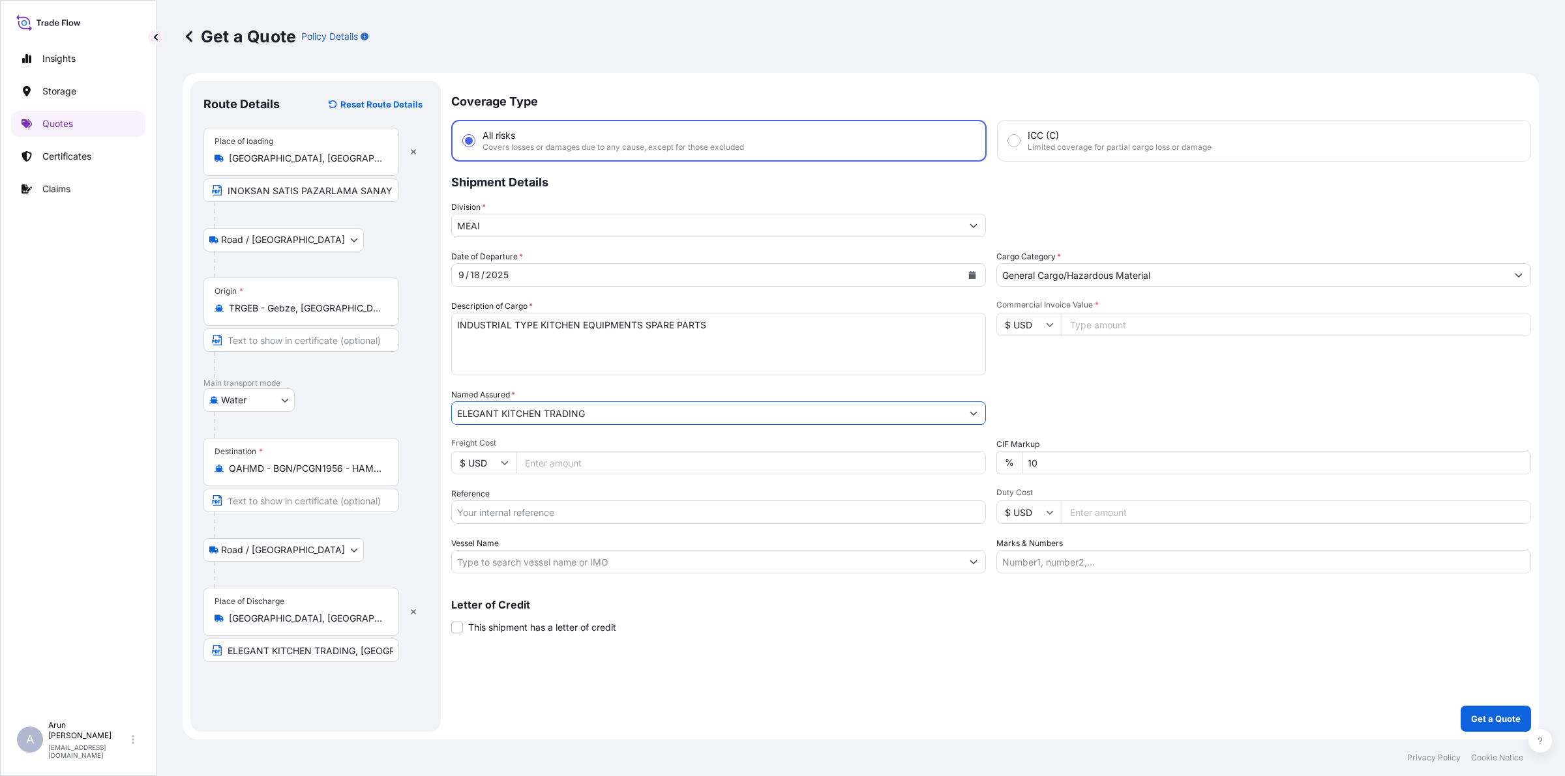
type input "ELEGANT KITCHEN TRADING"
click at [561, 466] on input "Freight Cost" at bounding box center [750, 462] width 469 height 23
type input "1900"
click at [552, 505] on input "Reference" at bounding box center [718, 512] width 535 height 23
click at [486, 513] on input "BL NO:2101777647" at bounding box center [718, 512] width 535 height 23
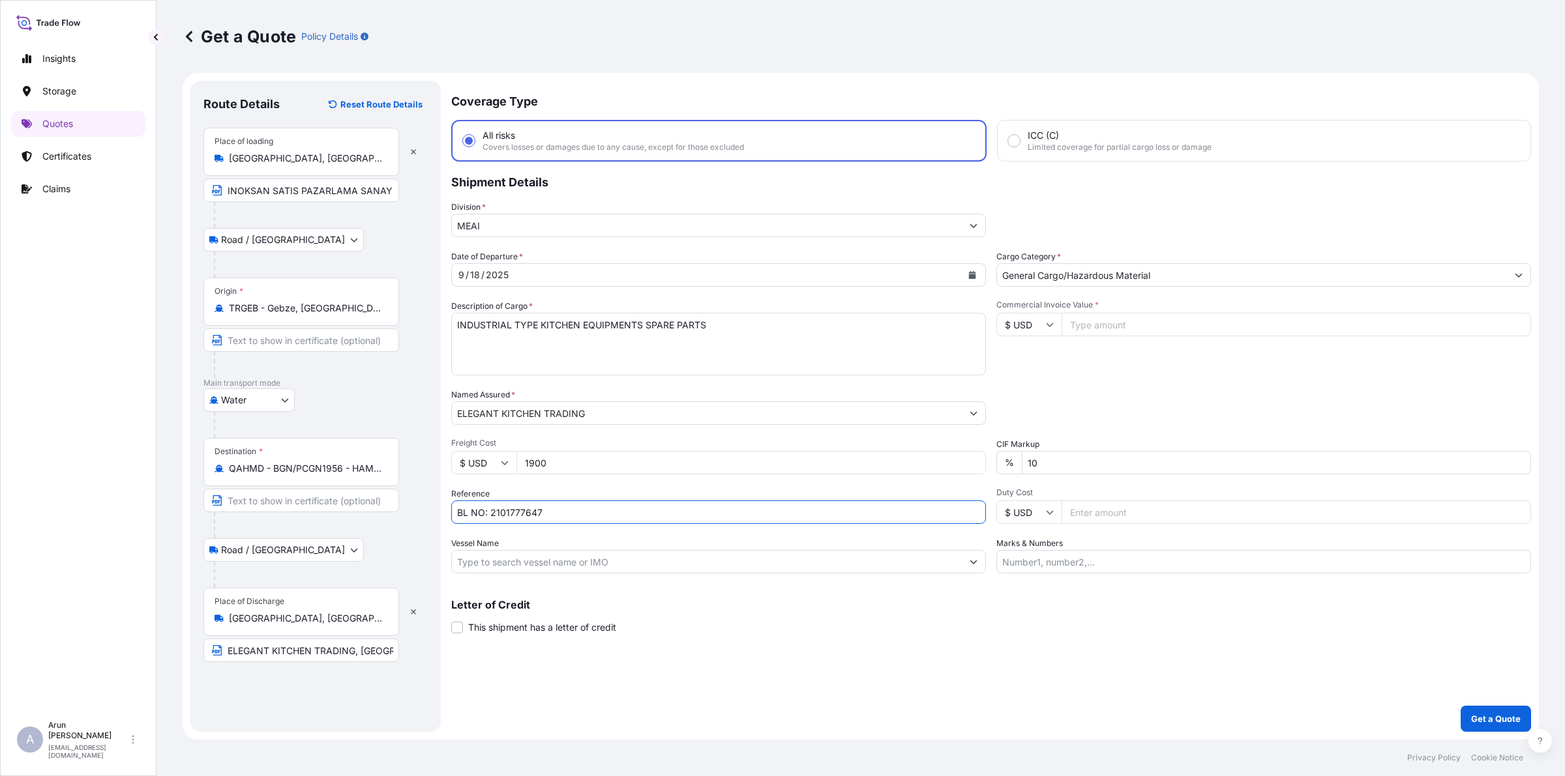
type input "BL NO: 2101777647"
click at [632, 568] on input "Vessel Name" at bounding box center [707, 561] width 510 height 23
click at [634, 561] on input "Vessel Name" at bounding box center [707, 561] width 510 height 23
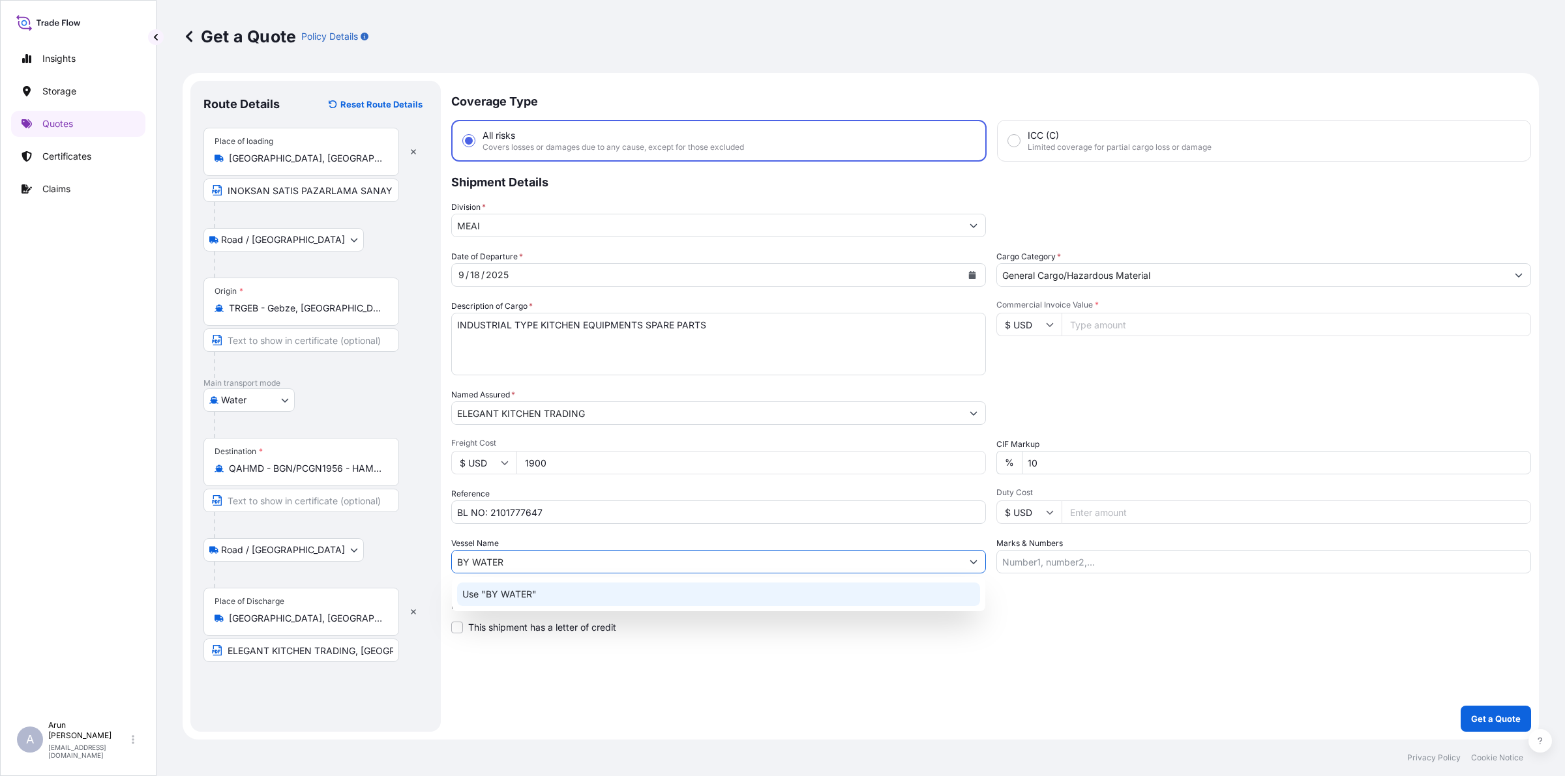
click at [522, 597] on p "Use "BY WATER"" at bounding box center [499, 594] width 74 height 13
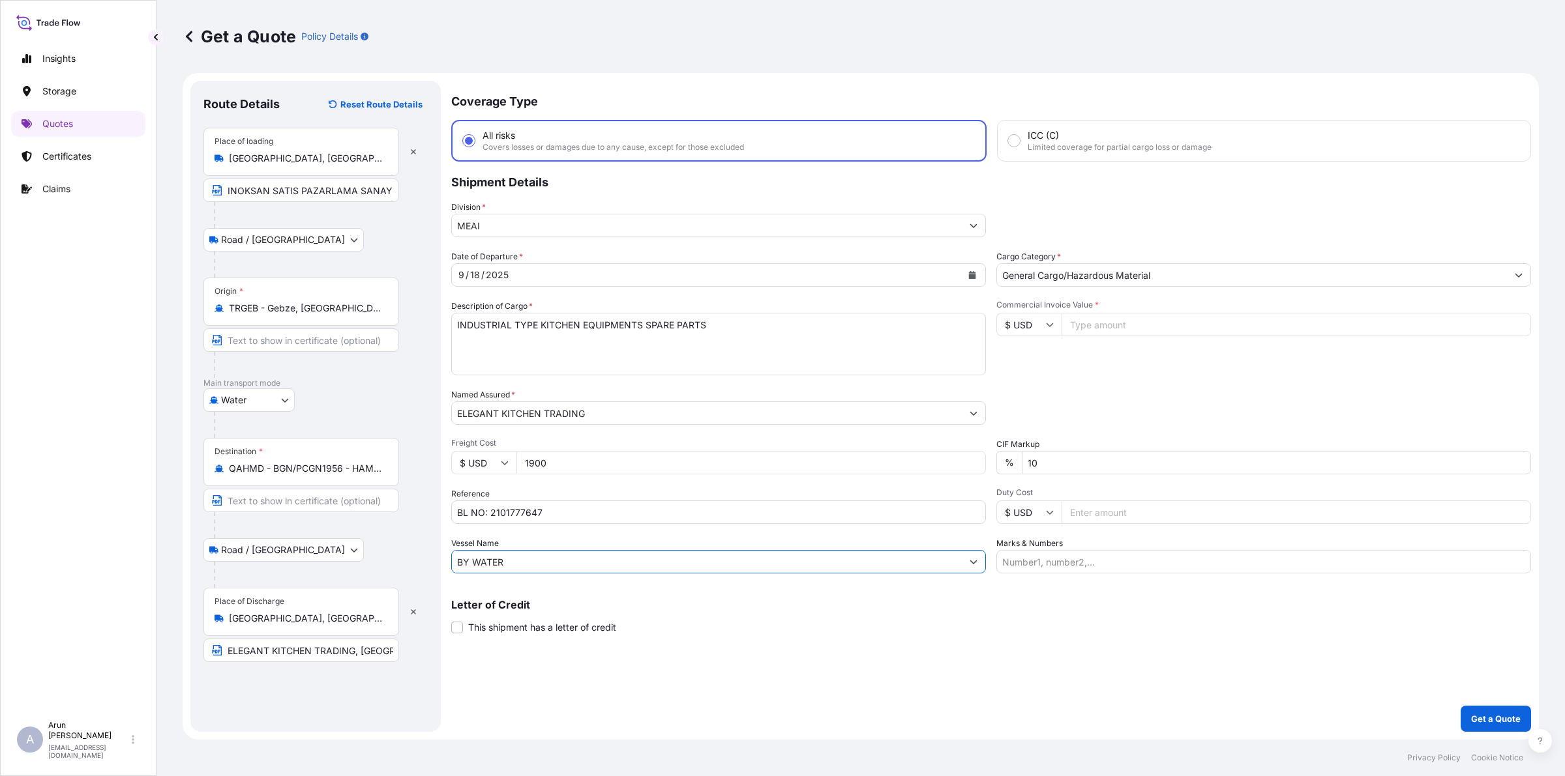
type input "BY WATER"
click at [1100, 327] on input "Commercial Invoice Value *" at bounding box center [1295, 324] width 469 height 23
type input "49822"
click at [503, 465] on icon at bounding box center [505, 463] width 8 height 8
click at [486, 502] on div "€ EUR" at bounding box center [483, 497] width 55 height 25
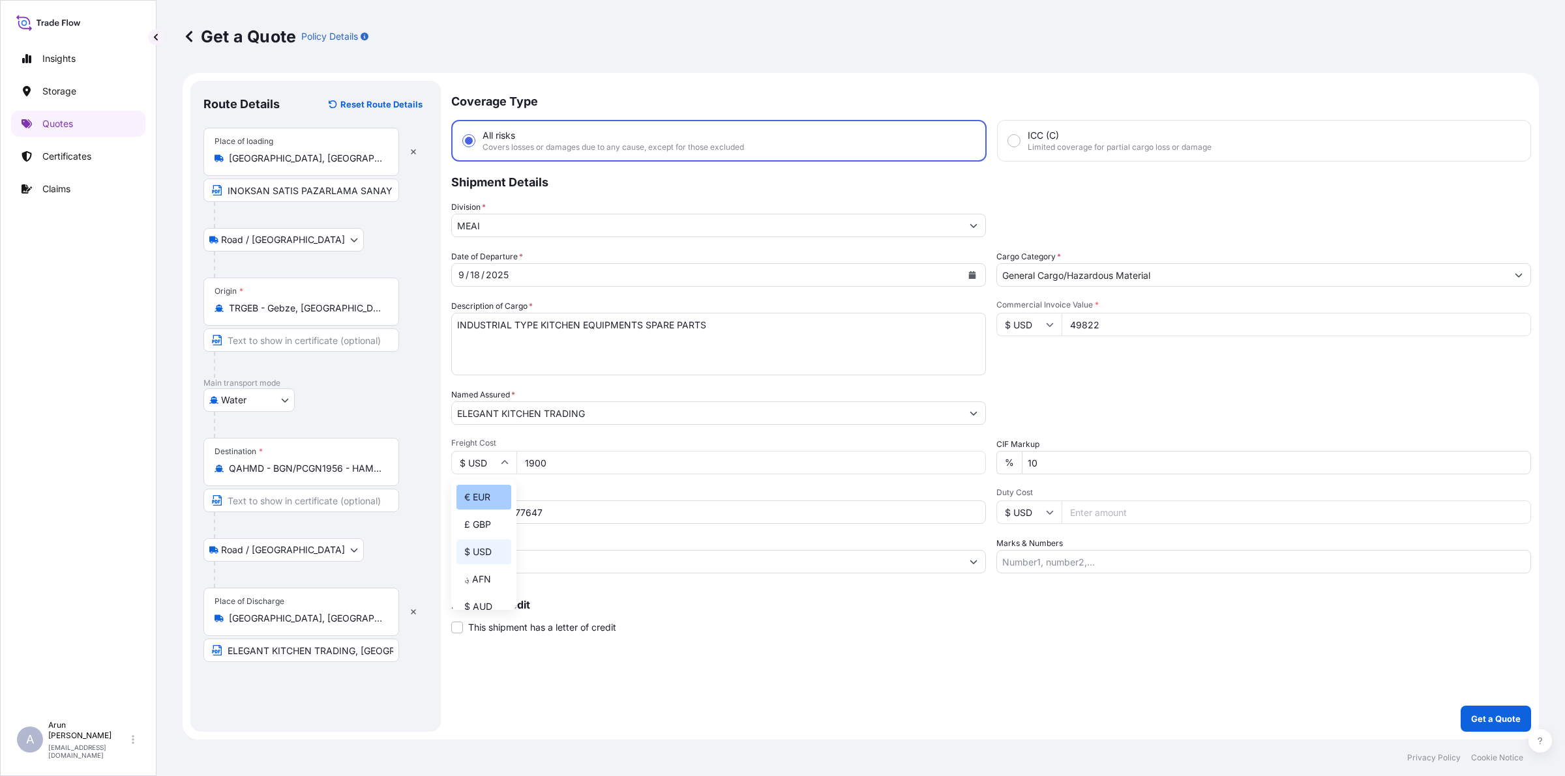
type input "€ EUR"
click at [1048, 323] on icon at bounding box center [1050, 325] width 8 height 8
click at [1027, 366] on div "€ EUR" at bounding box center [1028, 359] width 55 height 25
type input "€ EUR"
click at [1133, 318] on input "49822" at bounding box center [1295, 324] width 469 height 23
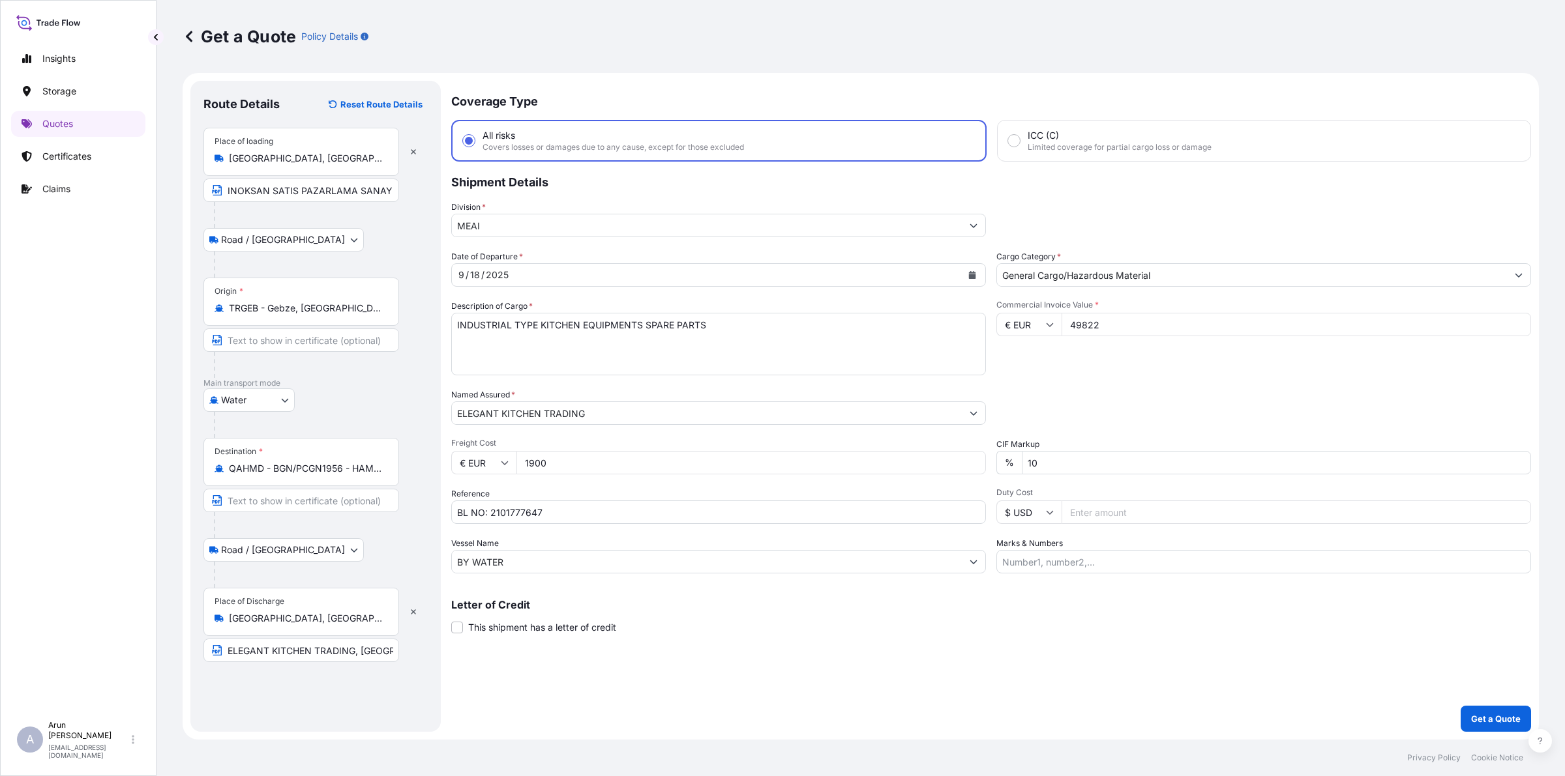
click at [1074, 469] on input "10" at bounding box center [1276, 462] width 509 height 23
type input "1"
type input "0"
click at [1080, 563] on input "Marks & Numbers" at bounding box center [1263, 561] width 535 height 23
click at [1096, 466] on input "0" at bounding box center [1276, 462] width 509 height 23
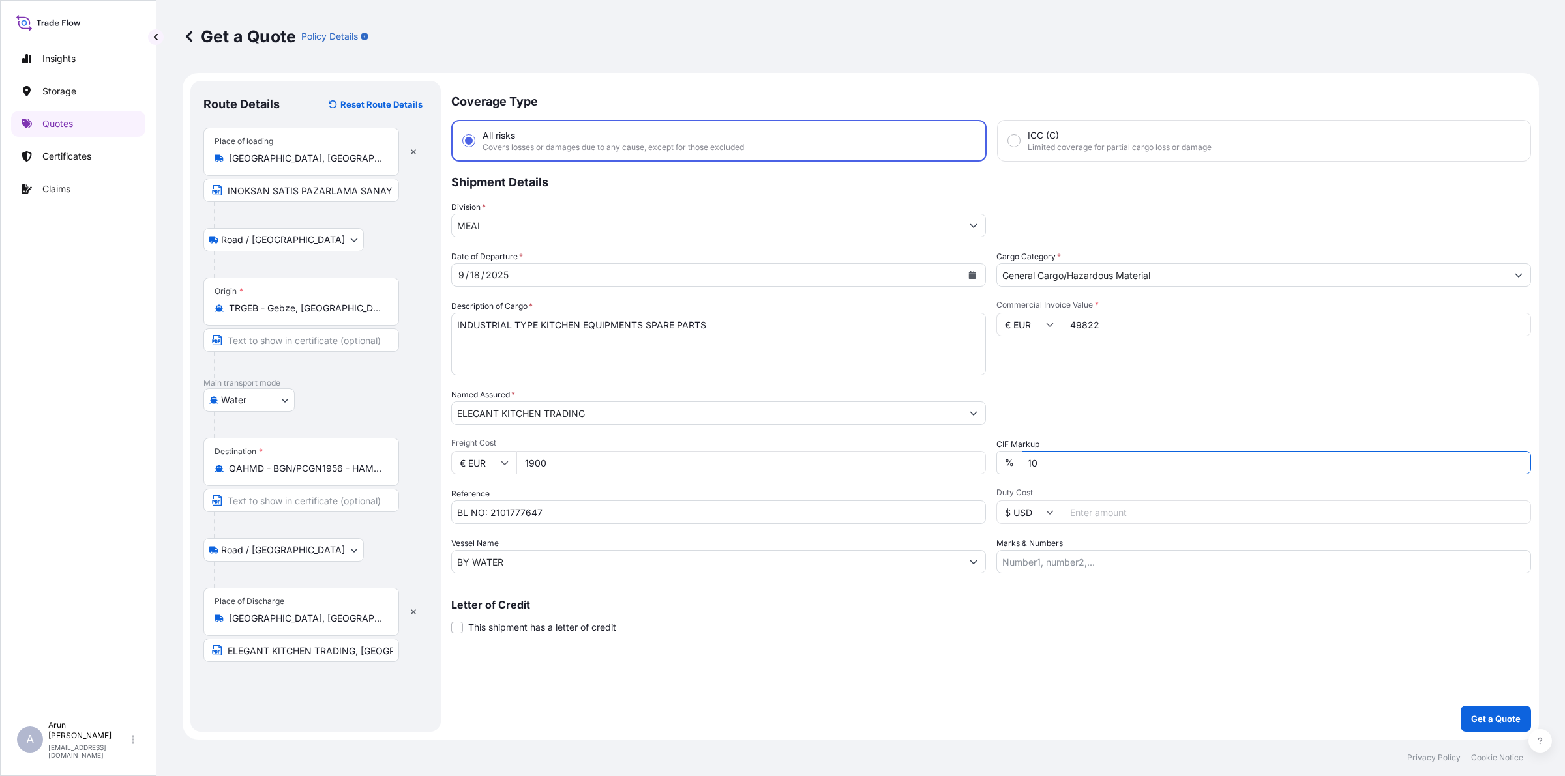
type input "10"
click at [1188, 567] on input "Marks & Numbers" at bounding box center [1263, 561] width 535 height 23
drag, startPoint x: 1057, startPoint y: 563, endPoint x: 1115, endPoint y: 563, distance: 58.0
click at [1115, 563] on input "INVOICE NO: CPI2025003 DATE: [DATE]" at bounding box center [1263, 561] width 535 height 23
drag, startPoint x: 1060, startPoint y: 563, endPoint x: 1151, endPoint y: 568, distance: 91.4
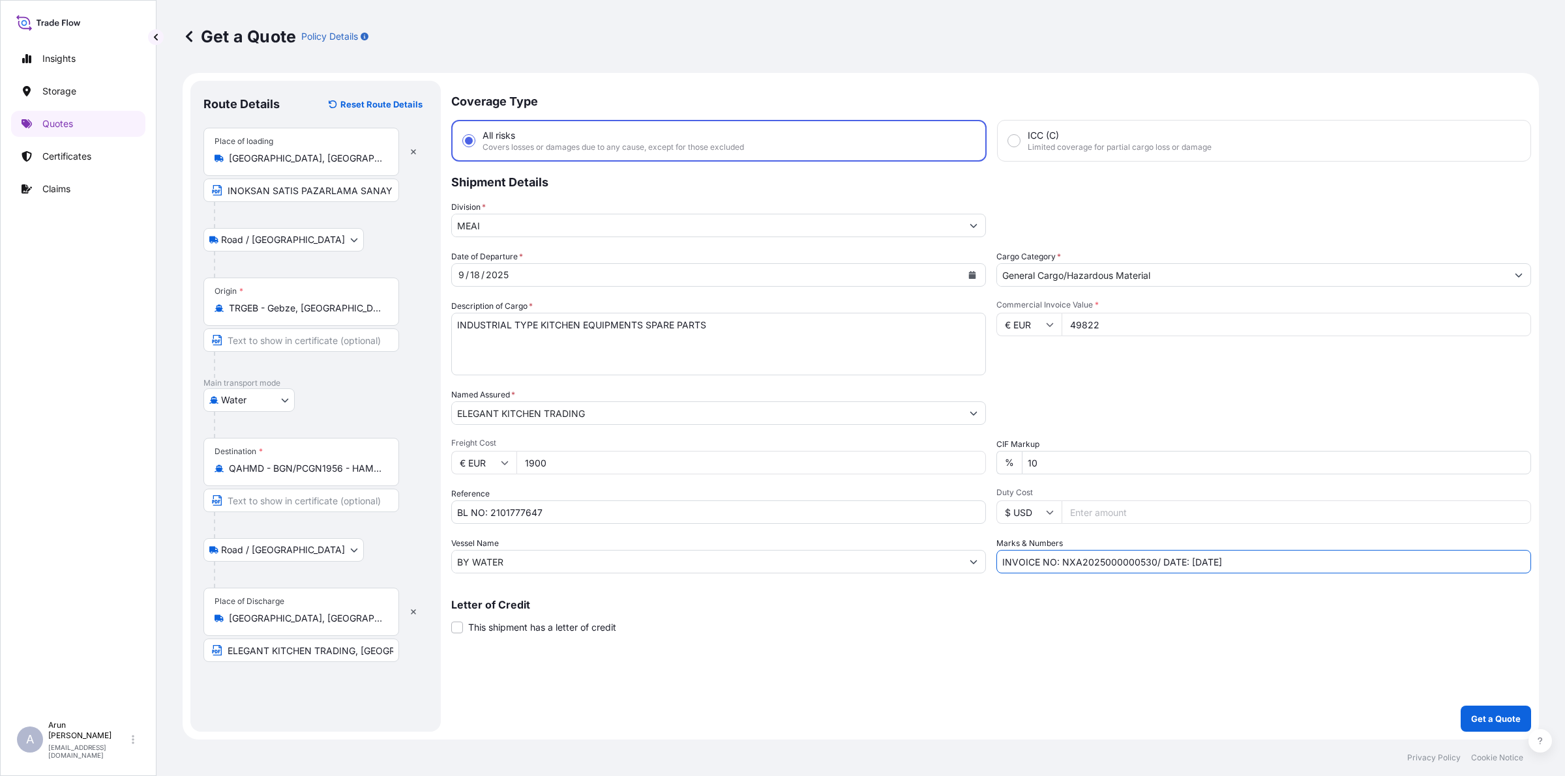
click at [1151, 568] on input "INVOICE NO: NXA2025000000530/ DATE: [DATE]" at bounding box center [1263, 561] width 535 height 23
click at [1158, 561] on input "INVOICE NO: NXA2025000000530/ DATE: [DATE]" at bounding box center [1263, 561] width 535 height 23
paste input "NXA2025000000530"
click at [1285, 562] on input "INVOICE NO: NXA2025000000530/NXA2025000000531 DATE: [DATE]" at bounding box center [1263, 561] width 535 height 23
click at [1395, 553] on input "INVOICE NO: NXA2025000000530/NXA2025000000531 DATE: [DATE]" at bounding box center [1263, 561] width 535 height 23
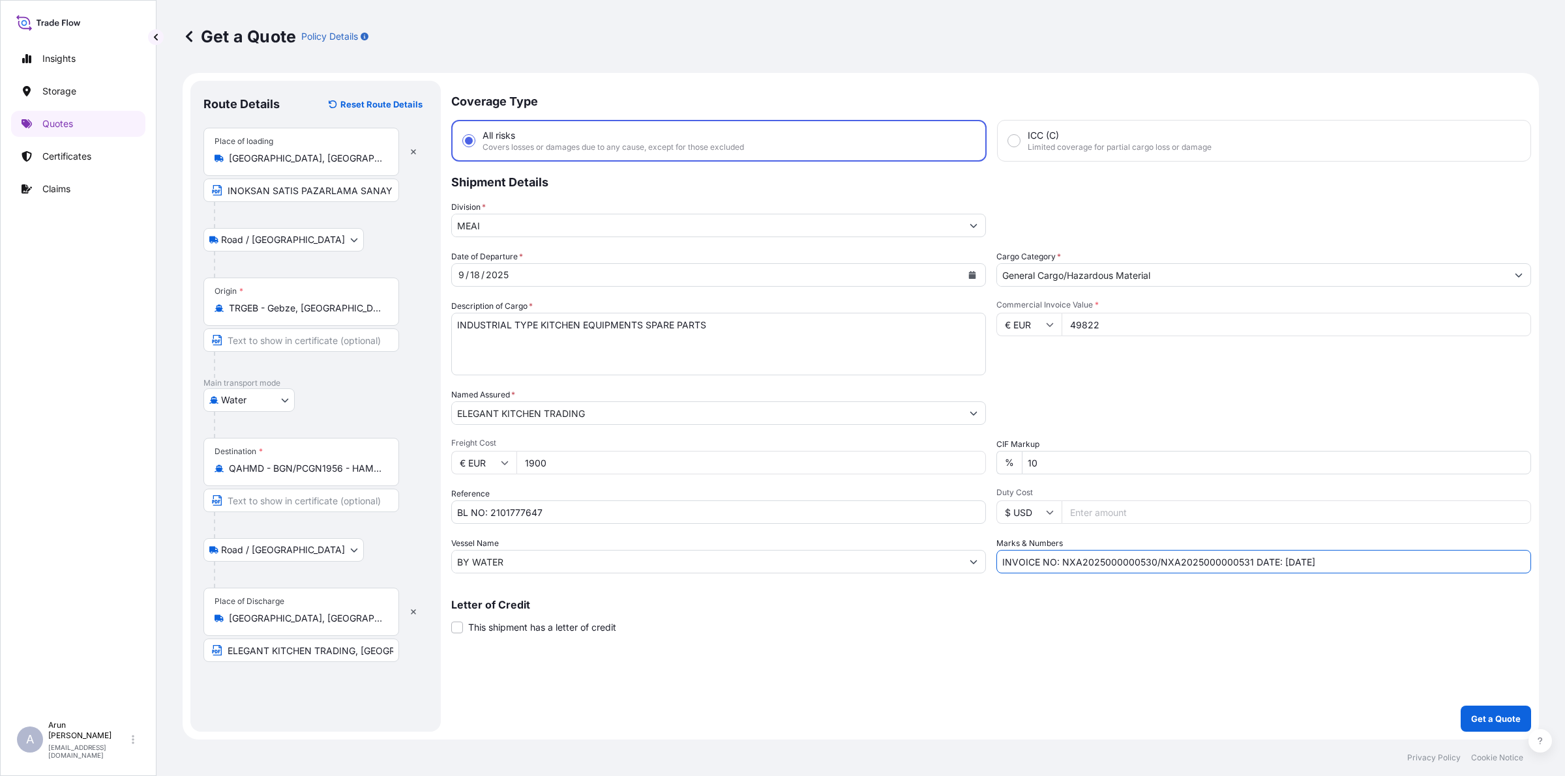
type input "INVOICE NO: NXA2025000000530/NXA2025000000531 DATE: [DATE]"
click at [1478, 722] on p "Get a Quote" at bounding box center [1496, 719] width 50 height 13
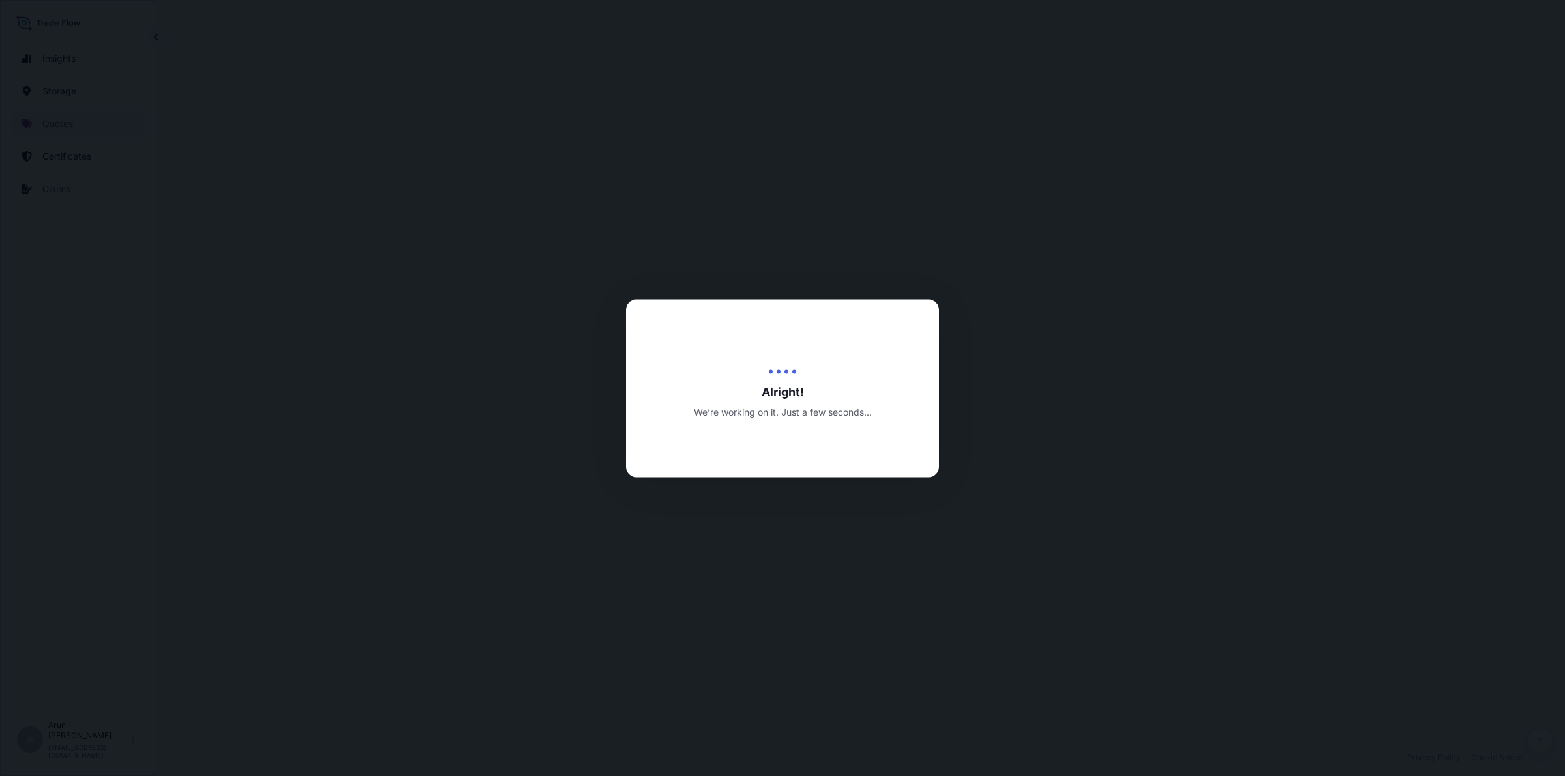
select select "Road / [GEOGRAPHIC_DATA]"
select select "Water"
select select "Road / [GEOGRAPHIC_DATA]"
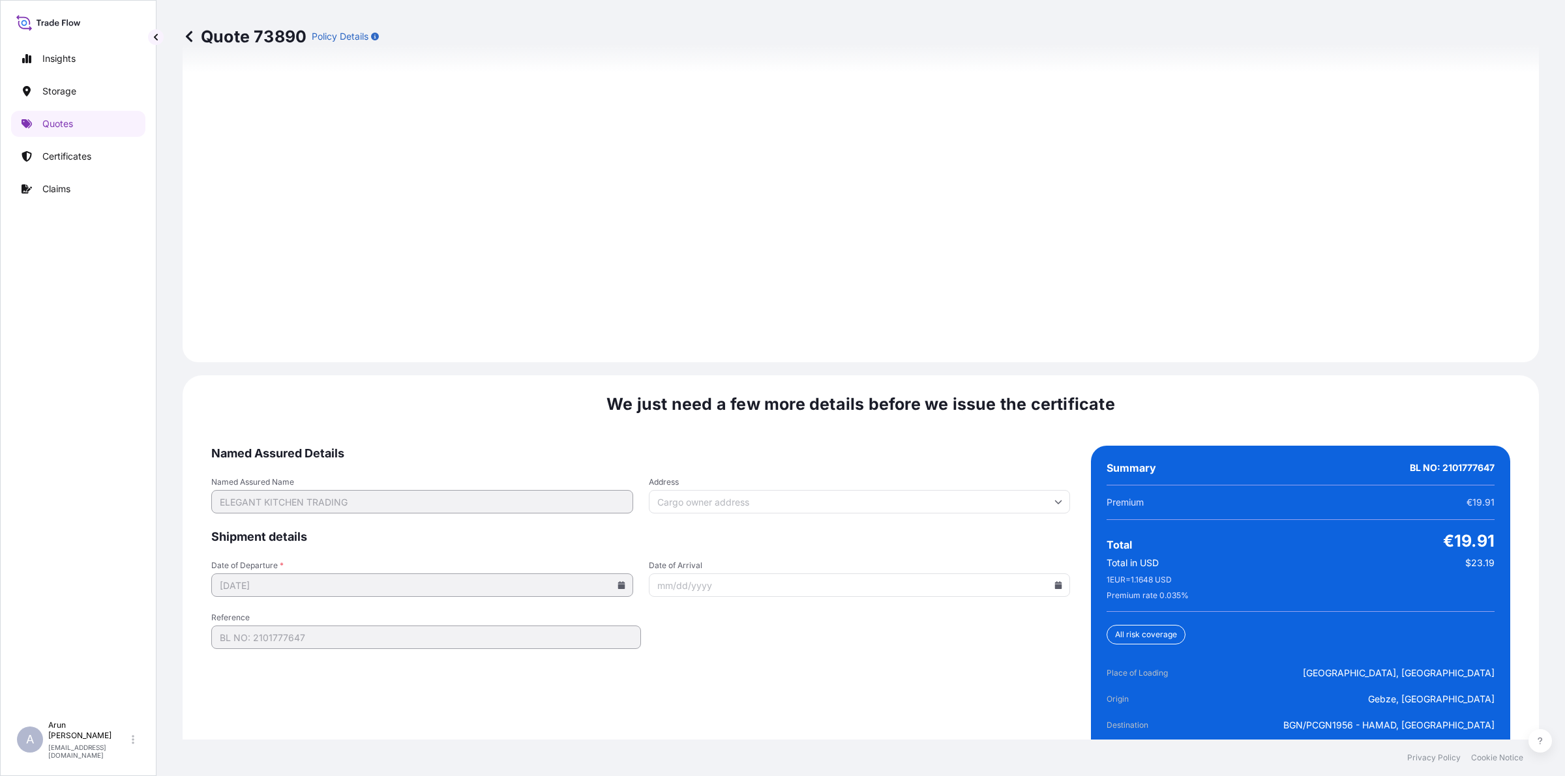
scroll to position [1869, 0]
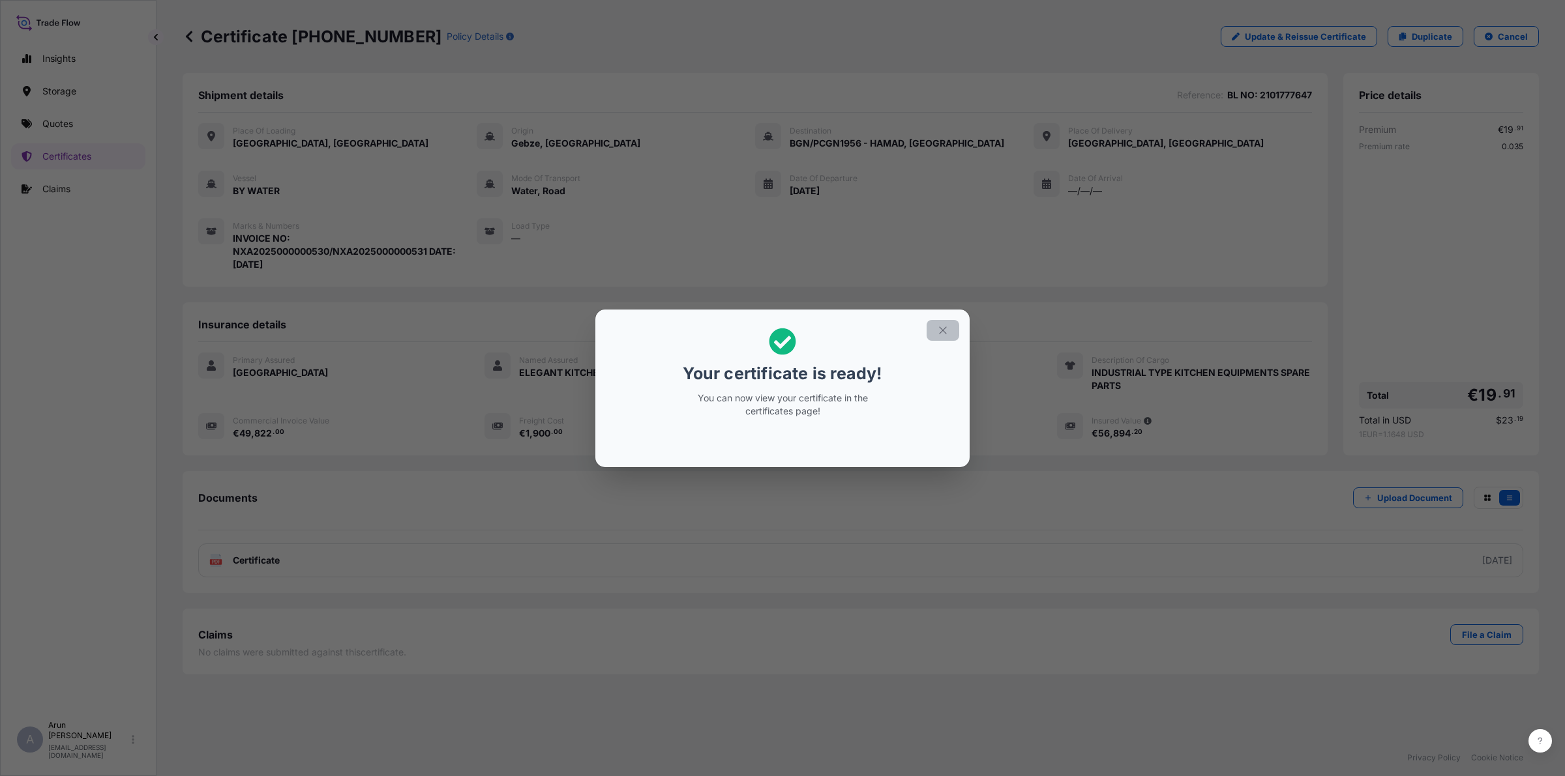
click at [944, 328] on icon "button" at bounding box center [942, 330] width 7 height 7
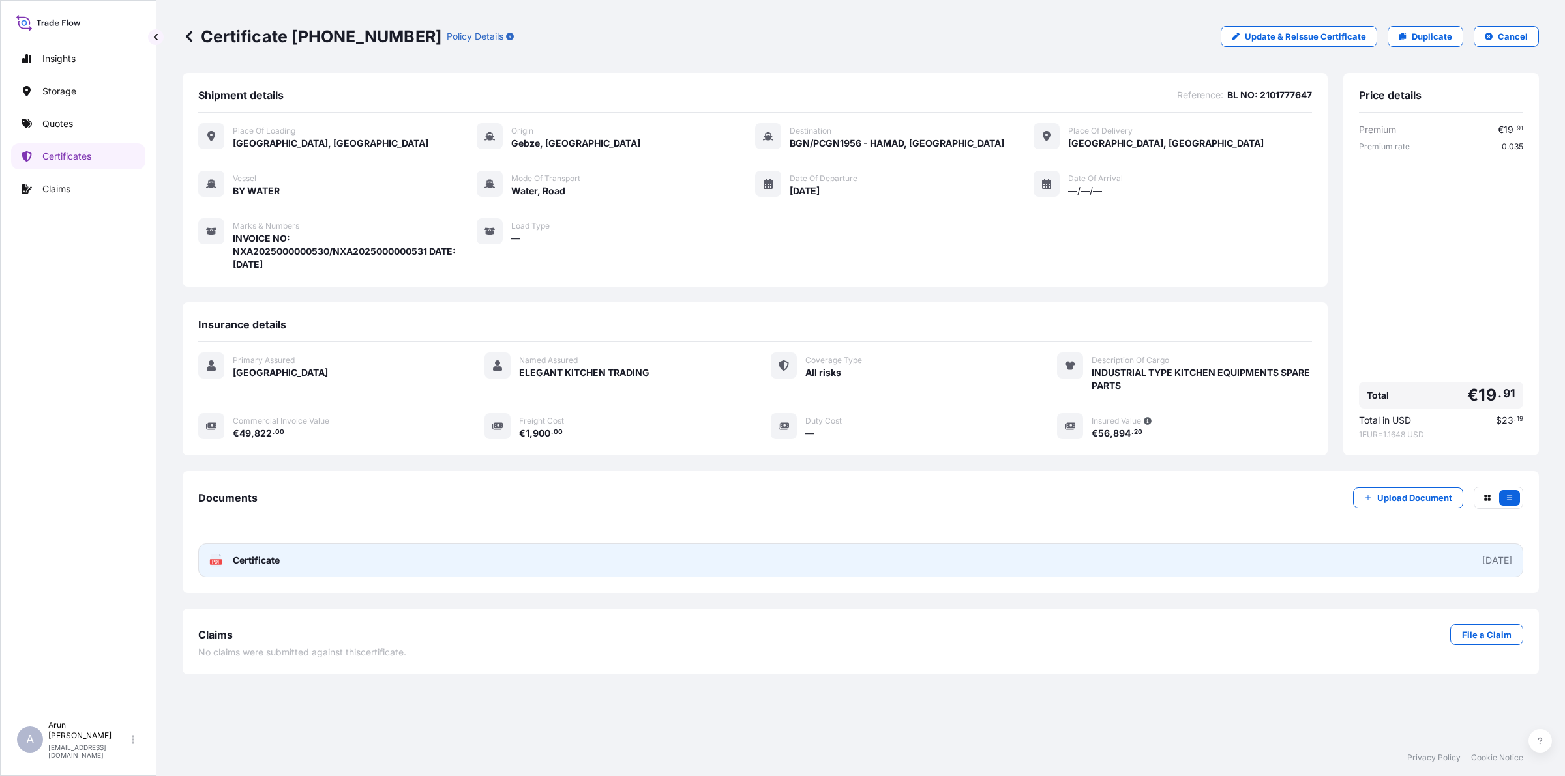
click at [362, 549] on link "PDF Certificate [DATE]" at bounding box center [860, 561] width 1325 height 34
